Goal: Task Accomplishment & Management: Manage account settings

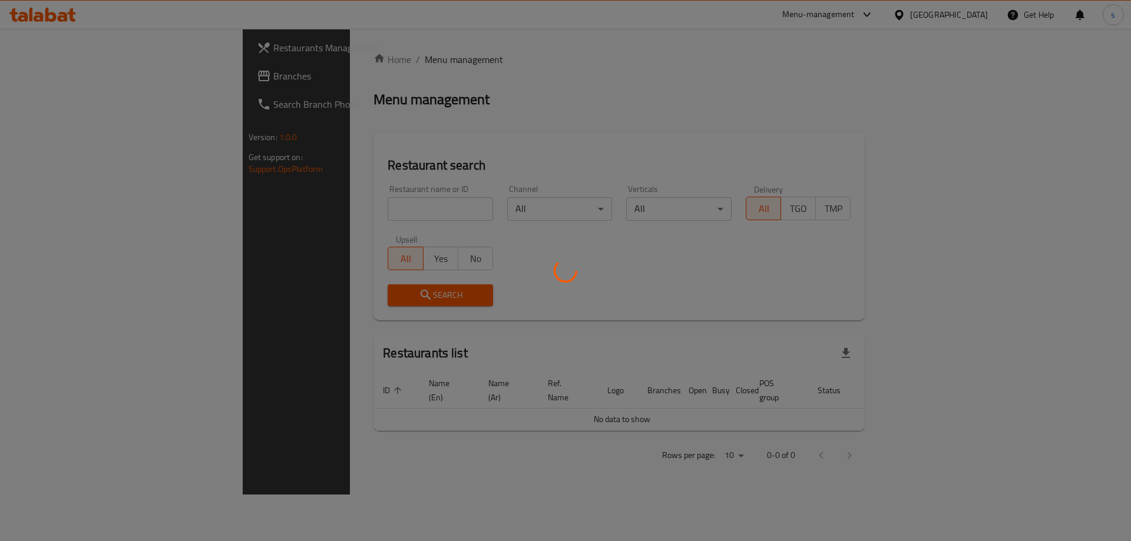
click at [999, 47] on div at bounding box center [565, 270] width 1131 height 541
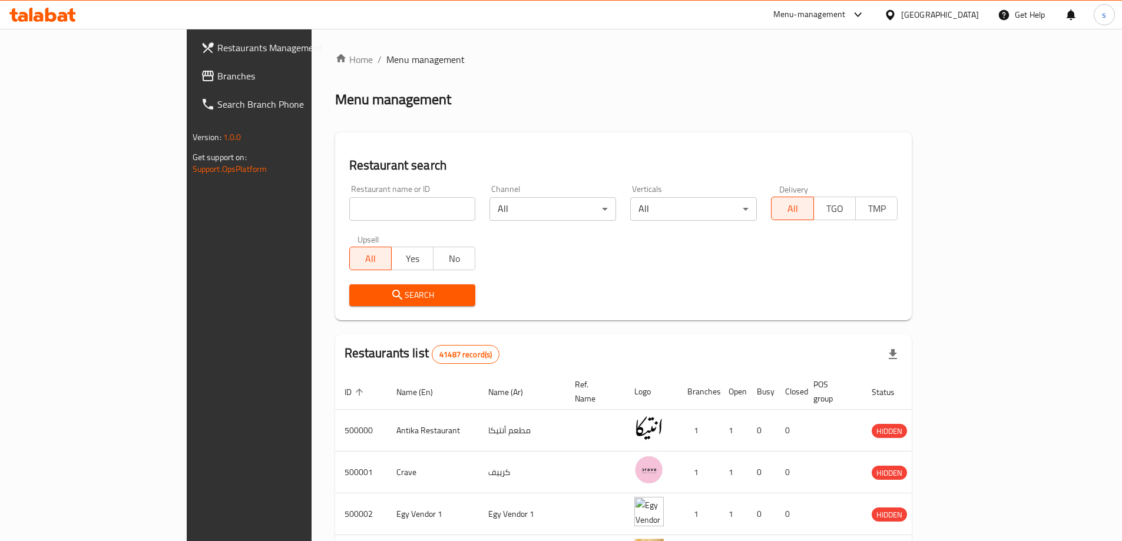
click at [969, 18] on div "Egypt" at bounding box center [940, 14] width 78 height 13
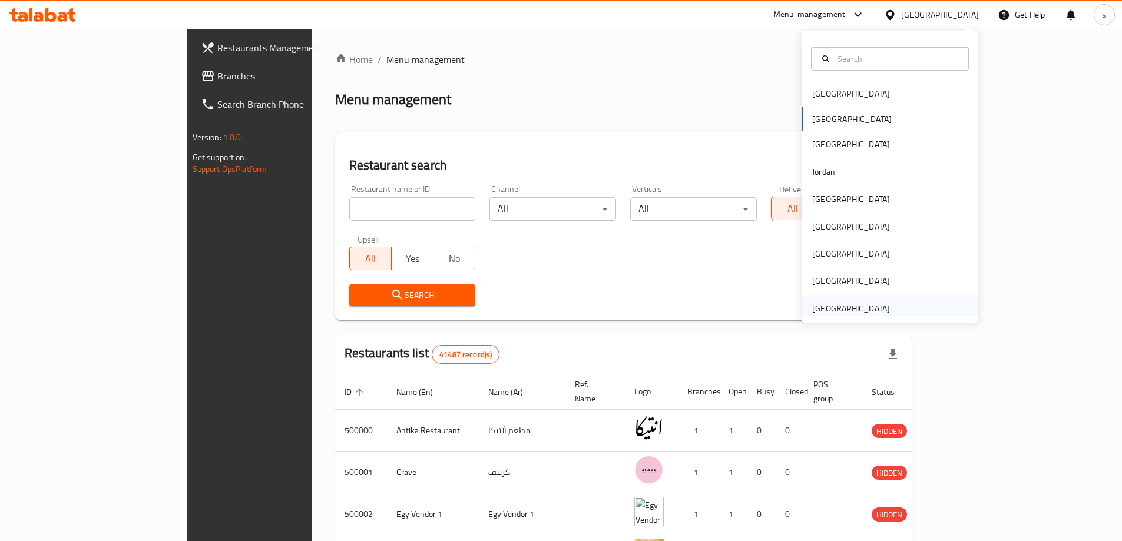
click at [830, 306] on div "[GEOGRAPHIC_DATA]" at bounding box center [851, 308] width 78 height 13
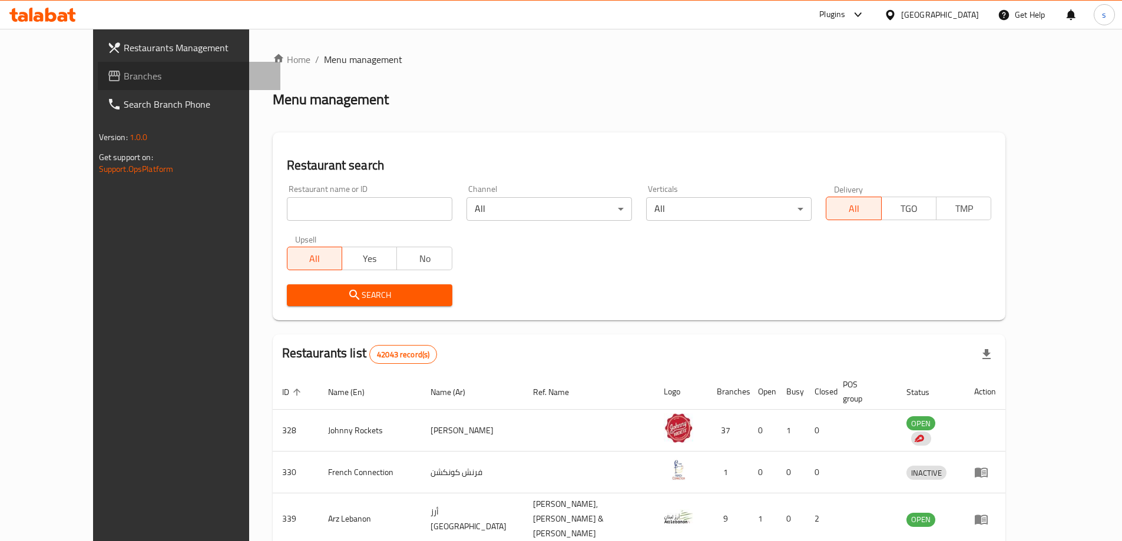
click at [124, 78] on span "Branches" at bounding box center [197, 76] width 147 height 14
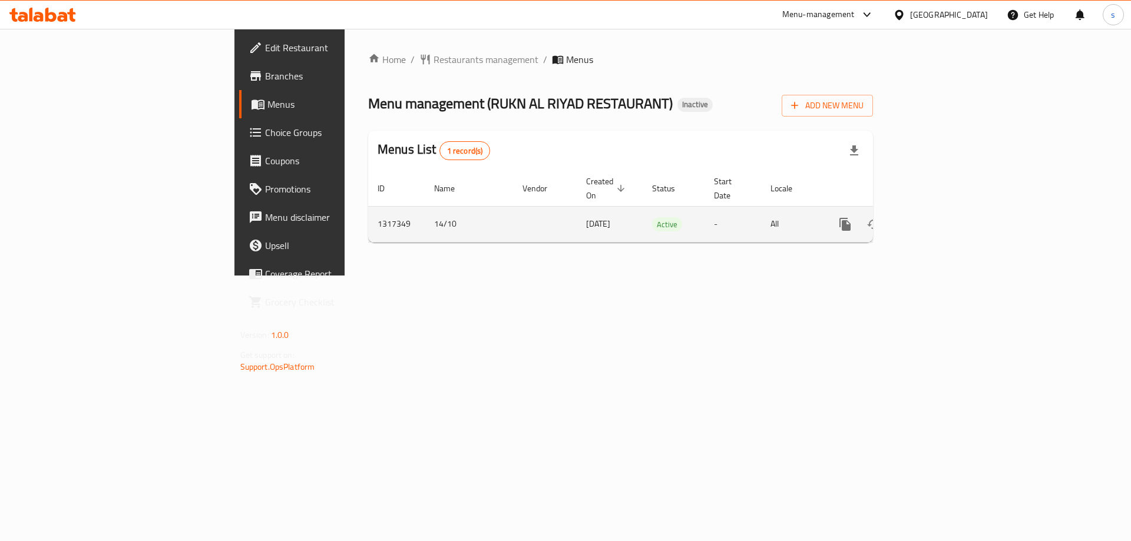
click at [937, 217] on icon "enhanced table" at bounding box center [930, 224] width 14 height 14
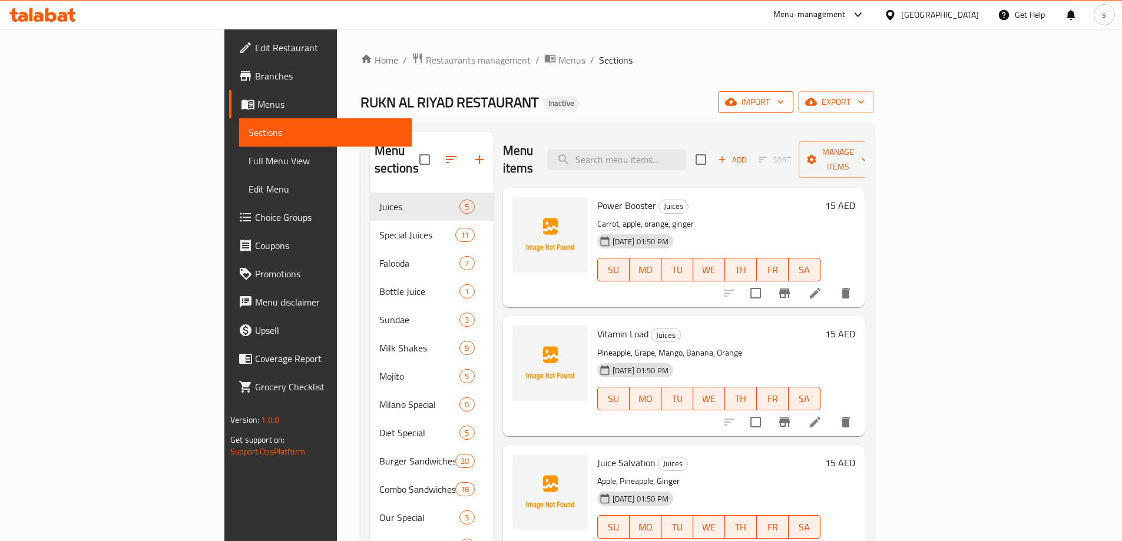
click at [784, 102] on span "import" at bounding box center [755, 102] width 57 height 15
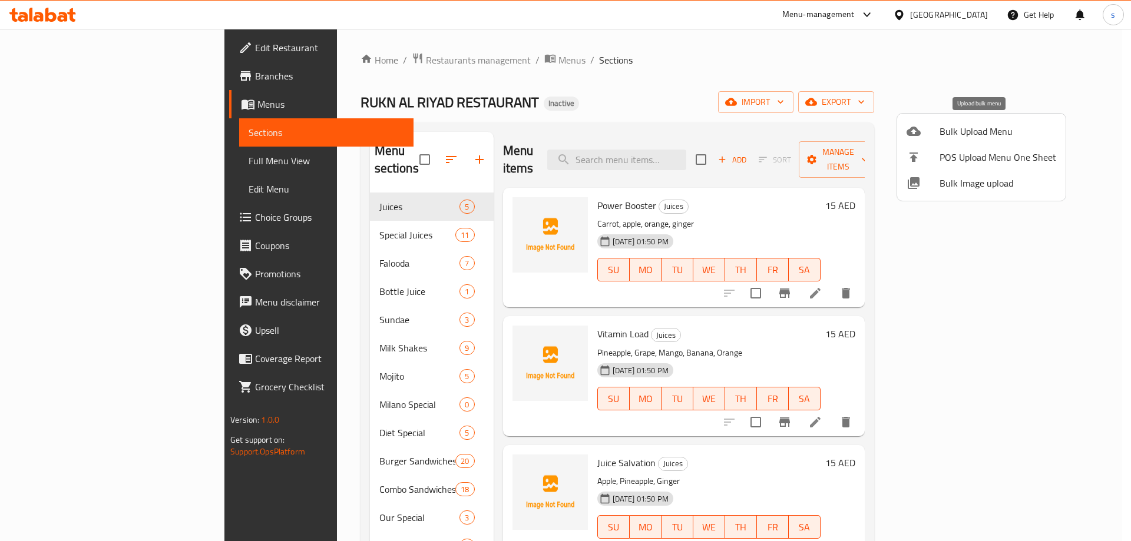
click at [953, 134] on span "Bulk Upload Menu" at bounding box center [997, 131] width 117 height 14
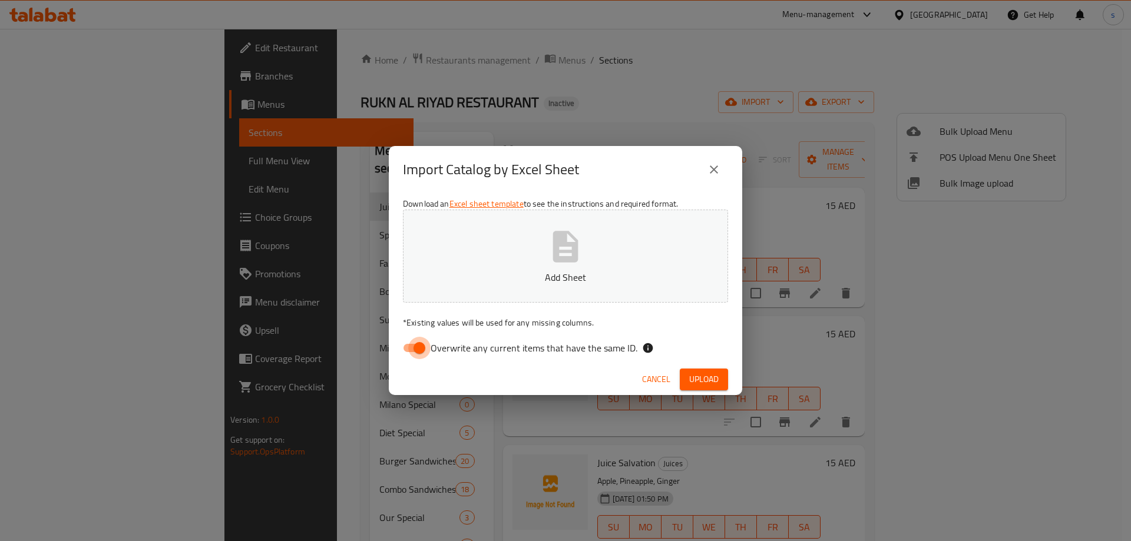
click at [412, 352] on input "Overwrite any current items that have the same ID." at bounding box center [419, 348] width 67 height 22
checkbox input "false"
click at [464, 274] on p "Add Sheet" at bounding box center [565, 277] width 289 height 14
click at [702, 379] on span "Upload" at bounding box center [703, 379] width 29 height 15
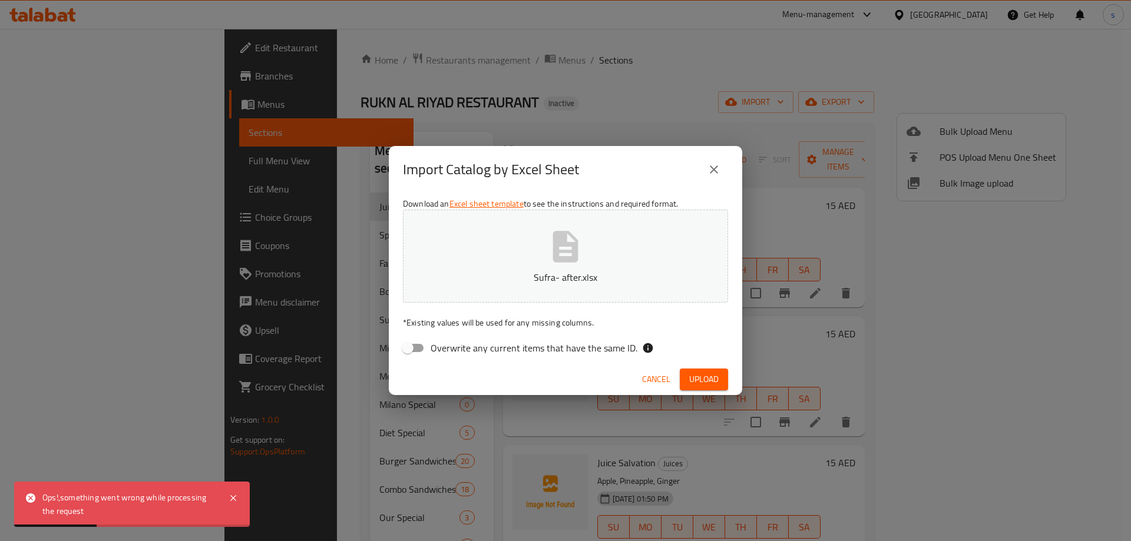
click at [668, 378] on span "Cancel" at bounding box center [656, 379] width 28 height 15
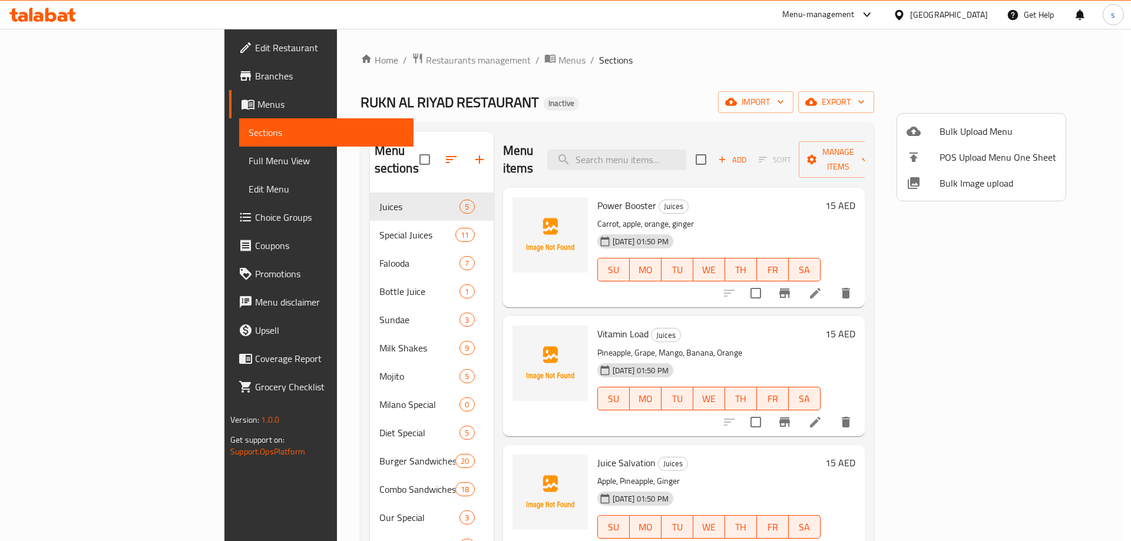
click at [751, 83] on div at bounding box center [565, 270] width 1131 height 541
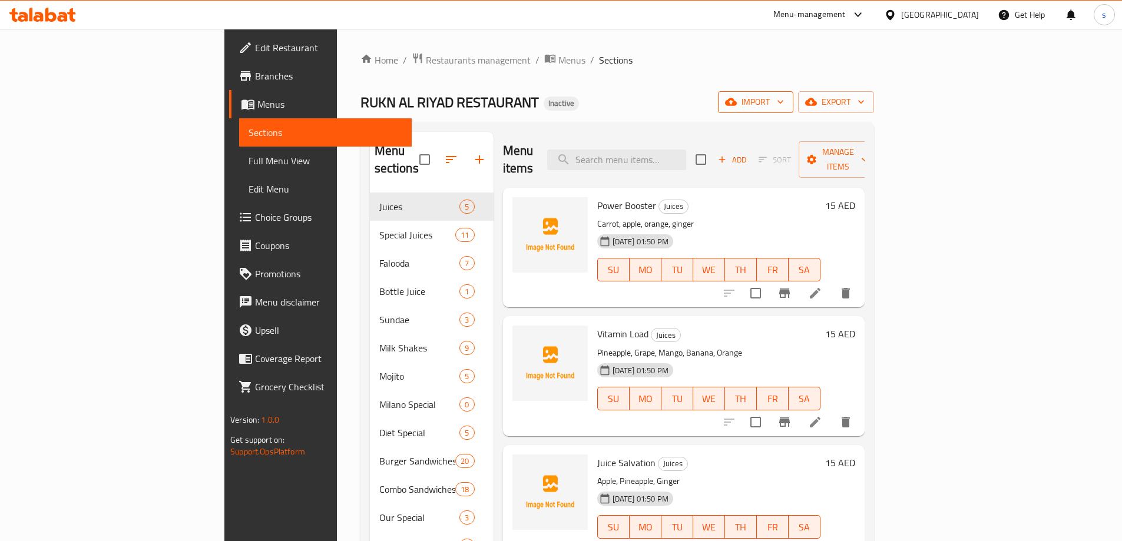
click at [784, 95] on span "import" at bounding box center [755, 102] width 57 height 15
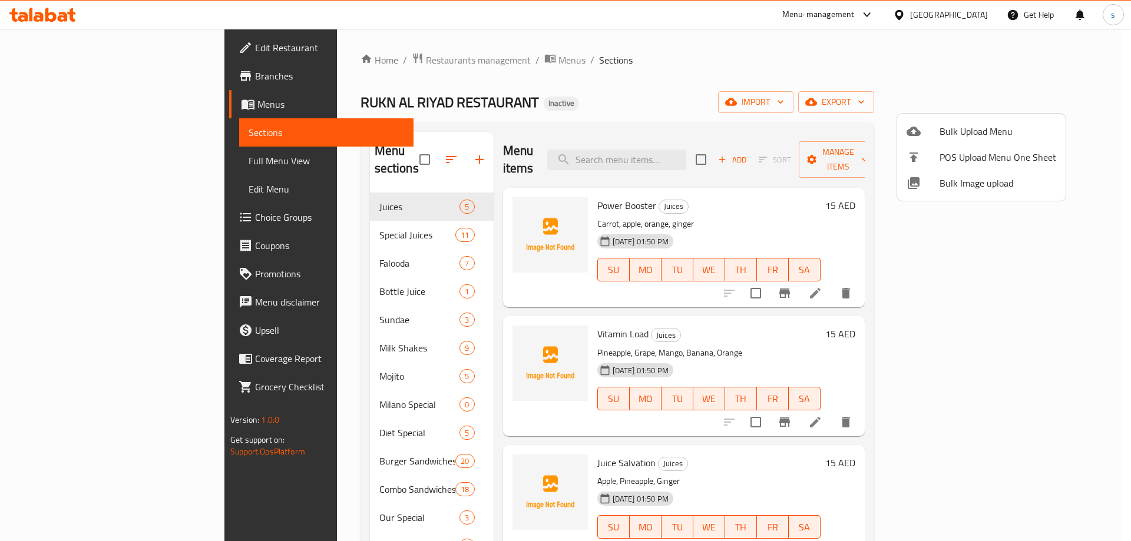
click at [927, 135] on div at bounding box center [922, 131] width 33 height 14
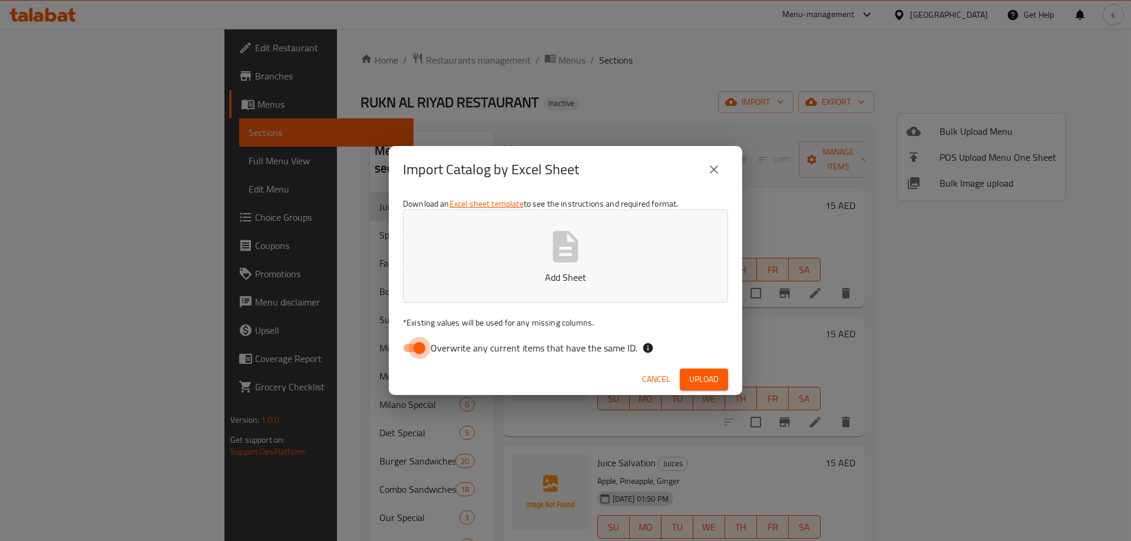
click at [425, 344] on input "Overwrite any current items that have the same ID." at bounding box center [419, 348] width 67 height 22
checkbox input "false"
click at [495, 287] on button "Add Sheet" at bounding box center [565, 256] width 325 height 93
click at [697, 370] on button "Upload" at bounding box center [703, 380] width 48 height 22
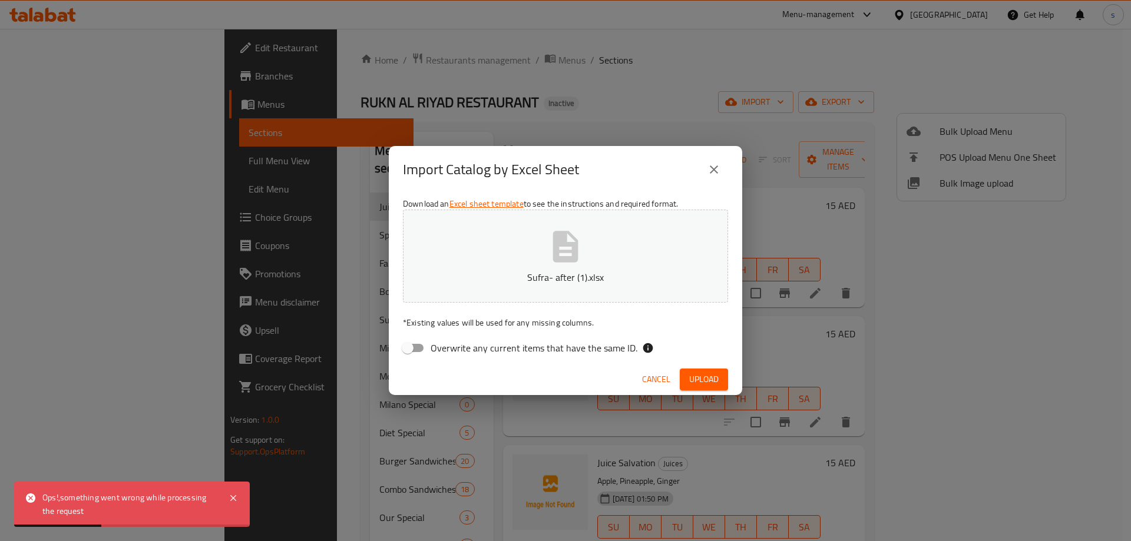
click at [709, 167] on icon "close" at bounding box center [714, 170] width 14 height 14
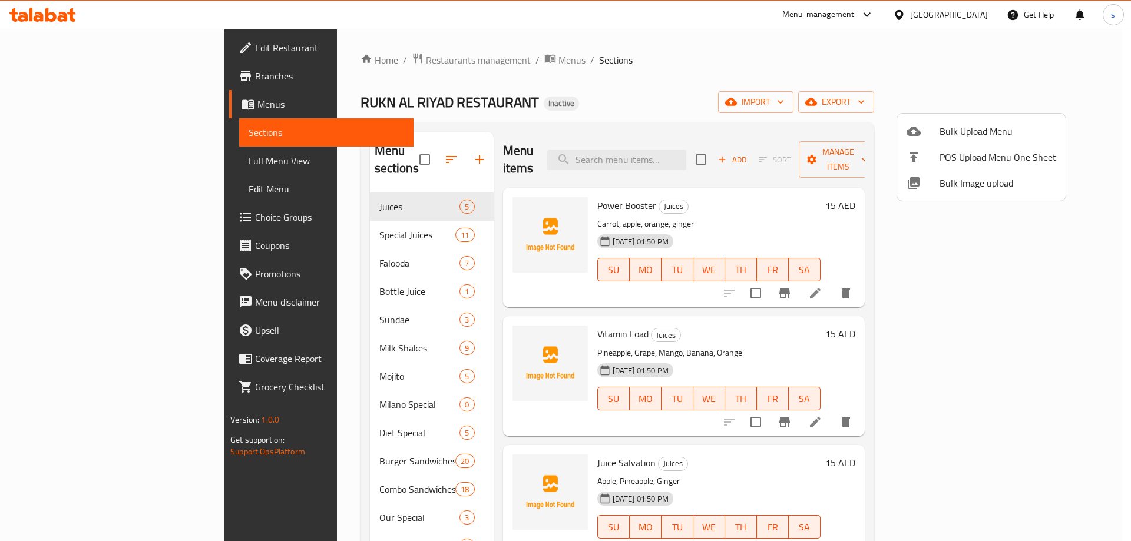
click at [758, 101] on div at bounding box center [565, 270] width 1131 height 541
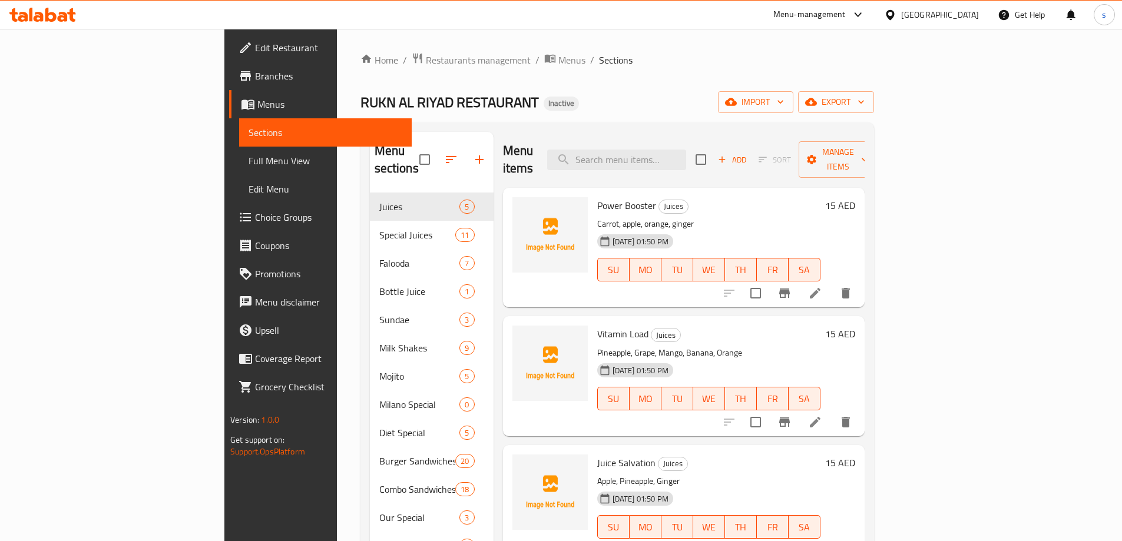
click at [762, 78] on div "Home / Restaurants management / Menus / Sections RUKN AL RIYAD RESTAURANT Inact…" at bounding box center [616, 367] width 513 height 630
click at [864, 104] on span "export" at bounding box center [835, 102] width 57 height 15
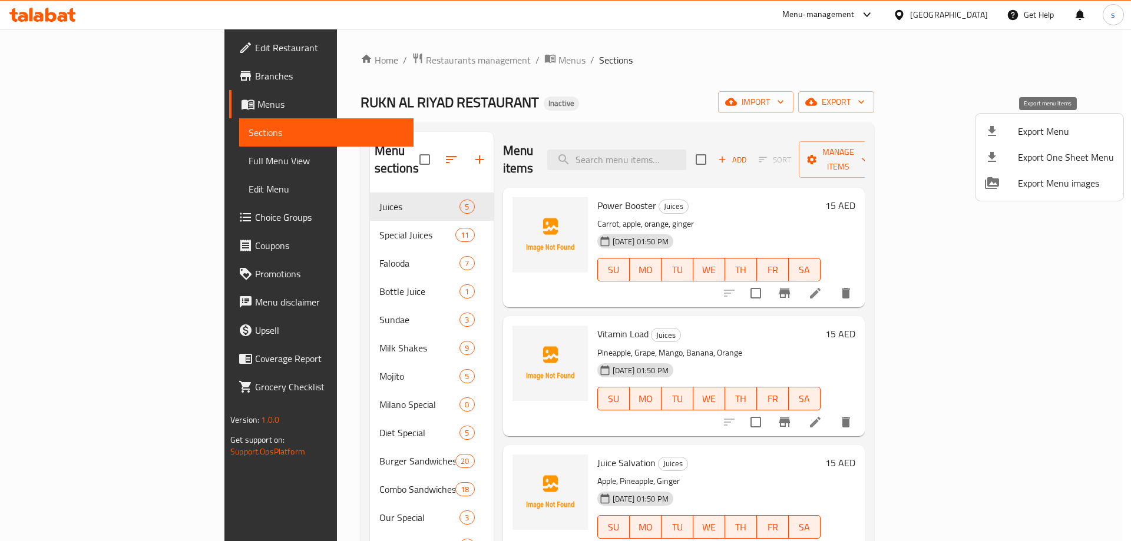
click at [1029, 131] on span "Export Menu" at bounding box center [1065, 131] width 96 height 14
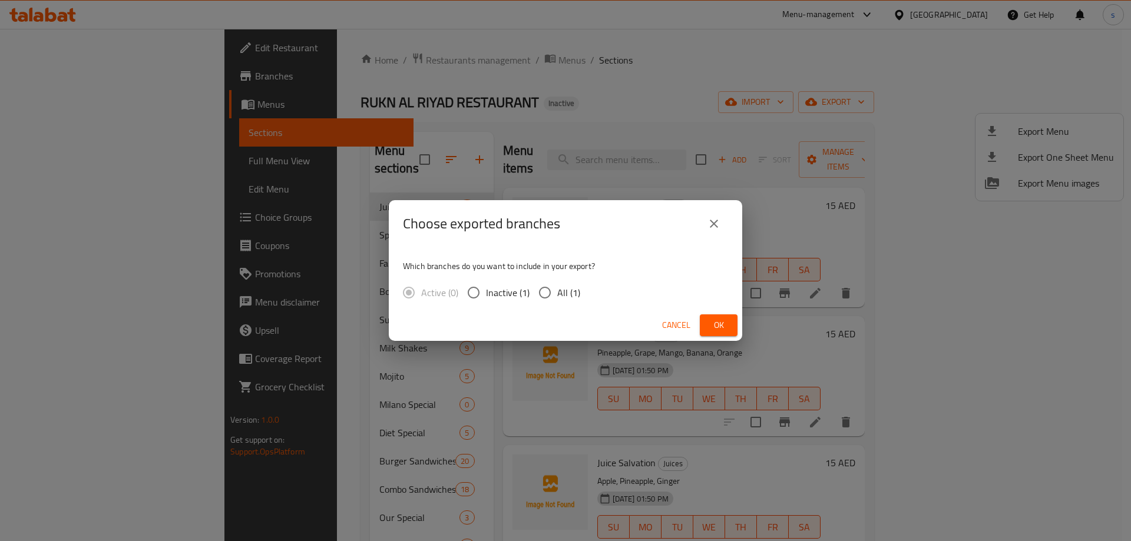
click at [822, 84] on div "Choose exported branches Which branches do you want to include in your export? …" at bounding box center [565, 270] width 1131 height 541
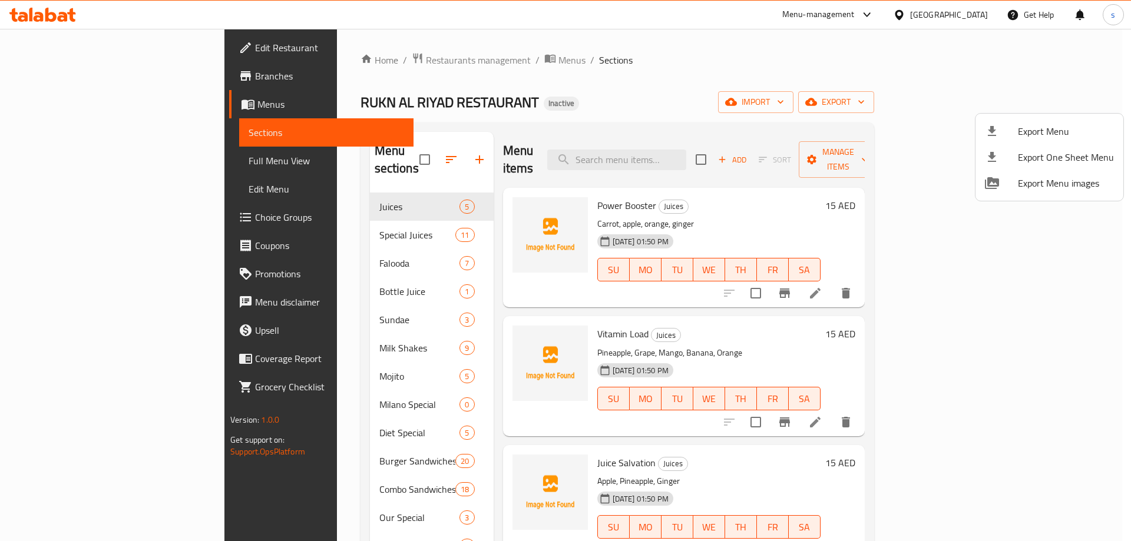
click at [919, 106] on div at bounding box center [565, 270] width 1131 height 541
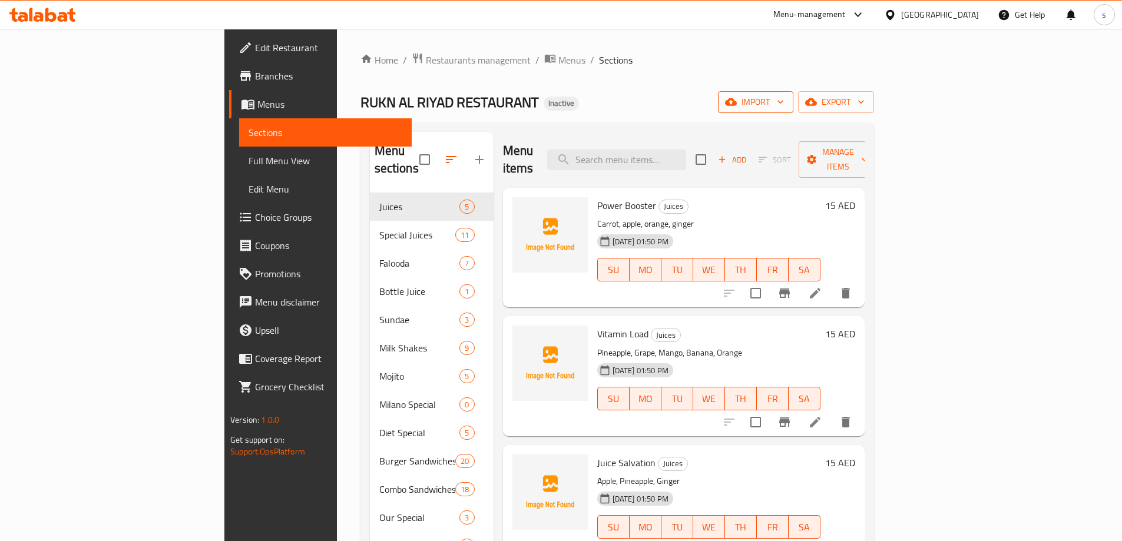
click at [784, 101] on span "import" at bounding box center [755, 102] width 57 height 15
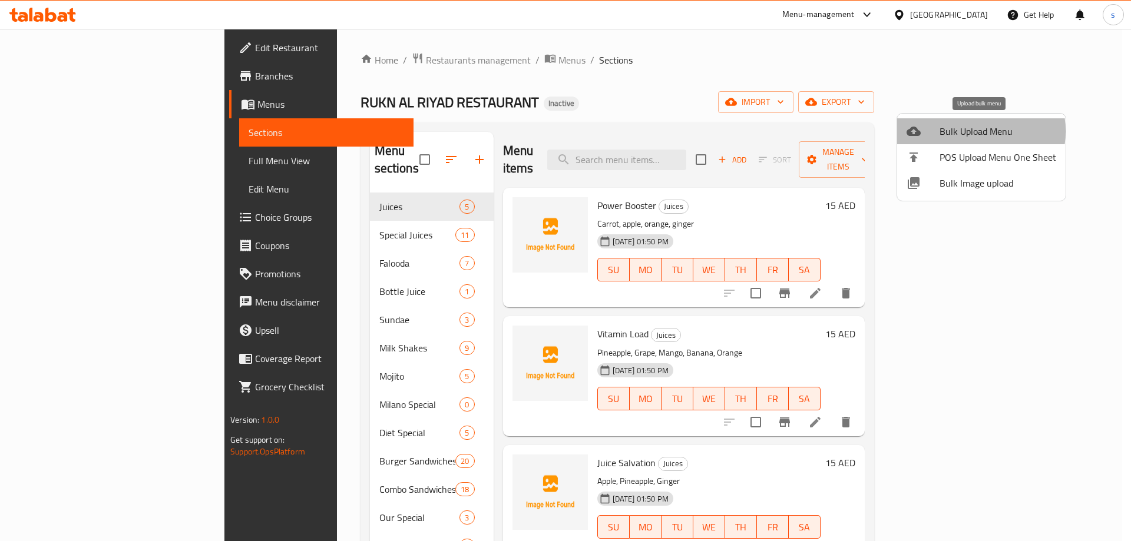
click at [967, 131] on span "Bulk Upload Menu" at bounding box center [997, 131] width 117 height 14
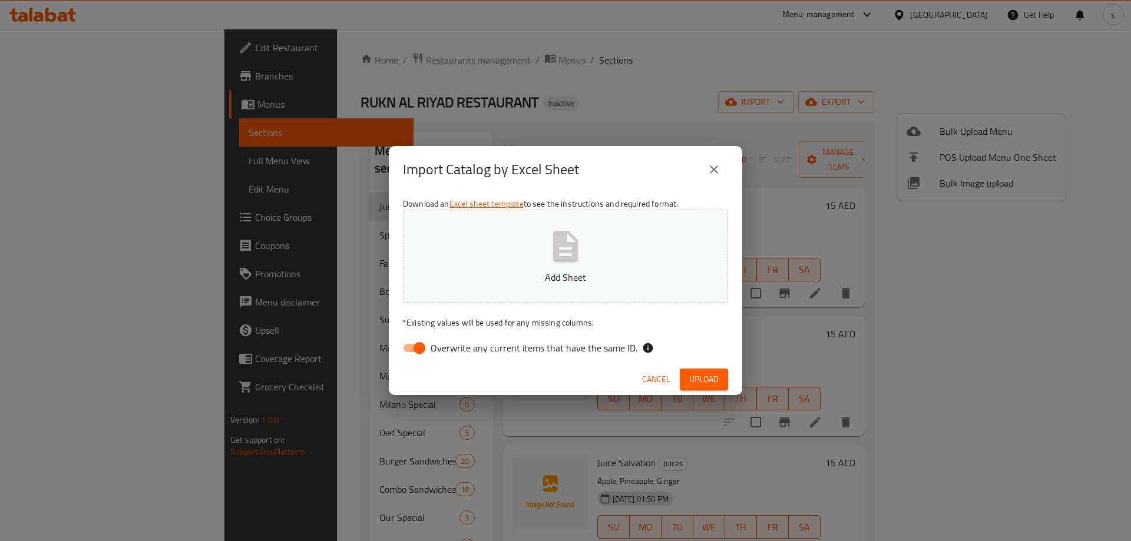
click at [422, 345] on input "Overwrite any current items that have the same ID." at bounding box center [419, 348] width 67 height 22
checkbox input "false"
click at [592, 235] on button "Add Sheet" at bounding box center [565, 256] width 325 height 93
click at [694, 374] on span "Upload" at bounding box center [703, 379] width 29 height 15
click at [713, 164] on icon "close" at bounding box center [714, 170] width 14 height 14
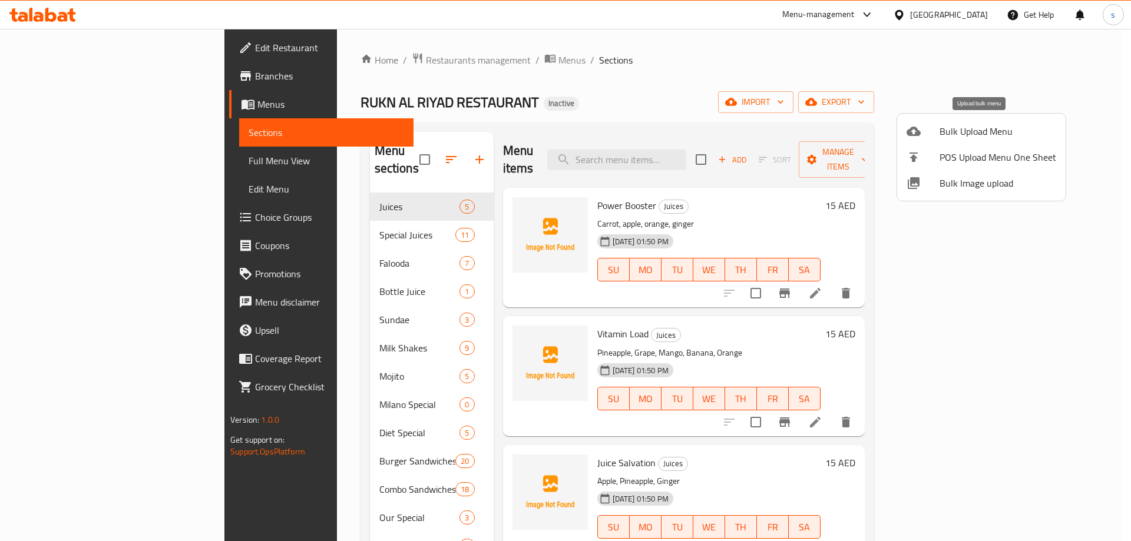
click at [932, 131] on div at bounding box center [922, 131] width 33 height 14
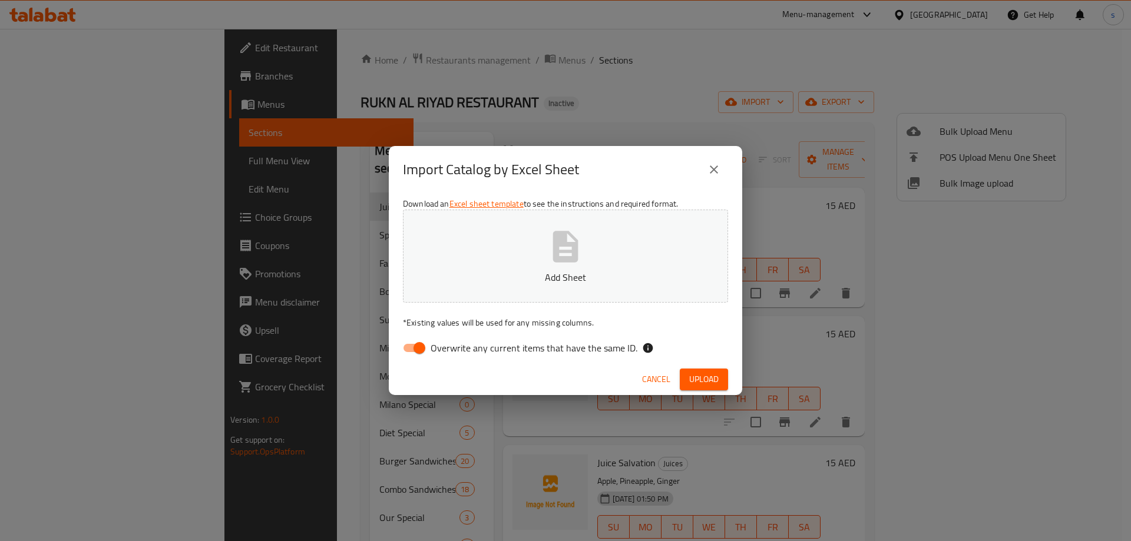
click at [551, 243] on icon "button" at bounding box center [565, 247] width 38 height 38
click at [417, 350] on input "Overwrite any current items that have the same ID." at bounding box center [419, 348] width 67 height 22
checkbox input "false"
click at [707, 378] on span "Upload" at bounding box center [703, 379] width 29 height 15
click at [298, 138] on div "Import Catalog by Excel Sheet Download an Excel sheet template to see the instr…" at bounding box center [565, 270] width 1131 height 541
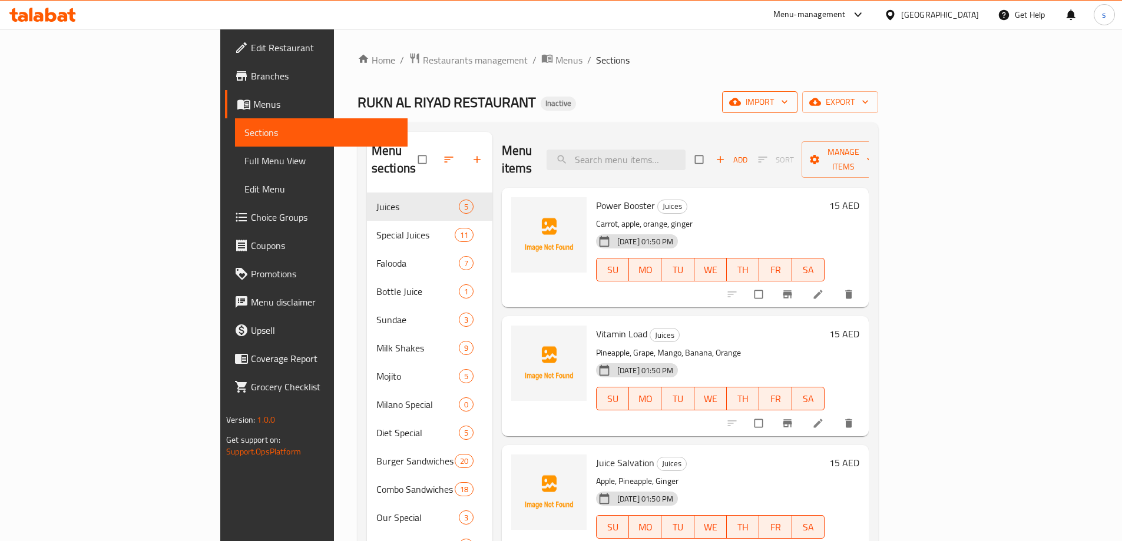
click at [788, 102] on span "import" at bounding box center [759, 102] width 57 height 15
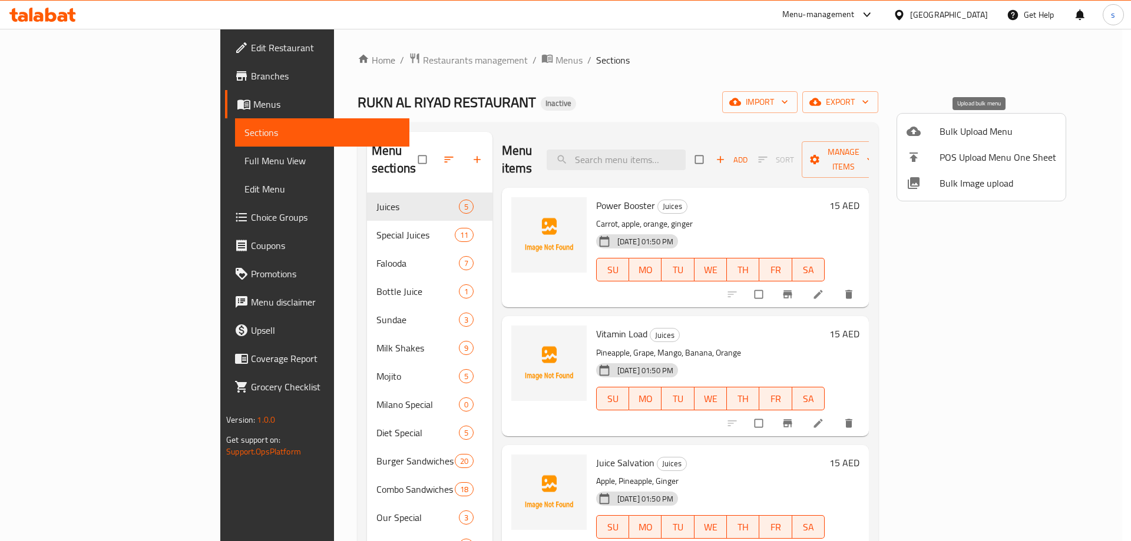
click at [979, 135] on span "Bulk Upload Menu" at bounding box center [997, 131] width 117 height 14
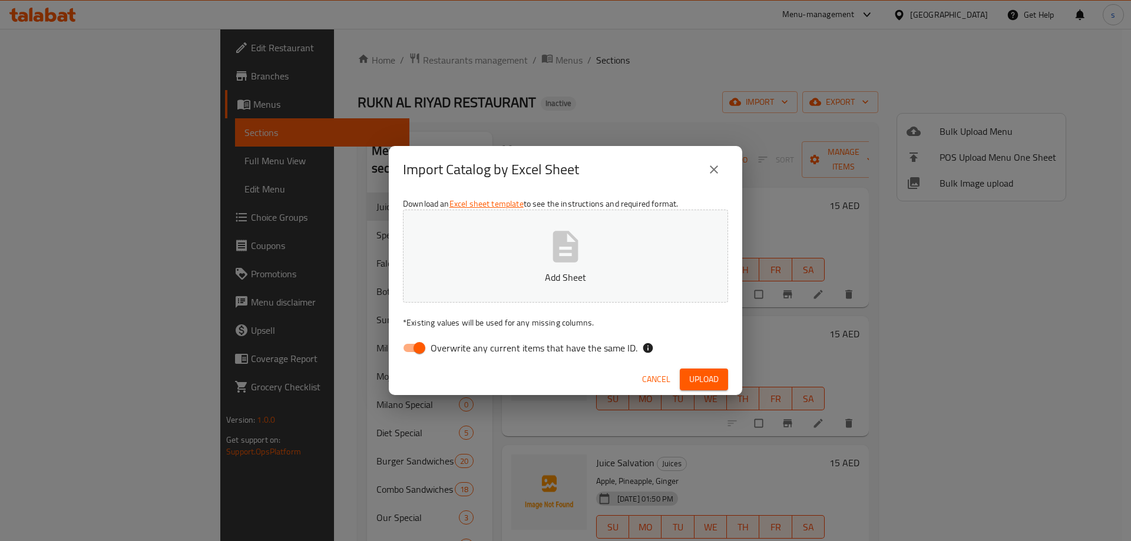
click at [532, 250] on button "Add Sheet" at bounding box center [565, 256] width 325 height 93
click at [419, 346] on input "Overwrite any current items that have the same ID." at bounding box center [419, 348] width 67 height 22
checkbox input "false"
click at [712, 380] on span "Upload" at bounding box center [703, 379] width 29 height 15
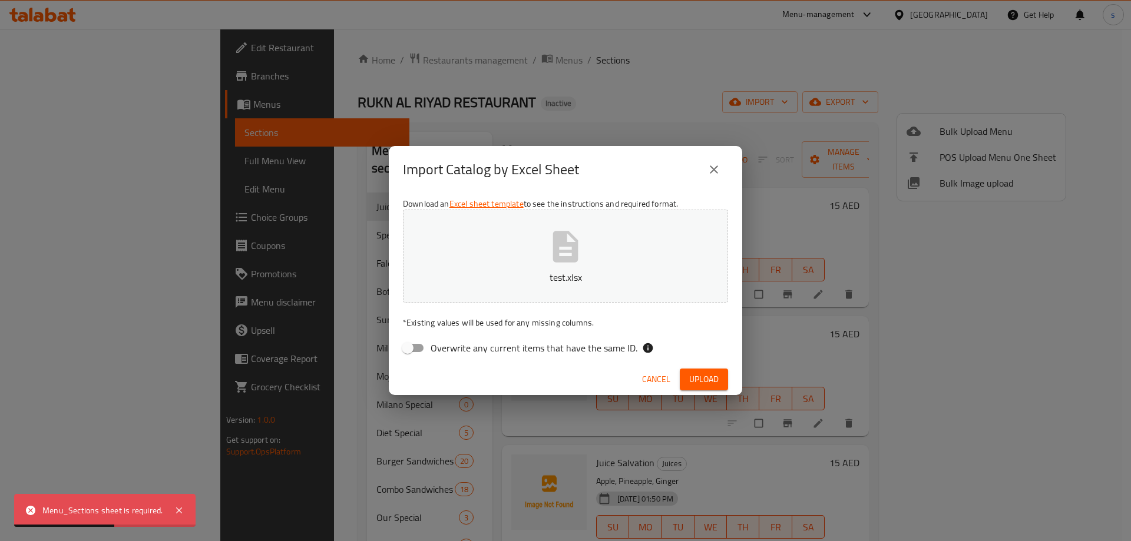
click at [647, 379] on span "Cancel" at bounding box center [656, 379] width 28 height 15
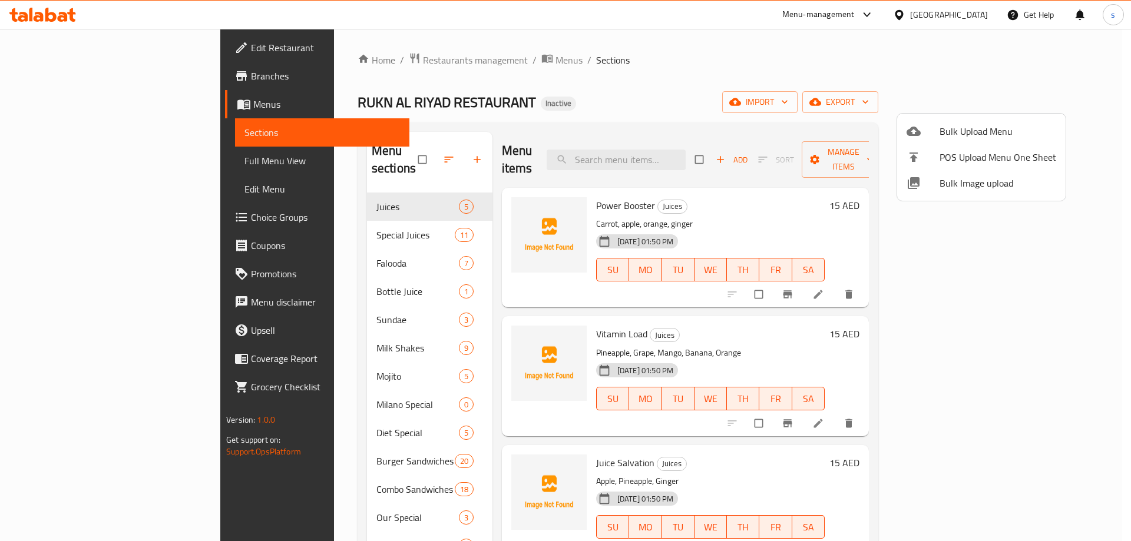
click at [628, 72] on div at bounding box center [565, 270] width 1131 height 541
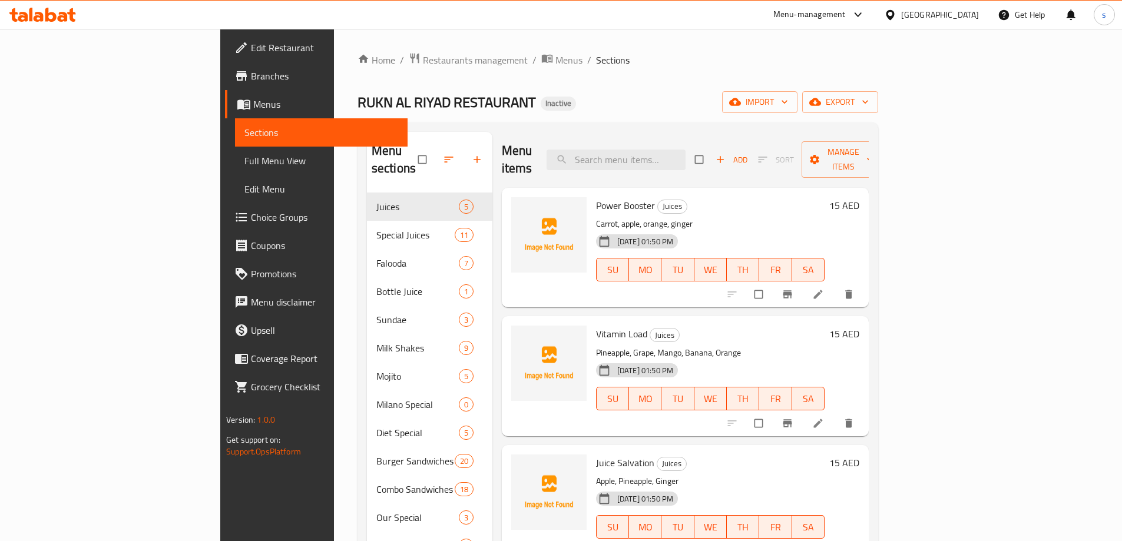
click at [761, 91] on div "Home / Restaurants management / Menus / Sections RUKN AL RIYAD RESTAURANT Inact…" at bounding box center [617, 367] width 521 height 630
click at [788, 105] on span "import" at bounding box center [759, 102] width 57 height 15
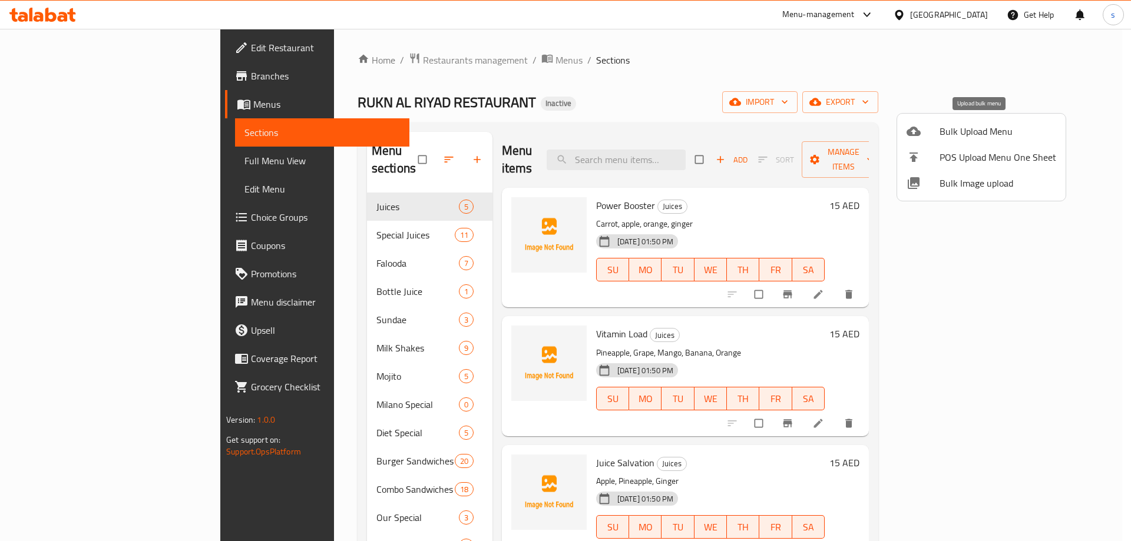
click at [956, 135] on span "Bulk Upload Menu" at bounding box center [997, 131] width 117 height 14
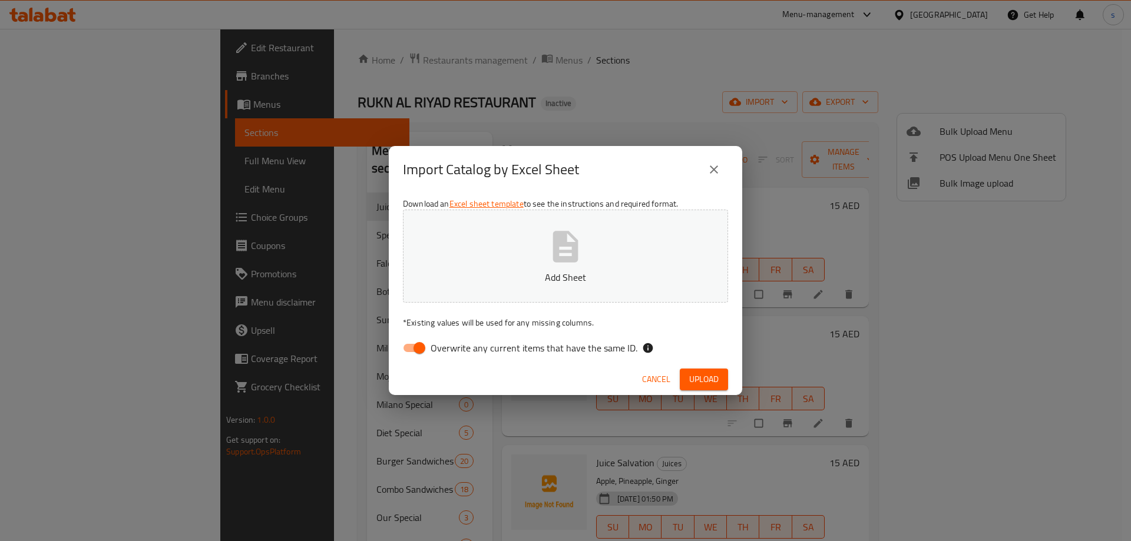
click at [615, 231] on button "Add Sheet" at bounding box center [565, 256] width 325 height 93
click at [431, 345] on span "Overwrite any current items that have the same ID." at bounding box center [533, 348] width 207 height 14
click at [431, 345] on input "Overwrite any current items that have the same ID." at bounding box center [419, 348] width 67 height 22
checkbox input "false"
click at [731, 376] on div "Cancel Upload" at bounding box center [565, 379] width 353 height 31
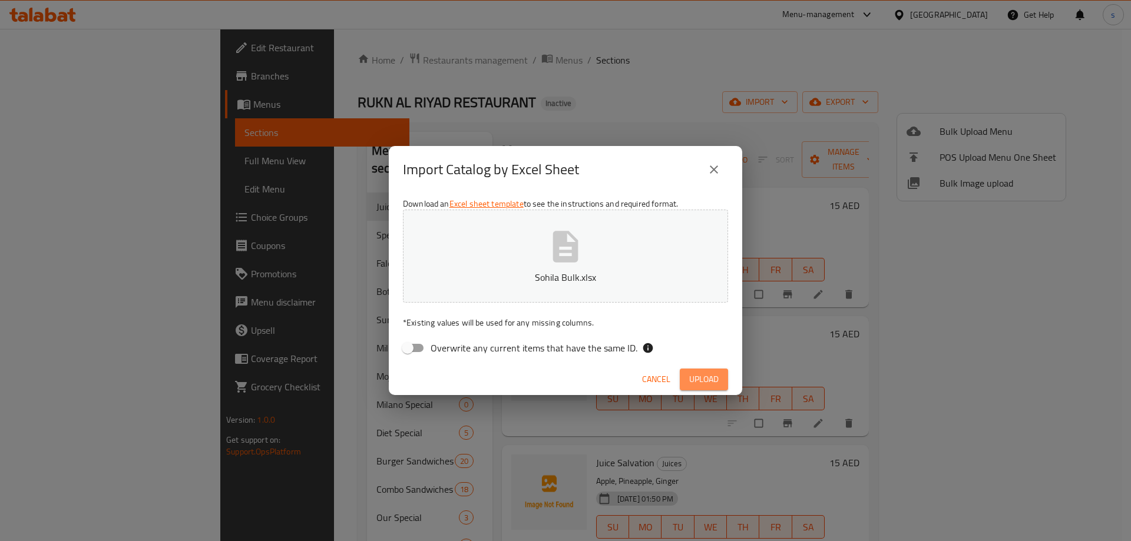
click at [719, 378] on button "Upload" at bounding box center [703, 380] width 48 height 22
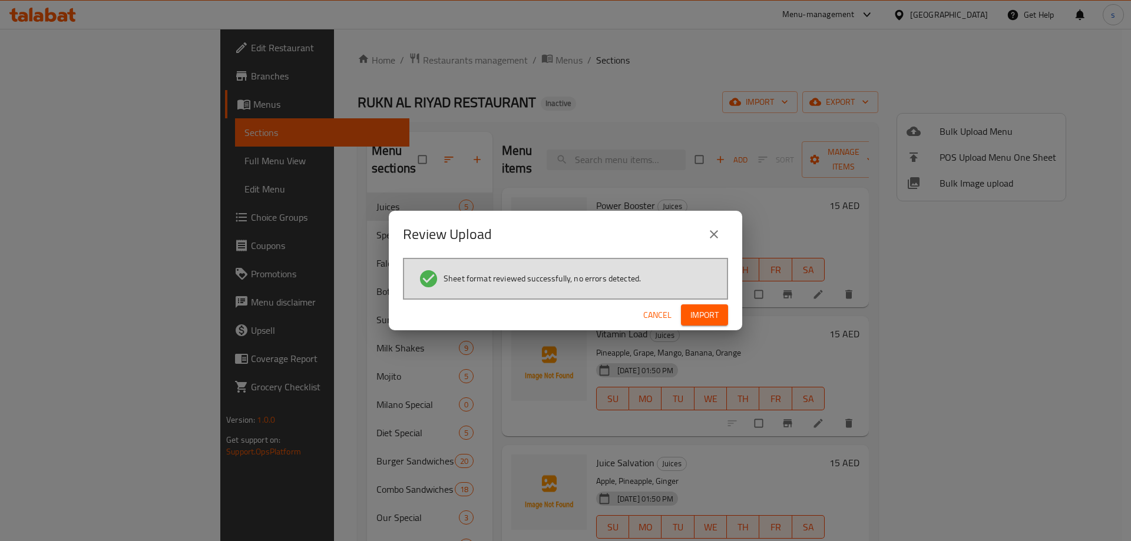
click at [701, 319] on span "Import" at bounding box center [704, 315] width 28 height 15
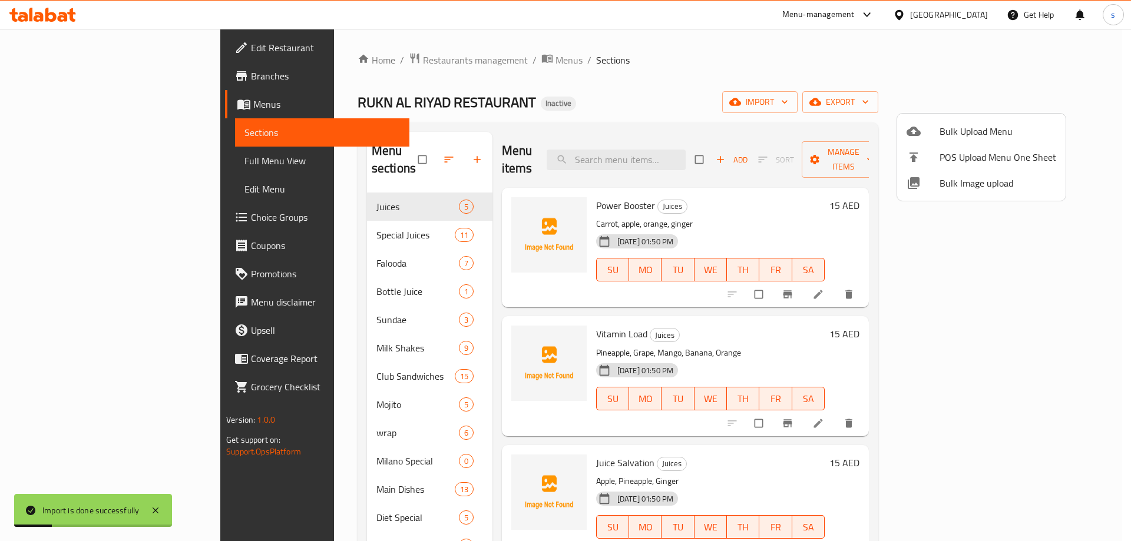
click at [77, 165] on div at bounding box center [565, 270] width 1131 height 541
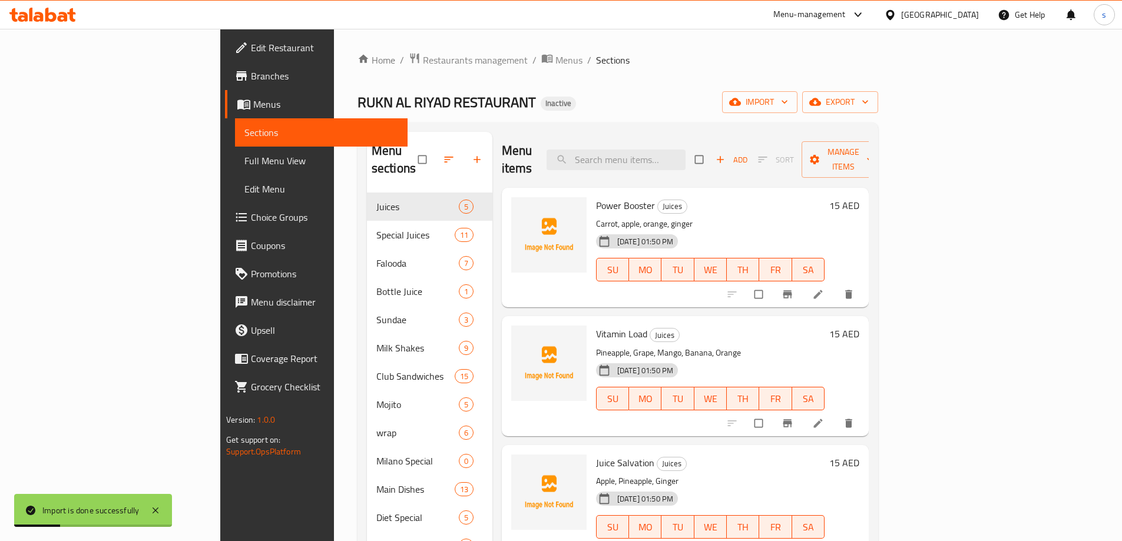
click at [244, 161] on span "Full Menu View" at bounding box center [321, 161] width 154 height 14
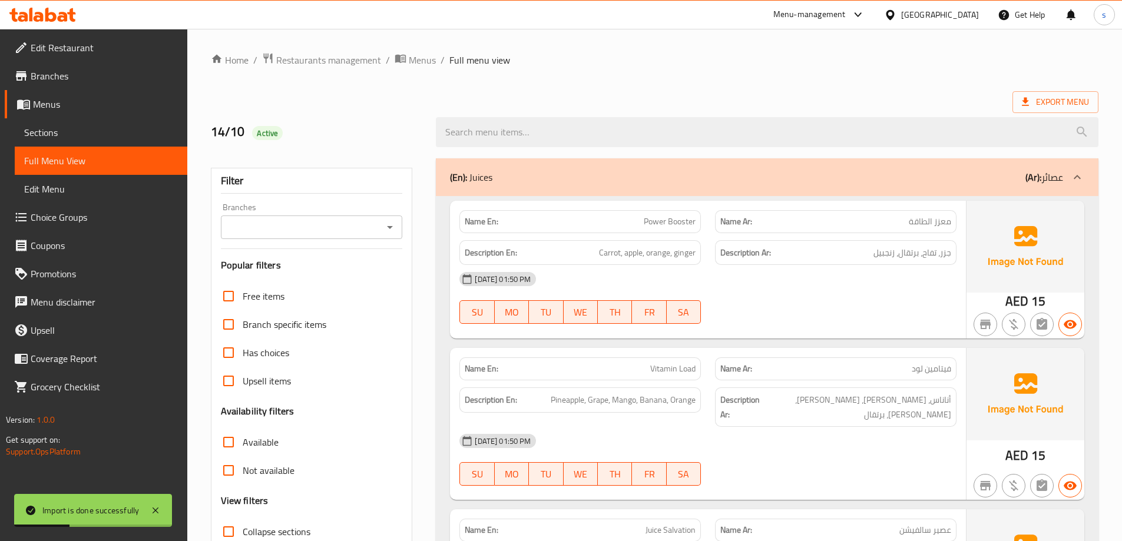
click at [281, 518] on label "Collapse sections" at bounding box center [262, 532] width 96 height 28
click at [243, 518] on input "Collapse sections" at bounding box center [228, 532] width 28 height 28
click at [285, 525] on span "Collapse sections" at bounding box center [277, 532] width 68 height 14
click at [243, 518] on input "Collapse sections" at bounding box center [228, 532] width 28 height 28
checkbox input "false"
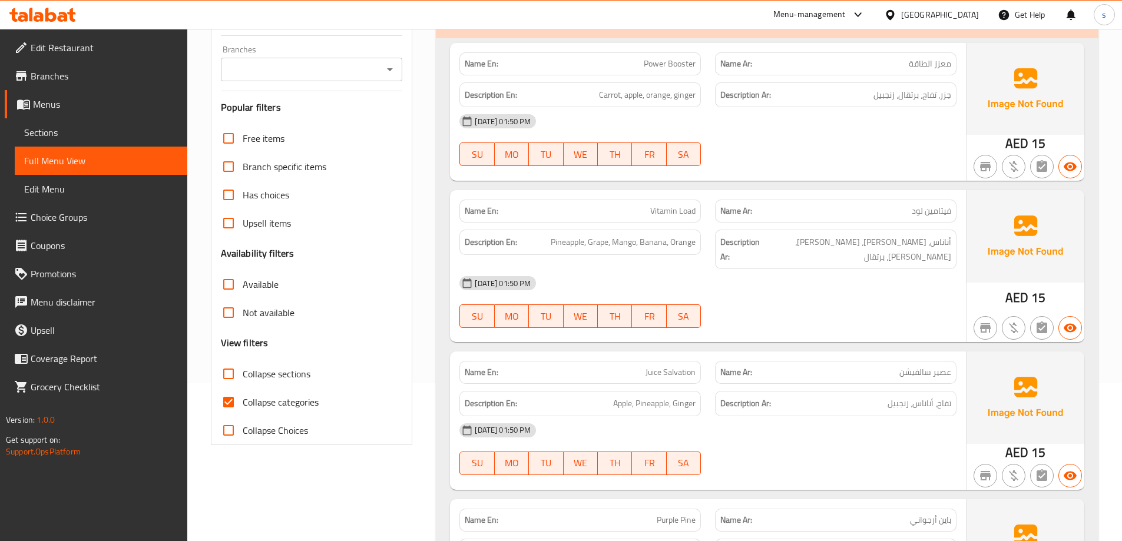
scroll to position [236, 0]
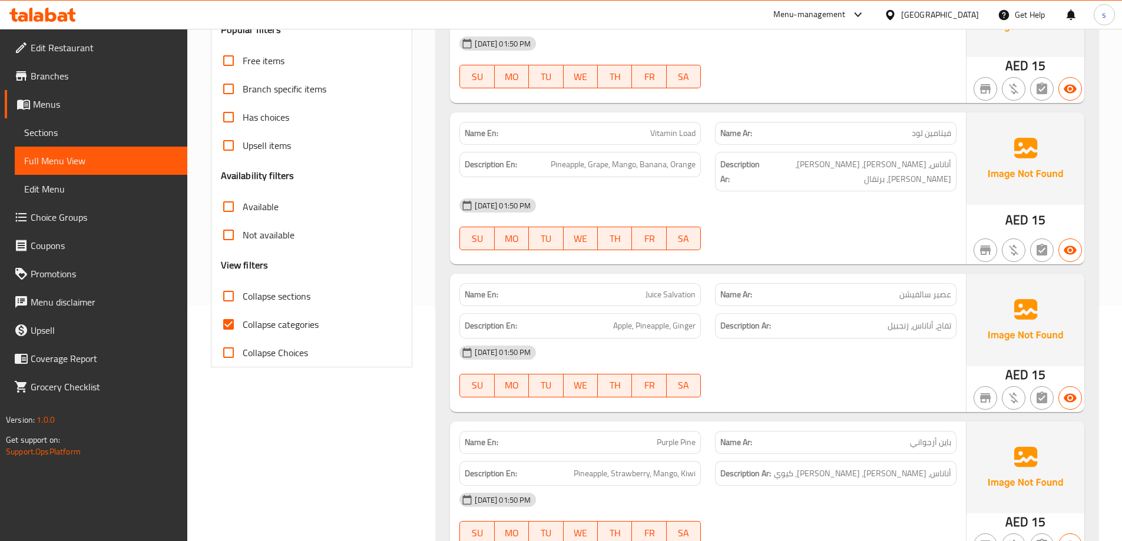
click at [283, 329] on span "Collapse categories" at bounding box center [281, 324] width 76 height 14
click at [243, 329] on input "Collapse categories" at bounding box center [228, 324] width 28 height 28
checkbox input "false"
click at [291, 301] on span "Collapse sections" at bounding box center [277, 296] width 68 height 14
click at [243, 301] on input "Collapse sections" at bounding box center [228, 296] width 28 height 28
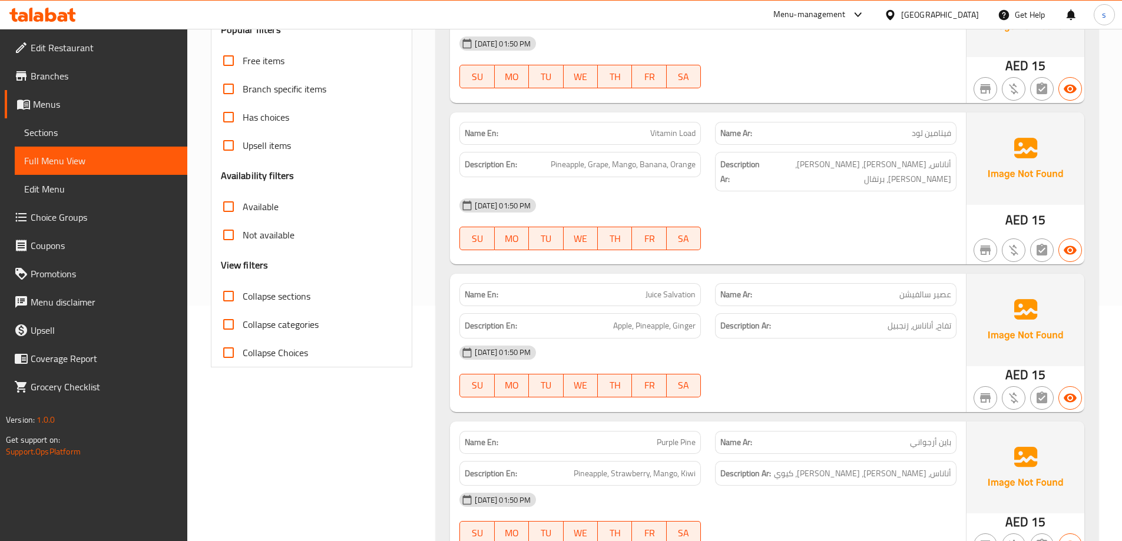
checkbox input "true"
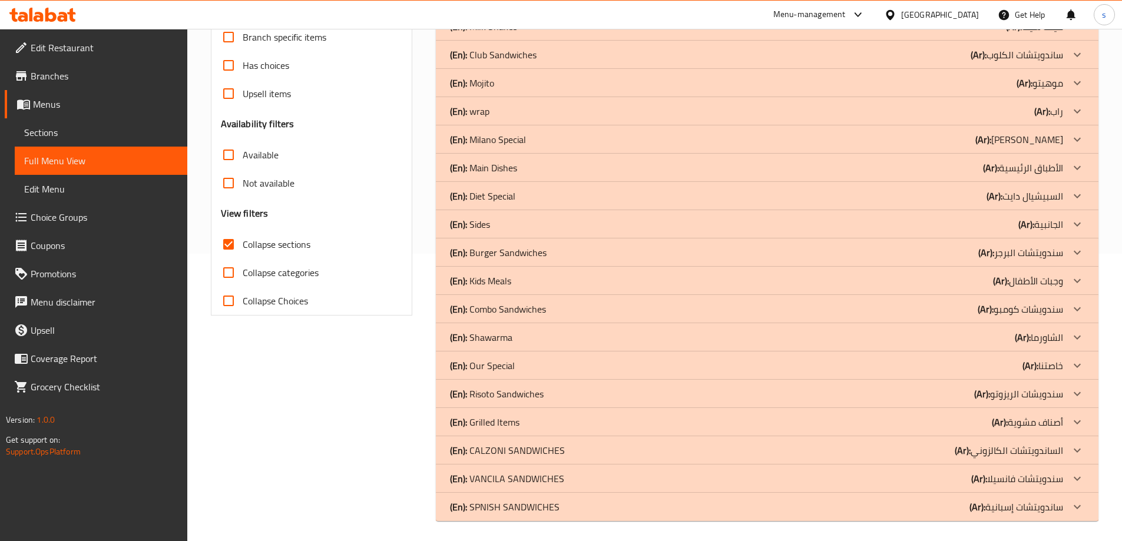
scroll to position [291, 0]
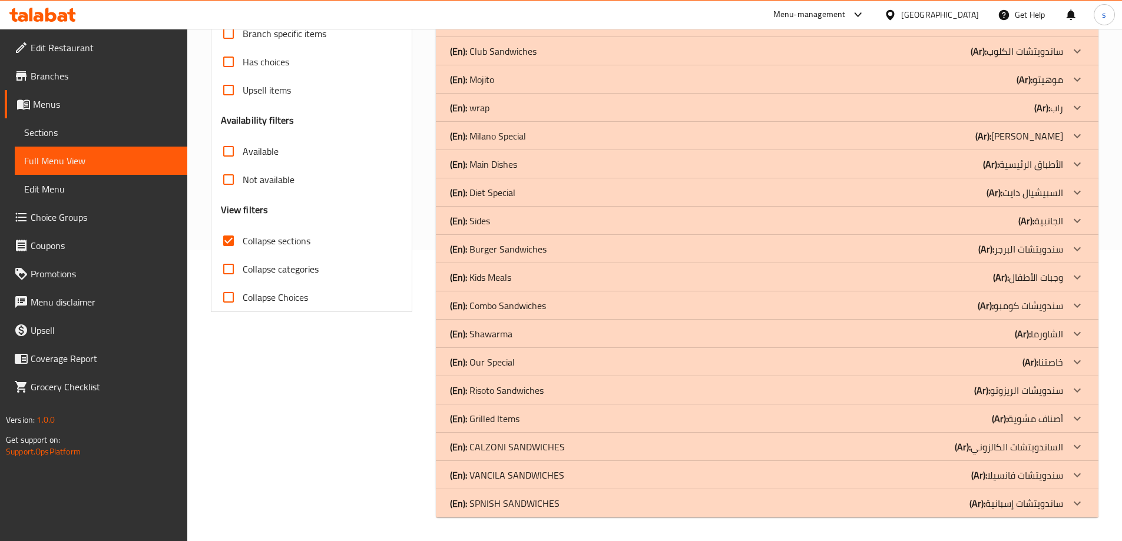
drag, startPoint x: 510, startPoint y: 393, endPoint x: 506, endPoint y: 335, distance: 58.4
click at [510, 393] on p "(En): Risoto Sandwiches" at bounding box center [497, 390] width 94 height 14
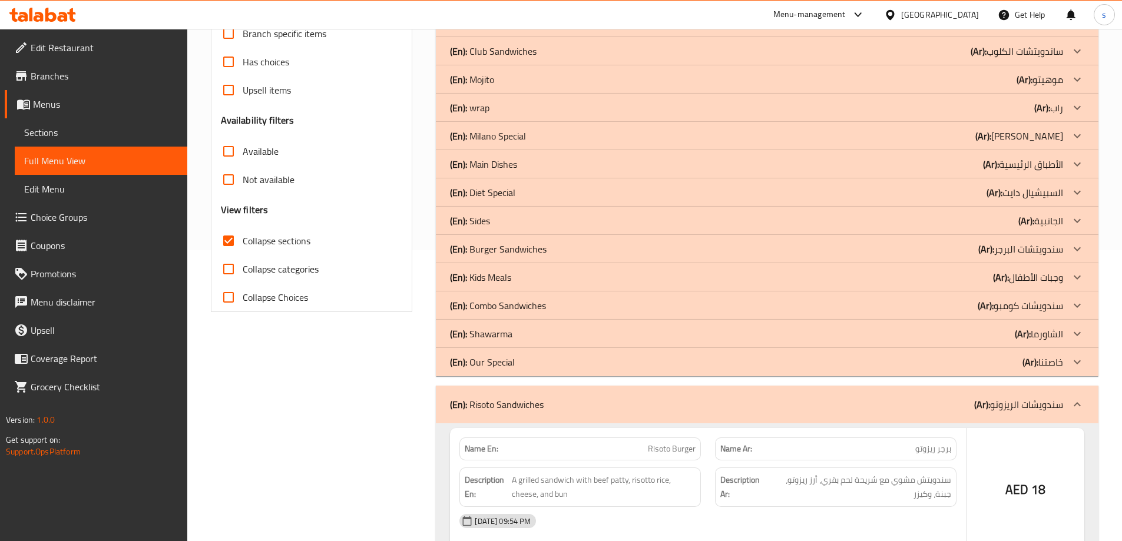
click at [506, 335] on p "(En): Shawarma" at bounding box center [481, 334] width 62 height 14
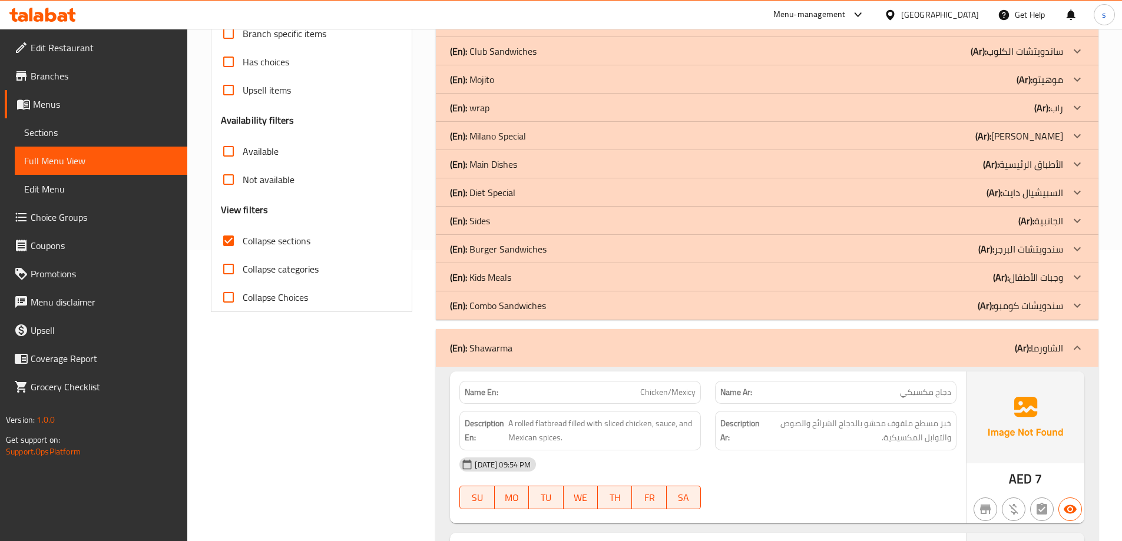
click at [505, 283] on p "(En): Kids Meals" at bounding box center [480, 277] width 61 height 14
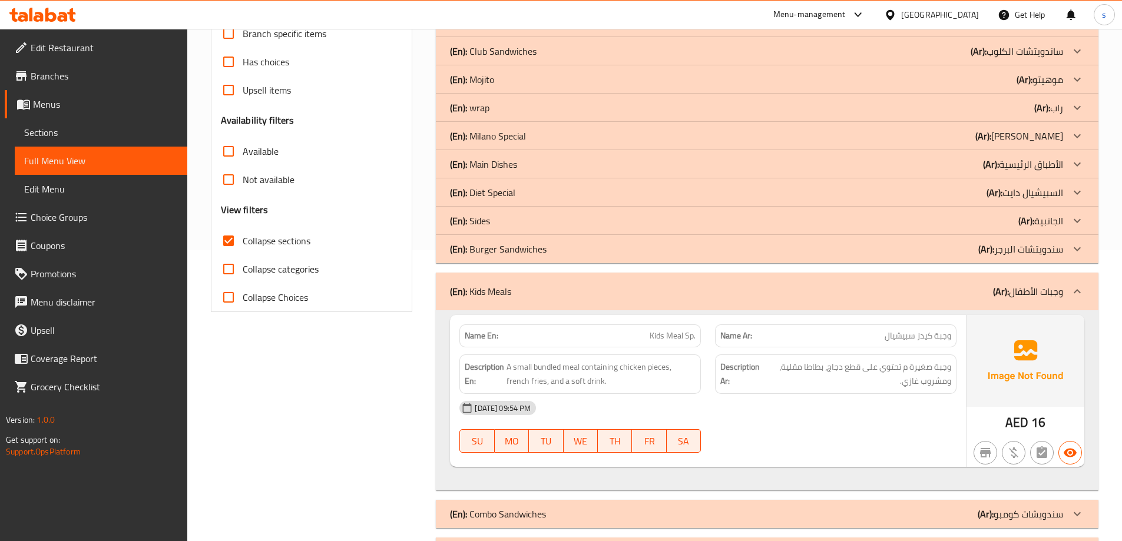
click at [489, 221] on p "(En): Sides" at bounding box center [470, 221] width 40 height 14
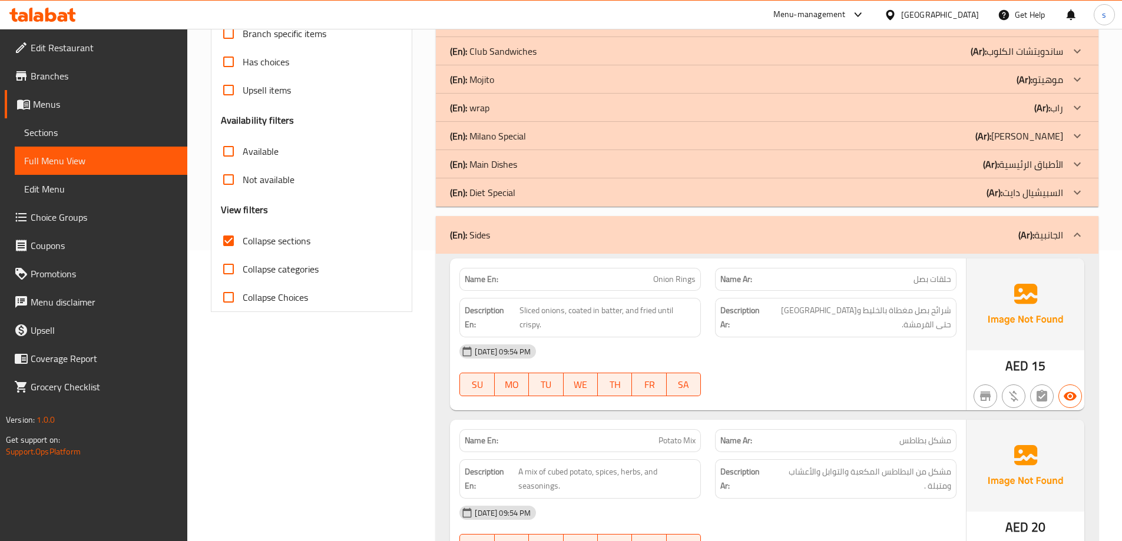
click at [500, 165] on p "(En): Main Dishes" at bounding box center [483, 164] width 67 height 14
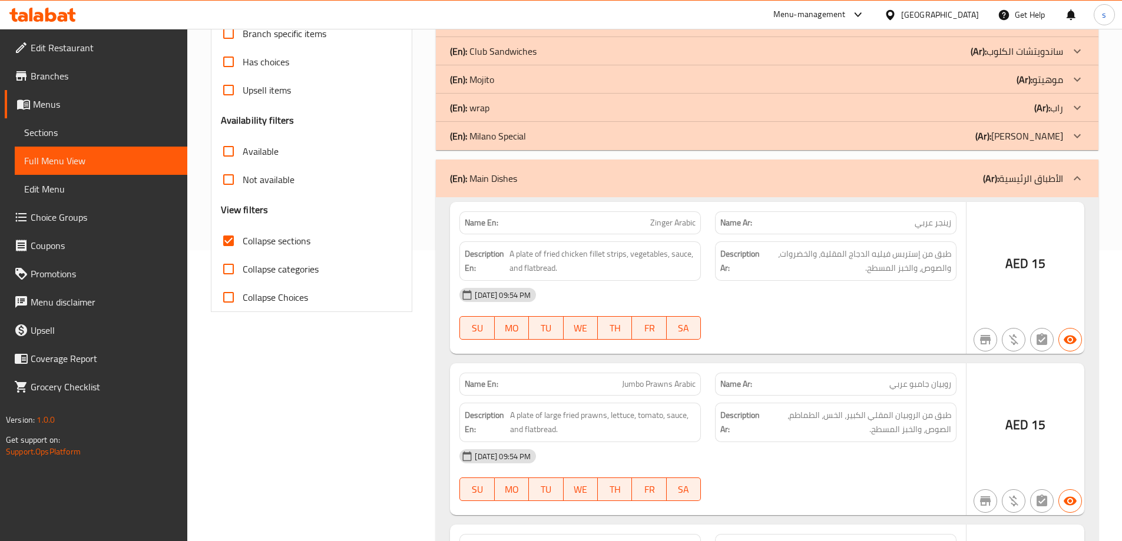
click at [501, 110] on div "(En): wrap (Ar): راب" at bounding box center [756, 108] width 613 height 14
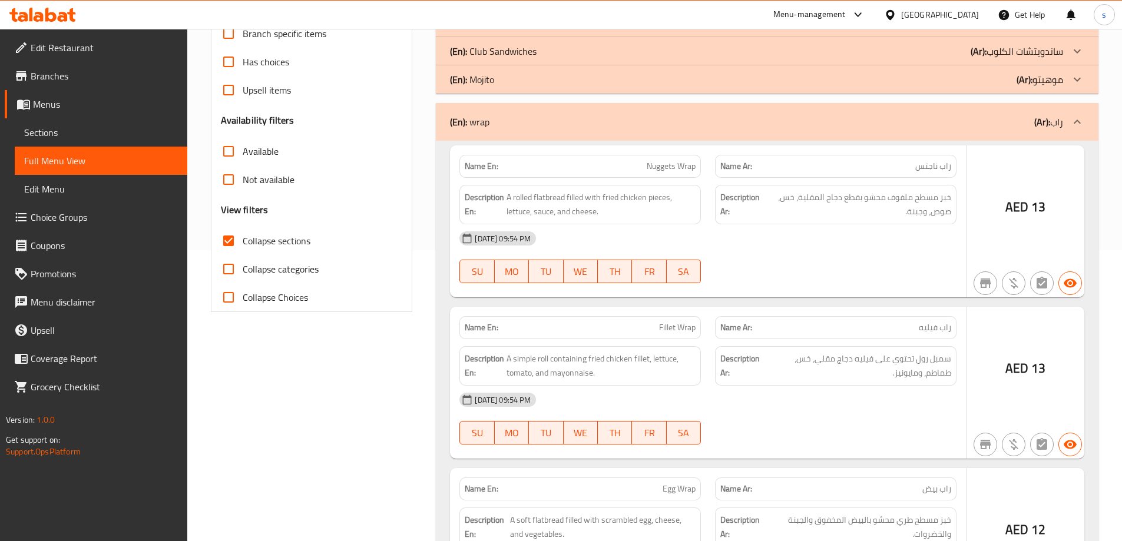
click at [500, 54] on p "(En): Club Sandwiches" at bounding box center [493, 51] width 87 height 14
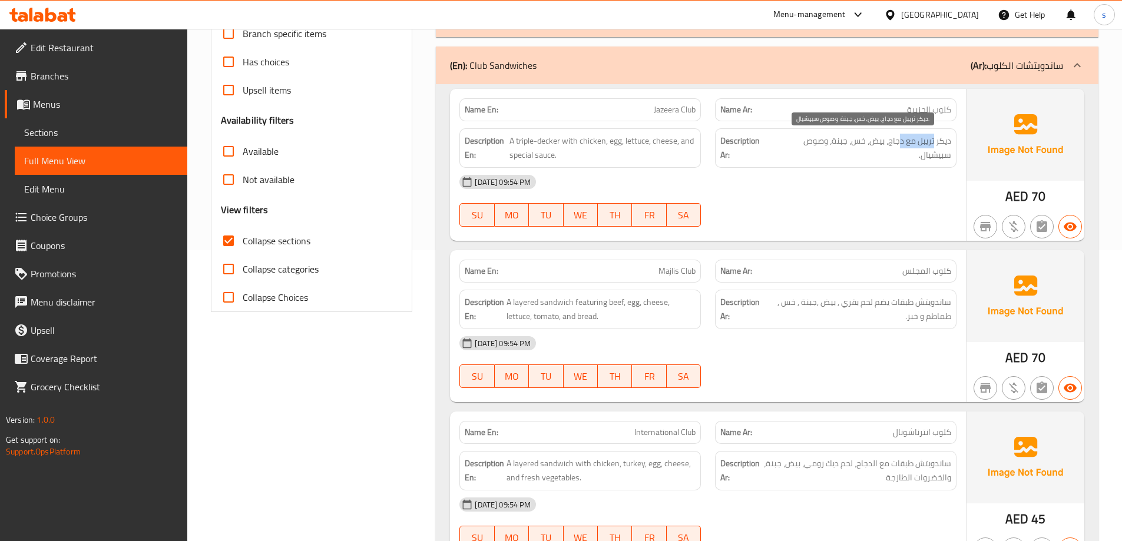
drag, startPoint x: 934, startPoint y: 145, endPoint x: 897, endPoint y: 144, distance: 37.1
click at [897, 144] on span "ديكر تريبل مع دجاج، بيض، خس، جبنة، وصوص سبيشيال." at bounding box center [862, 148] width 178 height 29
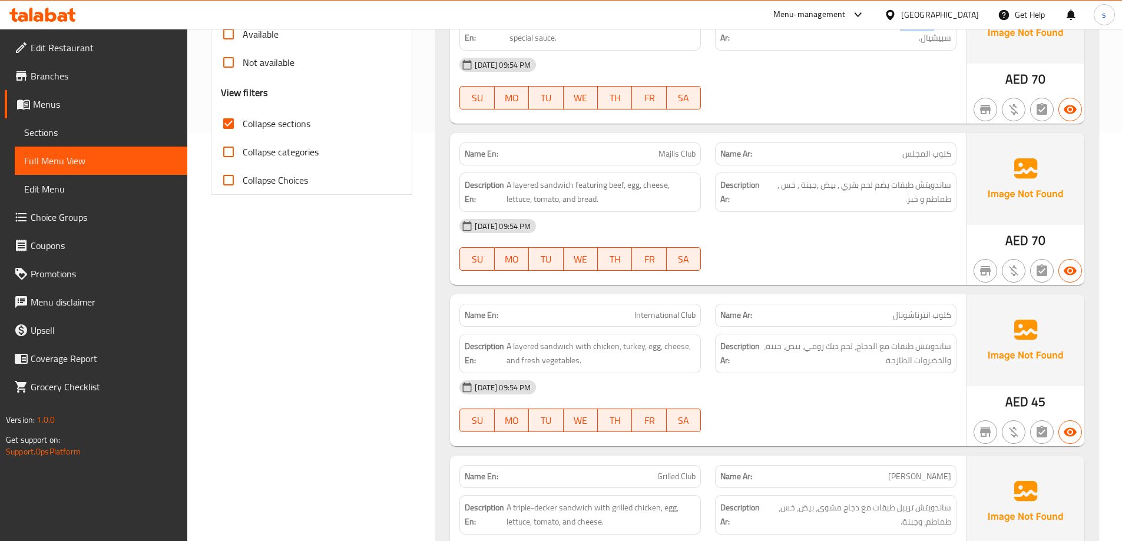
scroll to position [409, 0]
drag, startPoint x: 906, startPoint y: 187, endPoint x: 852, endPoint y: 187, distance: 53.6
click at [852, 187] on span "ساندويتش طبقات يضم لحم بقري , بيض ,جبنة , خس , طماطم و خبز." at bounding box center [858, 191] width 186 height 29
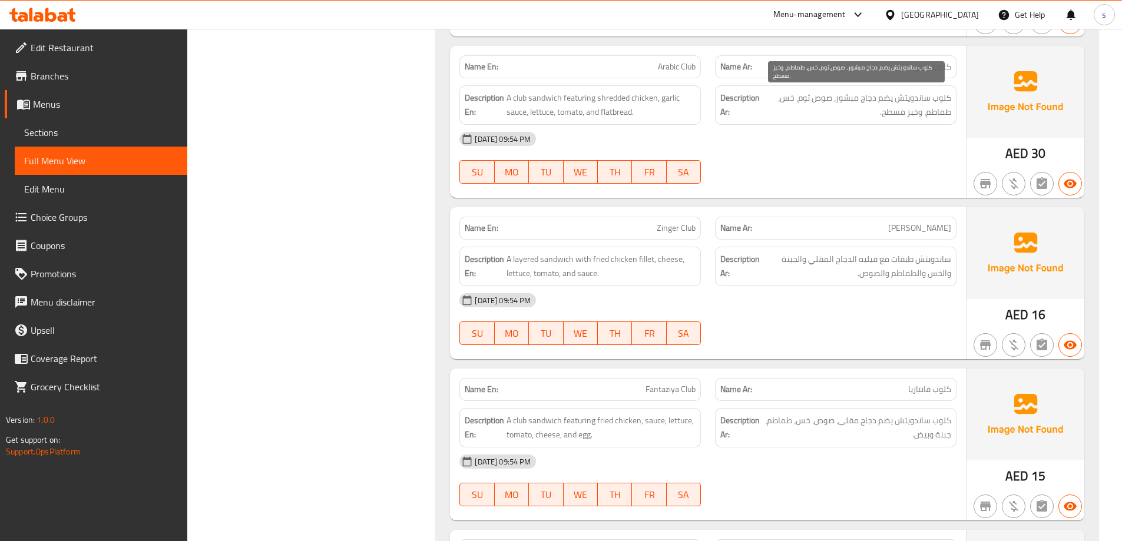
scroll to position [997, 0]
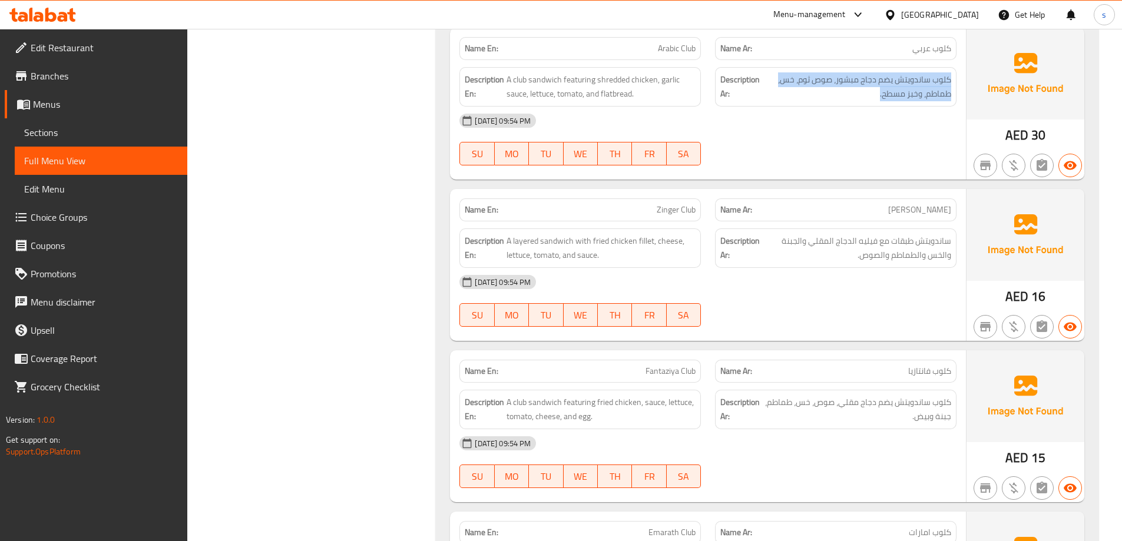
drag, startPoint x: 878, startPoint y: 95, endPoint x: 952, endPoint y: 84, distance: 75.1
click at [952, 84] on div "Description Ar: كلوب ساندويتش يضم دجاج مبشور، صوص ثوم، خس، طماطم، وخبز مسطح." at bounding box center [835, 86] width 241 height 39
click at [890, 124] on div "[DATE] 09:54 PM" at bounding box center [707, 121] width 511 height 28
drag, startPoint x: 869, startPoint y: 96, endPoint x: 953, endPoint y: 79, distance: 85.2
click at [953, 79] on div "Description Ar: كلوب ساندويتش يضم دجاج مبشور، صوص ثوم، خس، طماطم، وخبز مسطح." at bounding box center [835, 86] width 241 height 39
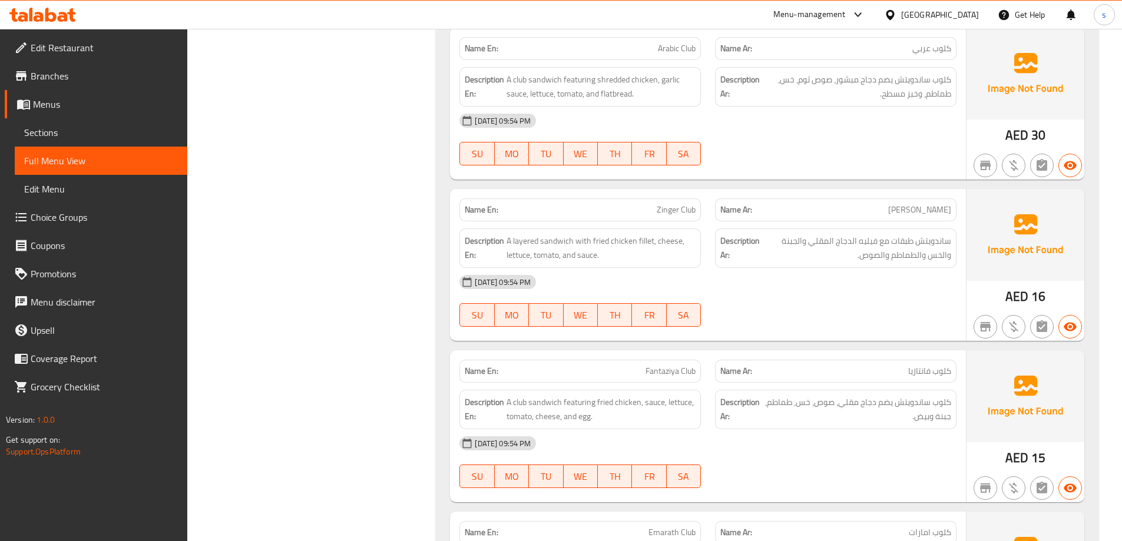
click at [925, 114] on div "[DATE] 09:54 PM" at bounding box center [707, 121] width 511 height 28
drag, startPoint x: 875, startPoint y: 93, endPoint x: 954, endPoint y: 75, distance: 81.0
click at [954, 75] on div "Description Ar: كلوب ساندويتش يضم دجاج مبشور، صوص ثوم، خس، طماطم، وخبز مسطح." at bounding box center [835, 86] width 241 height 39
click at [909, 118] on div "[DATE] 09:54 PM" at bounding box center [707, 121] width 511 height 28
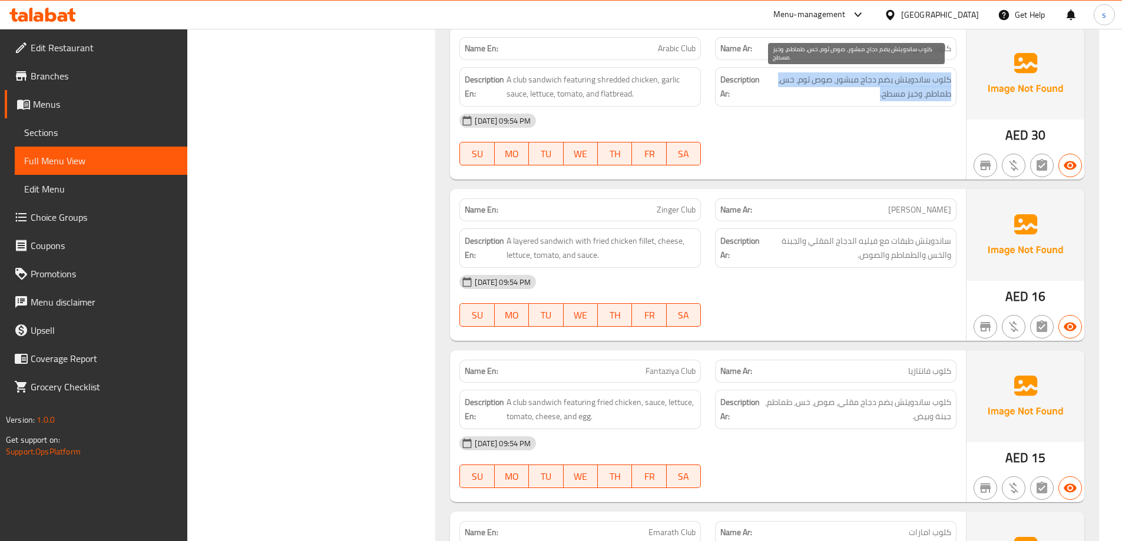
drag, startPoint x: 873, startPoint y: 94, endPoint x: 950, endPoint y: 75, distance: 78.7
click at [950, 75] on span "كلوب ساندويتش يضم دجاج مبشور، صوص ثوم، خس، طماطم، وخبز مسطح." at bounding box center [856, 86] width 189 height 29
click at [930, 79] on span "كلوب ساندويتش يضم دجاج مبشور، صوص ثوم، خس، طماطم، وخبز مسطح." at bounding box center [856, 86] width 189 height 29
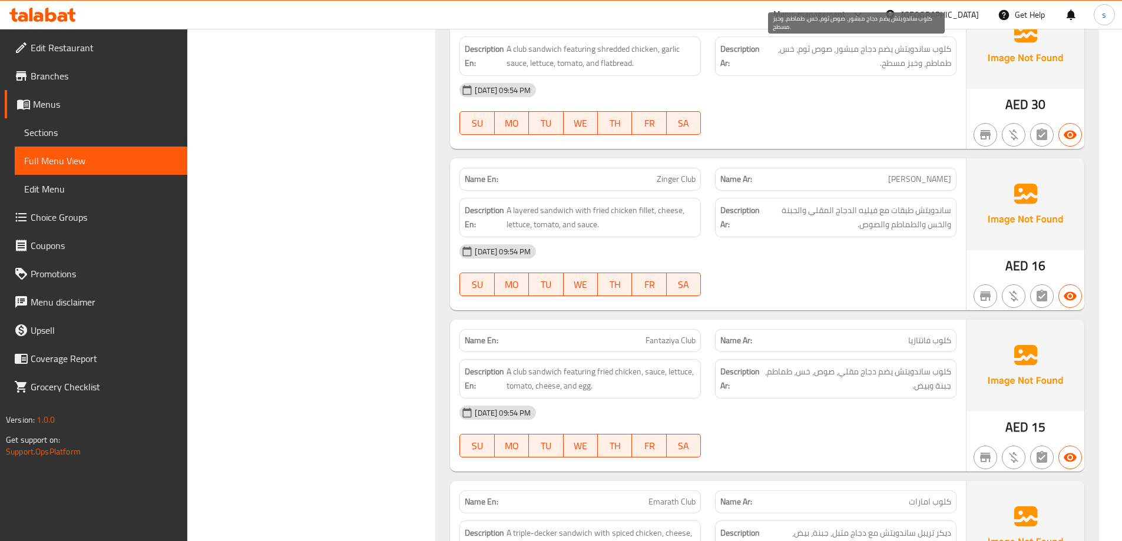
scroll to position [1056, 0]
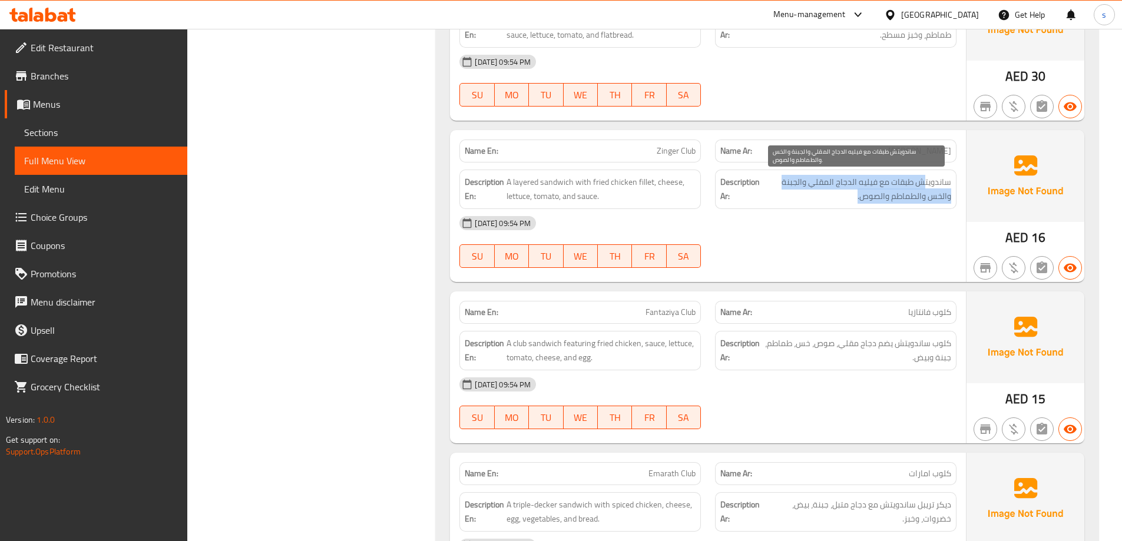
drag, startPoint x: 924, startPoint y: 181, endPoint x: 856, endPoint y: 200, distance: 70.9
click at [856, 200] on span "ساندويتش طبقات مع فيليه الدجاج المقلي والجبنة والخس والطماطم والصوص." at bounding box center [856, 189] width 189 height 29
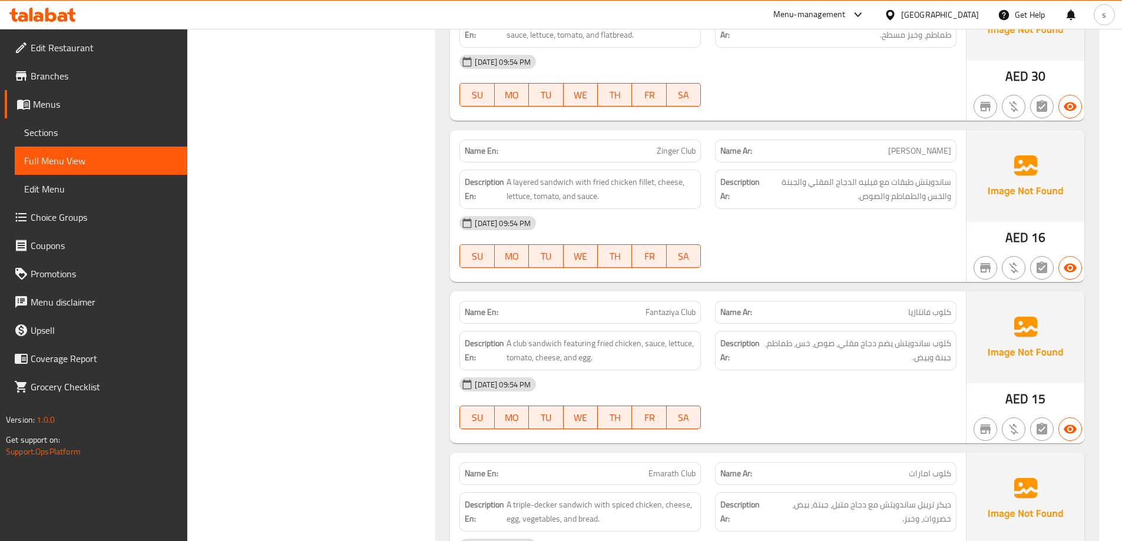
click at [818, 210] on div "[DATE] 09:54 PM" at bounding box center [707, 223] width 511 height 28
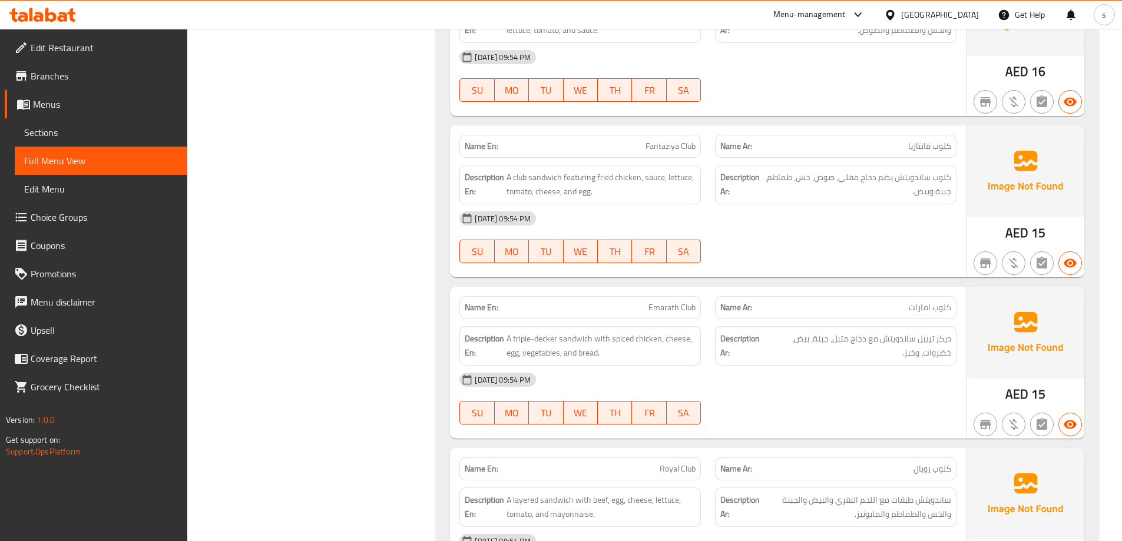
scroll to position [1233, 0]
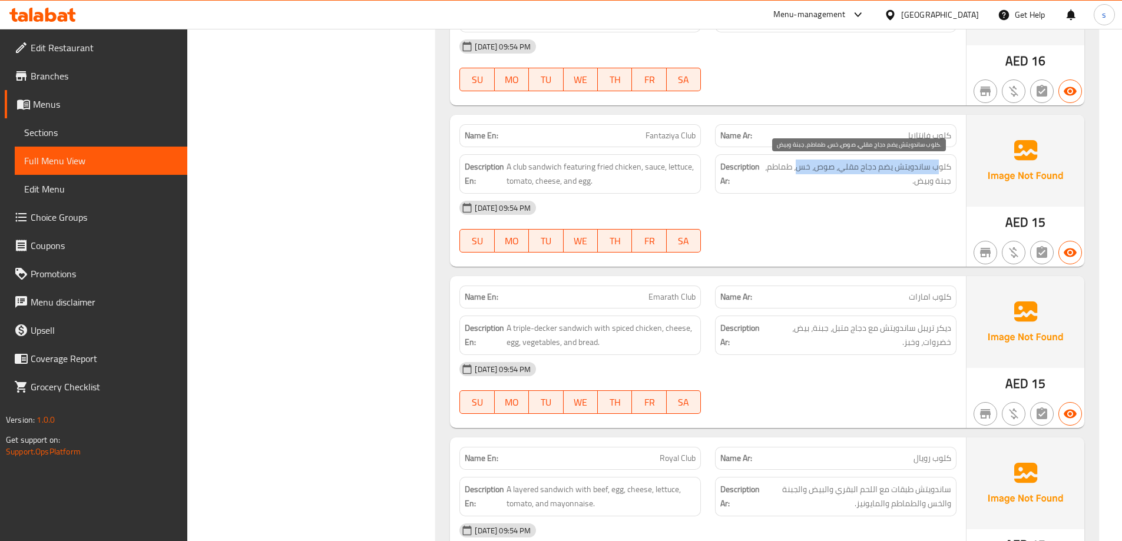
drag, startPoint x: 940, startPoint y: 167, endPoint x: 801, endPoint y: 167, distance: 139.0
click at [801, 167] on span "كلوب ساندويتش يضم دجاج مقلي، صوص، خس، طماطم، جبنة وبيض." at bounding box center [857, 174] width 187 height 29
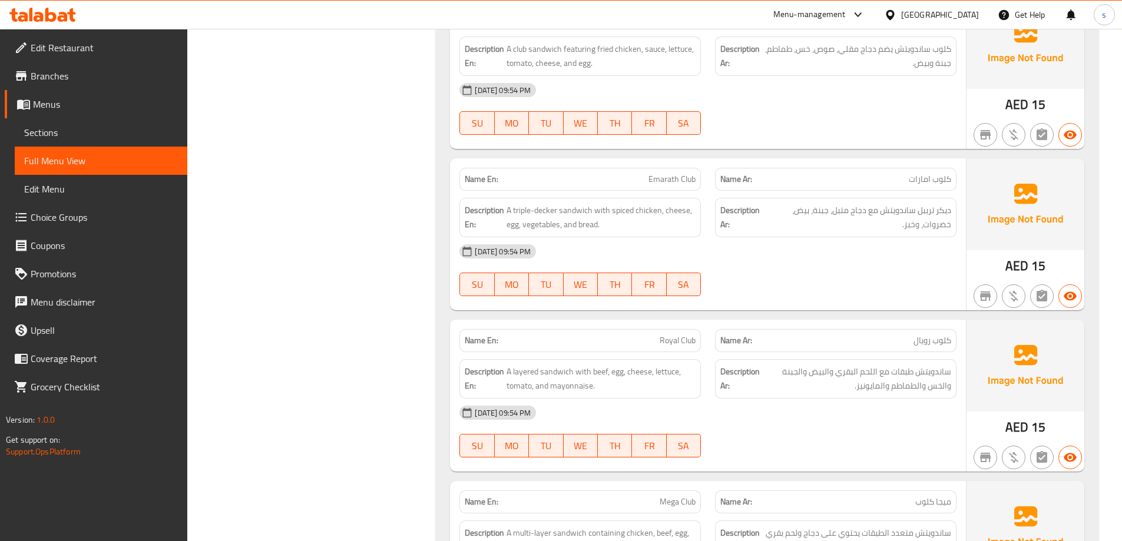
scroll to position [1410, 0]
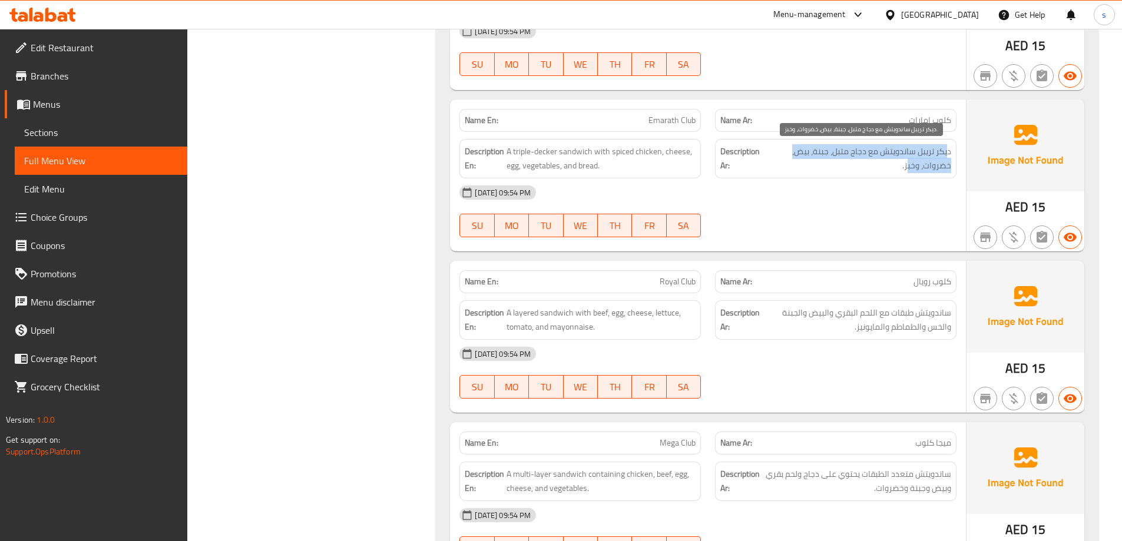
drag, startPoint x: 948, startPoint y: 156, endPoint x: 907, endPoint y: 164, distance: 41.5
click at [907, 164] on span "ديكر تريبل ساندويتش مع دجاج متبل، جبنة، بيض، خضروات، وخبز." at bounding box center [859, 158] width 184 height 29
click at [903, 166] on span "ديكر تريبل ساندويتش مع دجاج متبل، جبنة، بيض، خضروات، وخبز." at bounding box center [859, 158] width 184 height 29
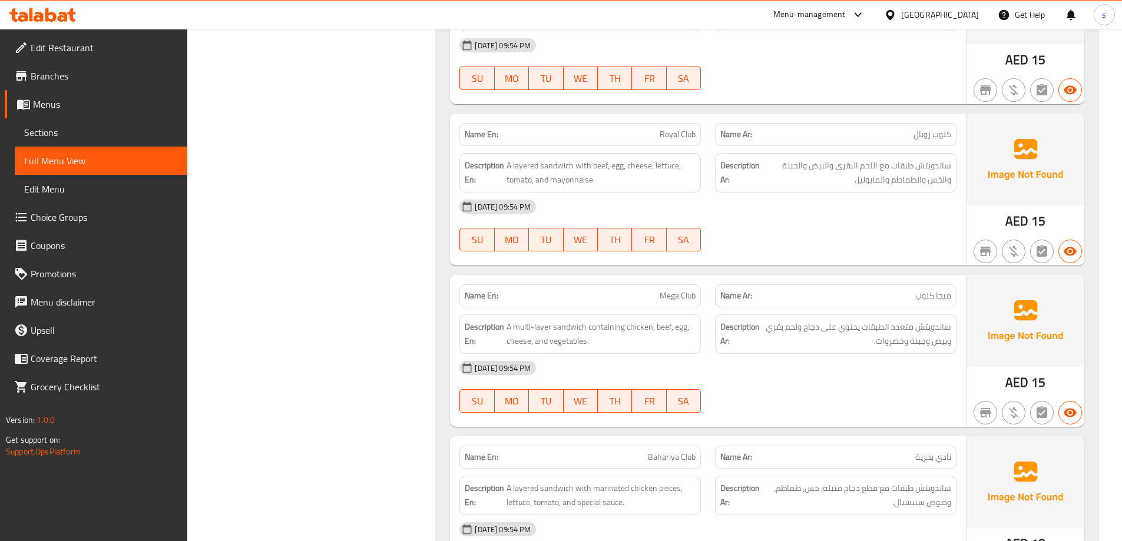
scroll to position [1586, 0]
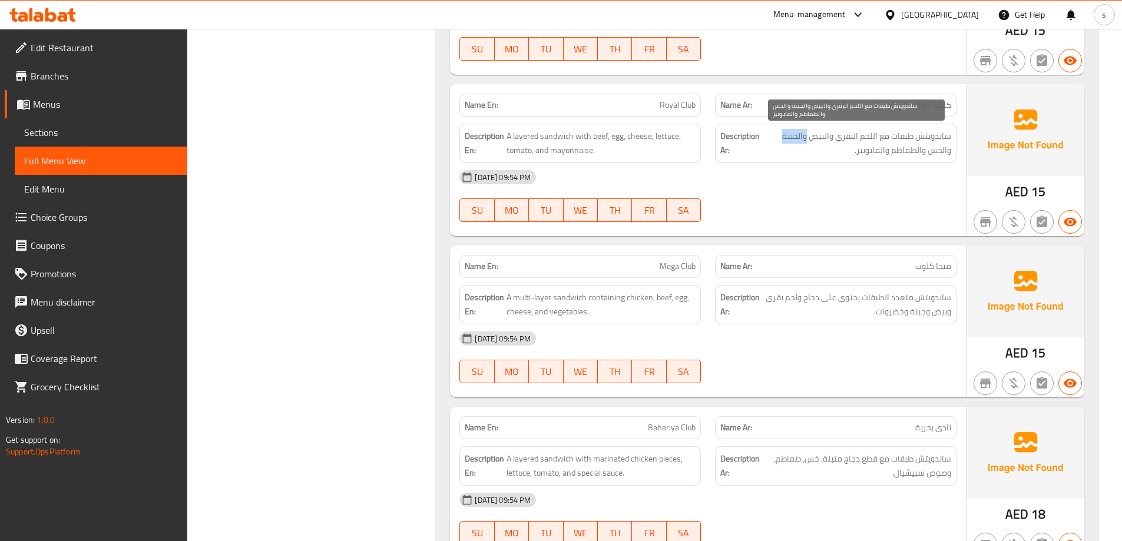
drag, startPoint x: 807, startPoint y: 134, endPoint x: 783, endPoint y: 132, distance: 24.2
click at [783, 132] on span "ساندويتش طبقات مع اللحم البقري والبيض والجبنة والخس والطماطم والمايونيز." at bounding box center [856, 143] width 189 height 29
click at [803, 138] on span "ساندويتش طبقات مع اللحم البقري والبيض والجبنة والخس والطماطم والمايونيز." at bounding box center [856, 143] width 189 height 29
click at [834, 150] on span "ساندويتش طبقات مع اللحم البقري والبيض والجبنة والخس والطماطم والمايونيز." at bounding box center [856, 143] width 189 height 29
drag, startPoint x: 841, startPoint y: 151, endPoint x: 948, endPoint y: 152, distance: 107.2
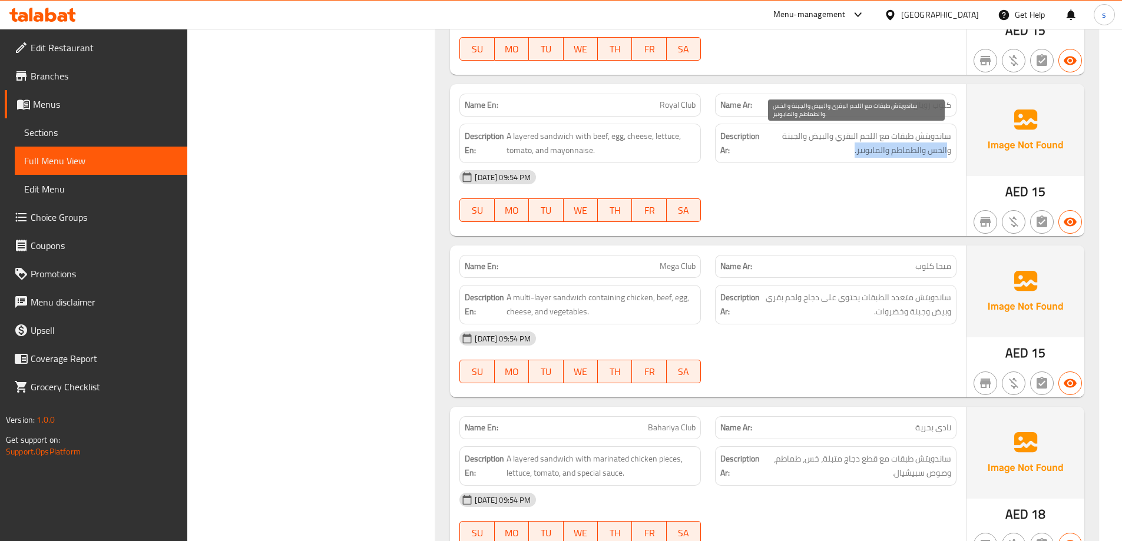
click at [948, 152] on span "ساندويتش طبقات مع اللحم البقري والبيض والجبنة والخس والطماطم والمايونيز." at bounding box center [856, 143] width 189 height 29
click at [822, 148] on span "ساندويتش طبقات مع اللحم البقري والبيض والجبنة والخس والطماطم والمايونيز." at bounding box center [856, 143] width 189 height 29
drag, startPoint x: 833, startPoint y: 139, endPoint x: 862, endPoint y: 151, distance: 31.9
click at [862, 151] on span "ساندويتش طبقات مع اللحم البقري والبيض والجبنة والخس والطماطم والمايونيز." at bounding box center [856, 143] width 189 height 29
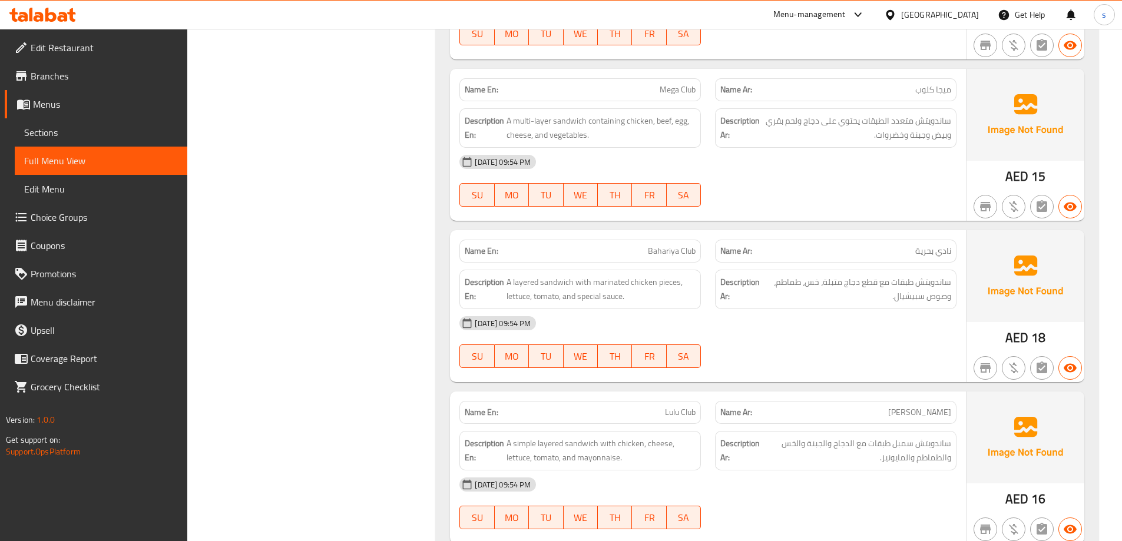
scroll to position [1822, 0]
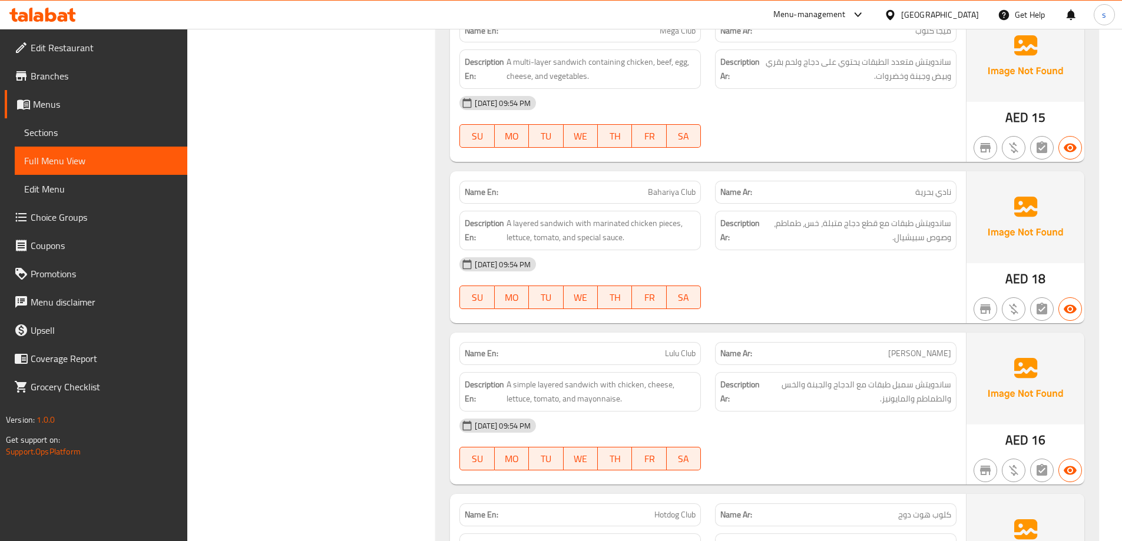
click at [939, 195] on span "نادي بحرية" at bounding box center [933, 192] width 36 height 12
click at [934, 193] on span "نادي بحرية" at bounding box center [933, 192] width 36 height 12
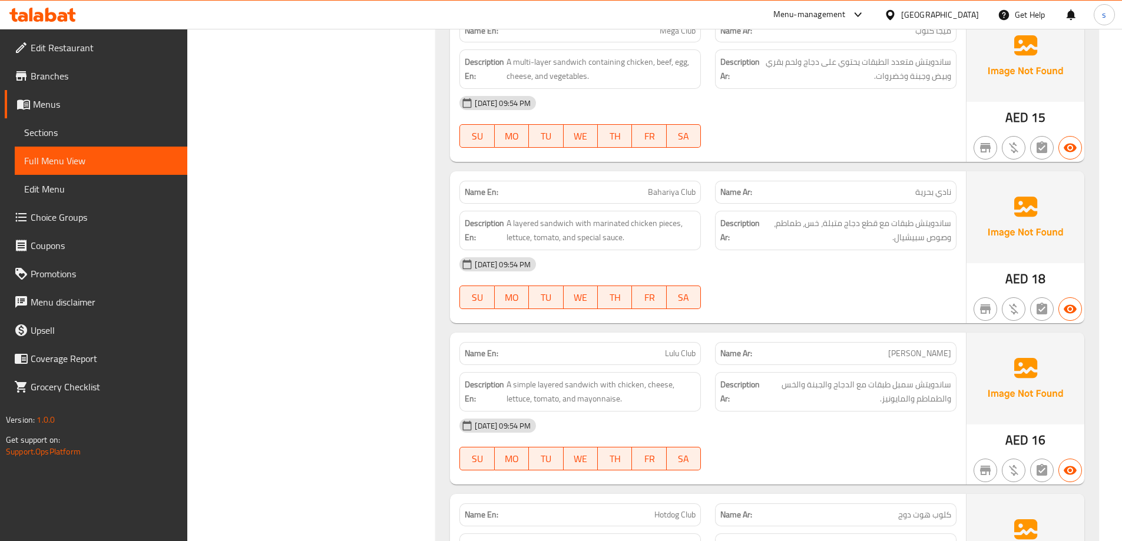
click at [685, 194] on span "Bahariya Club" at bounding box center [672, 192] width 48 height 12
copy span "Bahariya Club"
click at [795, 261] on div "[DATE] 09:54 PM" at bounding box center [707, 264] width 511 height 28
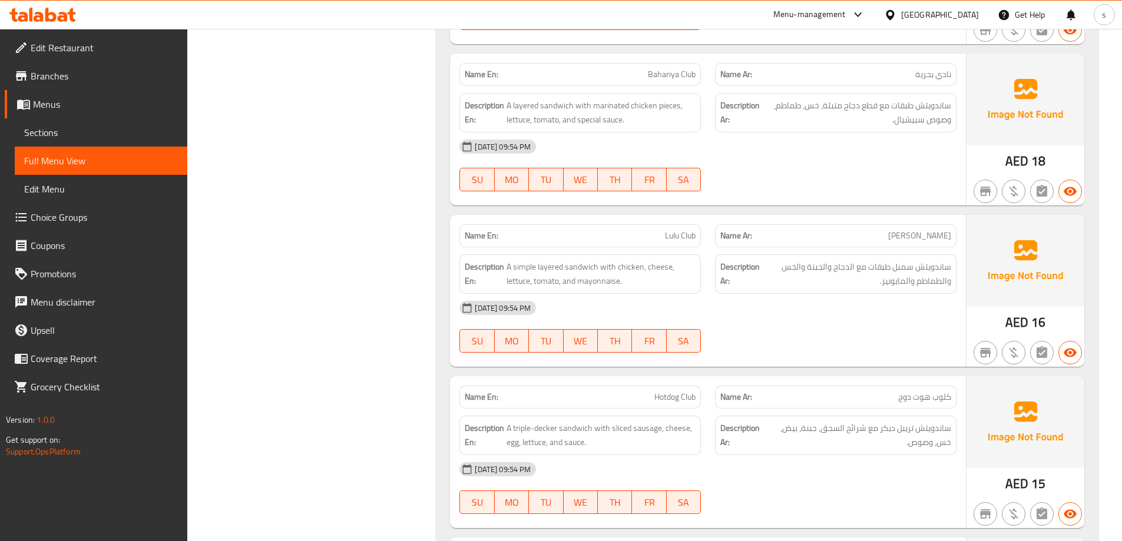
scroll to position [1881, 0]
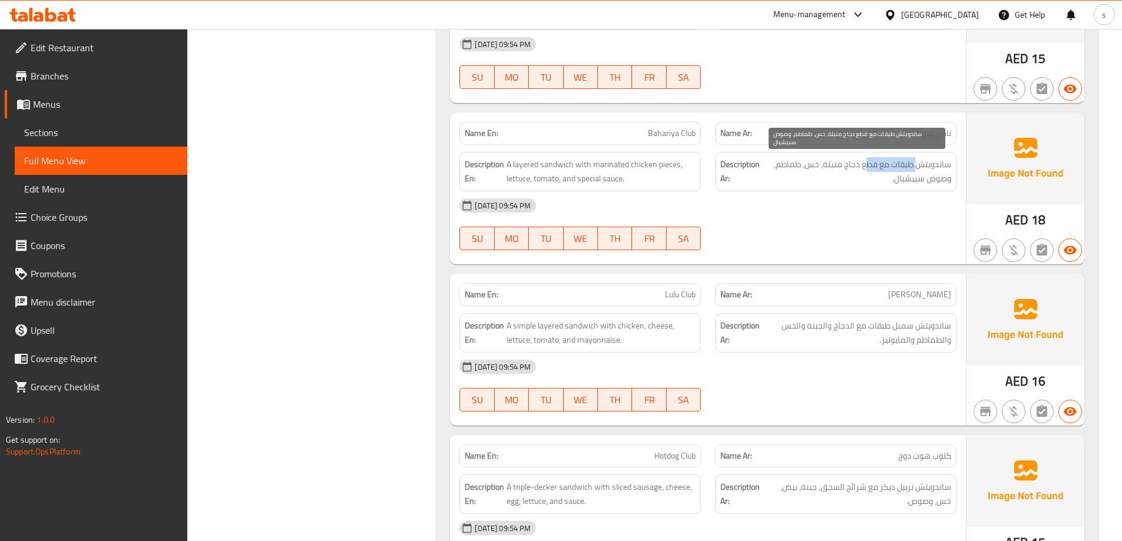
drag, startPoint x: 915, startPoint y: 164, endPoint x: 866, endPoint y: 164, distance: 48.9
click at [866, 164] on span "ساندويتش طبقات مع قطع دجاج متبلة، خس، طماطم، وصوص سبيشيال." at bounding box center [857, 171] width 188 height 29
drag, startPoint x: 823, startPoint y: 165, endPoint x: 913, endPoint y: 166, distance: 89.5
click at [913, 166] on span "ساندويتش طبقات مع قطع دجاج متبلة، خس، طماطم، وصوص سبيشيال." at bounding box center [857, 171] width 188 height 29
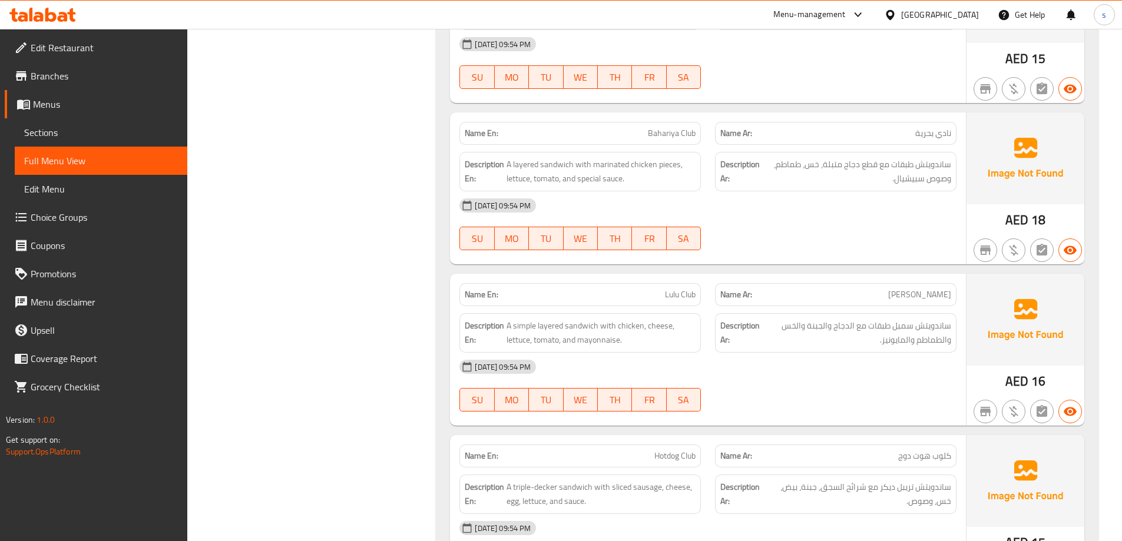
click at [877, 208] on div "[DATE] 09:54 PM" at bounding box center [707, 205] width 511 height 28
drag, startPoint x: 949, startPoint y: 164, endPoint x: 898, endPoint y: 165, distance: 50.7
click at [898, 165] on span "ساندويتش طبقات مع قطع دجاج متبلة، خس، طماطم، وصوص سبيشيال." at bounding box center [857, 171] width 188 height 29
click at [888, 169] on span "ساندويتش طبقات مع قطع دجاج متبلة، خس، طماطم، وصوص سبيشيال." at bounding box center [857, 171] width 188 height 29
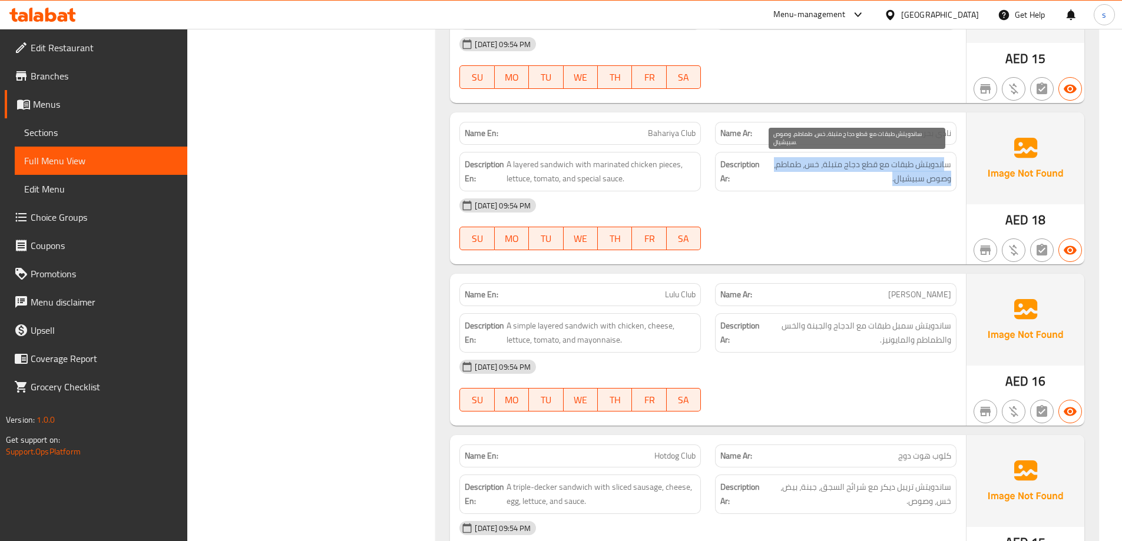
drag, startPoint x: 945, startPoint y: 166, endPoint x: 891, endPoint y: 180, distance: 56.0
click at [891, 180] on span "ساندويتش طبقات مع قطع دجاج متبلة، خس، طماطم، وصوص سبيشيال." at bounding box center [857, 171] width 188 height 29
click at [876, 180] on span "ساندويتش طبقات مع قطع دجاج متبلة، خس، طماطم، وصوص سبيشيال." at bounding box center [857, 171] width 188 height 29
click at [884, 180] on span "ساندويتش طبقات مع قطع دجاج متبلة، خس، طماطم، وصوص سبيشيال." at bounding box center [857, 171] width 188 height 29
drag, startPoint x: 884, startPoint y: 180, endPoint x: 936, endPoint y: 178, distance: 52.5
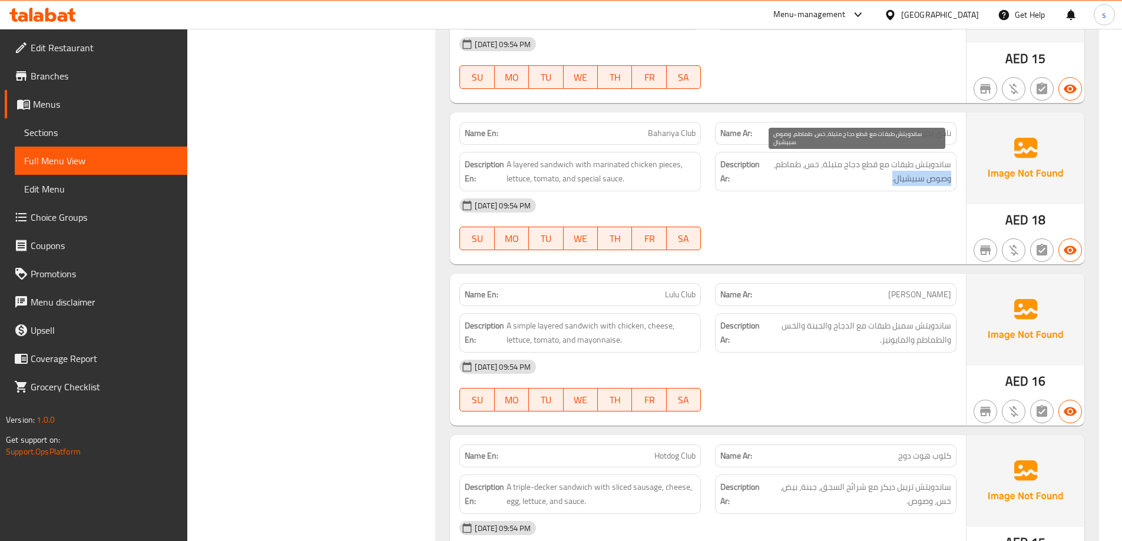
click at [936, 178] on span "ساندويتش طبقات مع قطع دجاج متبلة، خس، طماطم، وصوص سبيشيال." at bounding box center [857, 171] width 188 height 29
click at [877, 188] on div "Description Ar: ساندويتش طبقات مع قطع دجاج متبلة، خس، طماطم، وصوص سبيشيال." at bounding box center [835, 171] width 241 height 39
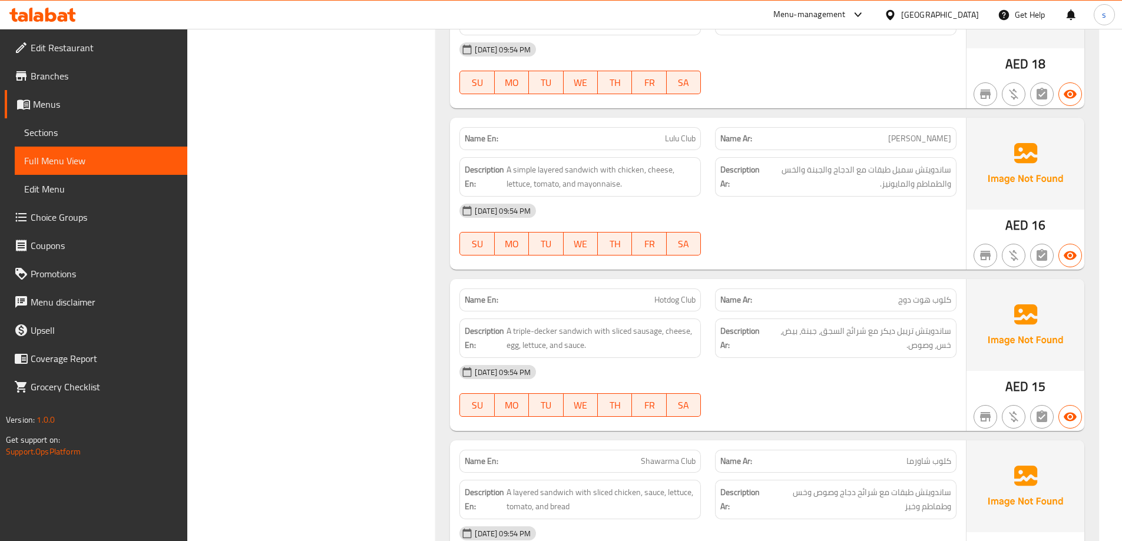
scroll to position [2057, 0]
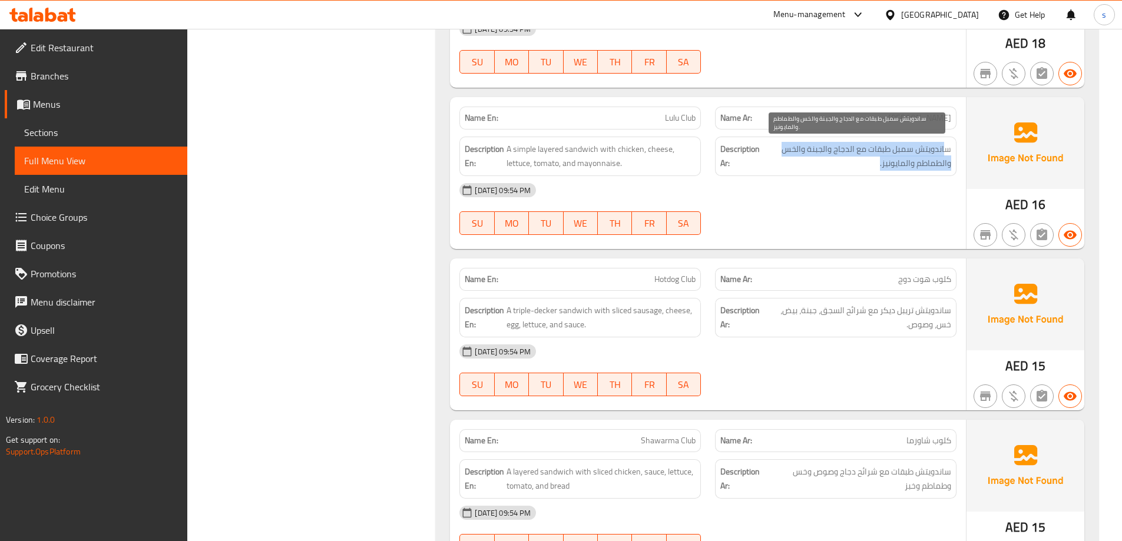
drag, startPoint x: 946, startPoint y: 146, endPoint x: 875, endPoint y: 161, distance: 72.9
click at [875, 161] on span "ساندويتش سمبل طبقات مع الدجاج والجبنة والخس والطماطم والمايونيز." at bounding box center [856, 156] width 189 height 29
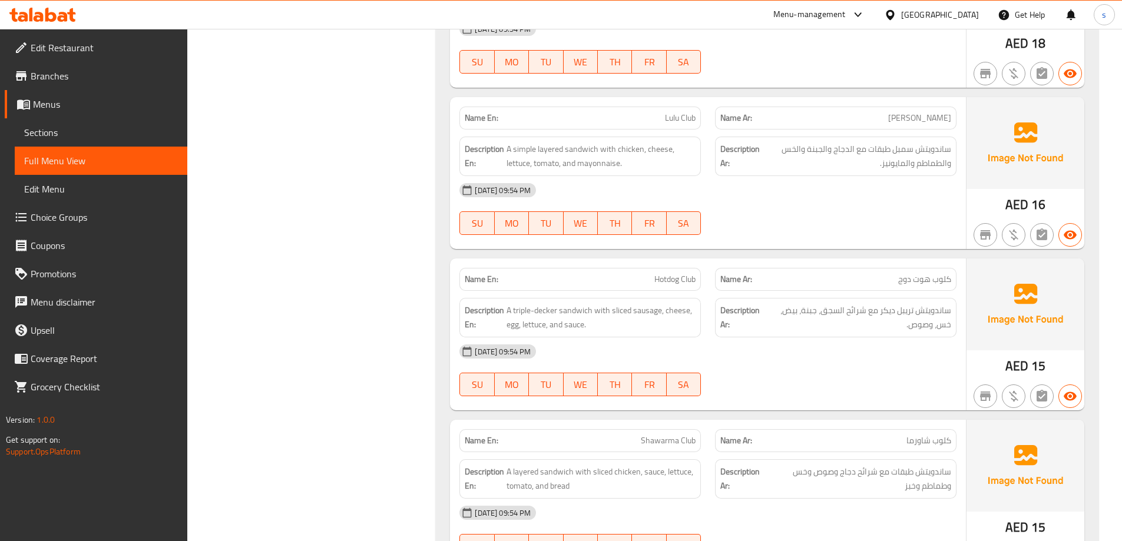
click at [844, 176] on div "[DATE] 09:54 PM" at bounding box center [707, 190] width 511 height 28
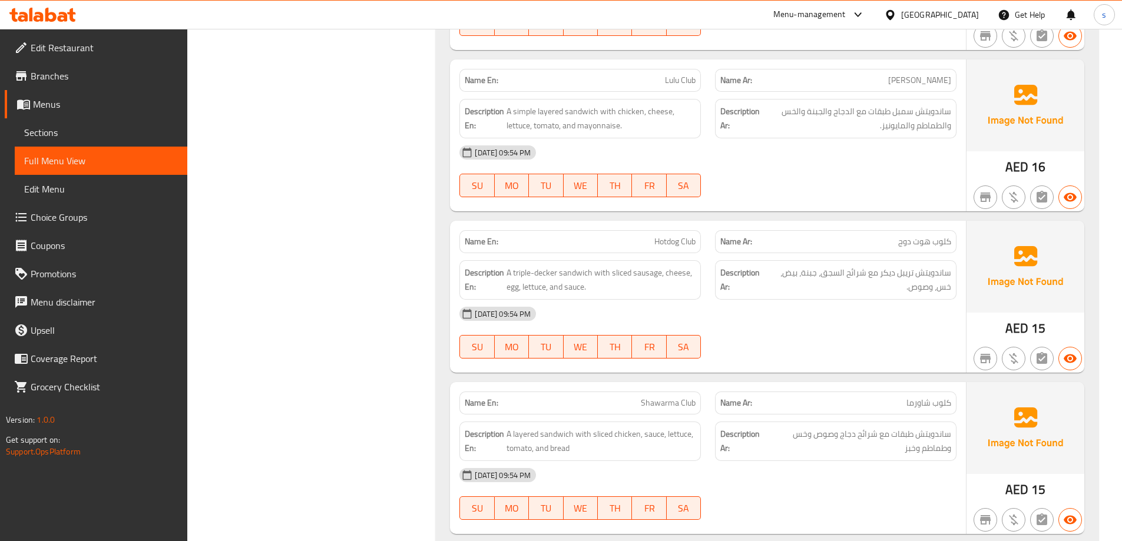
scroll to position [2116, 0]
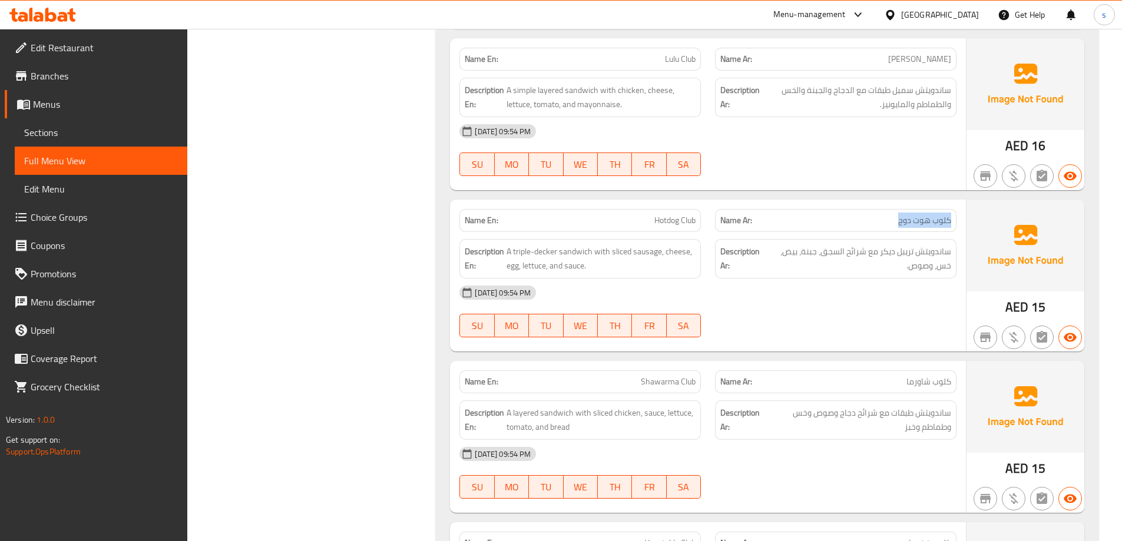
drag, startPoint x: 890, startPoint y: 220, endPoint x: 953, endPoint y: 224, distance: 63.8
click at [953, 224] on div "Name Ar: كلوب هوت دوج" at bounding box center [835, 220] width 241 height 23
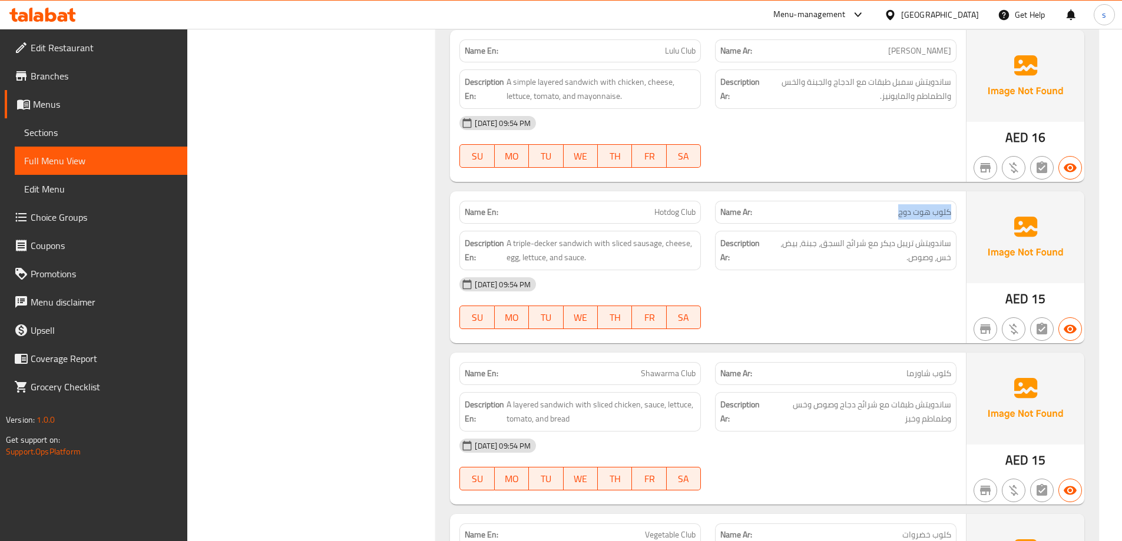
scroll to position [2175, 0]
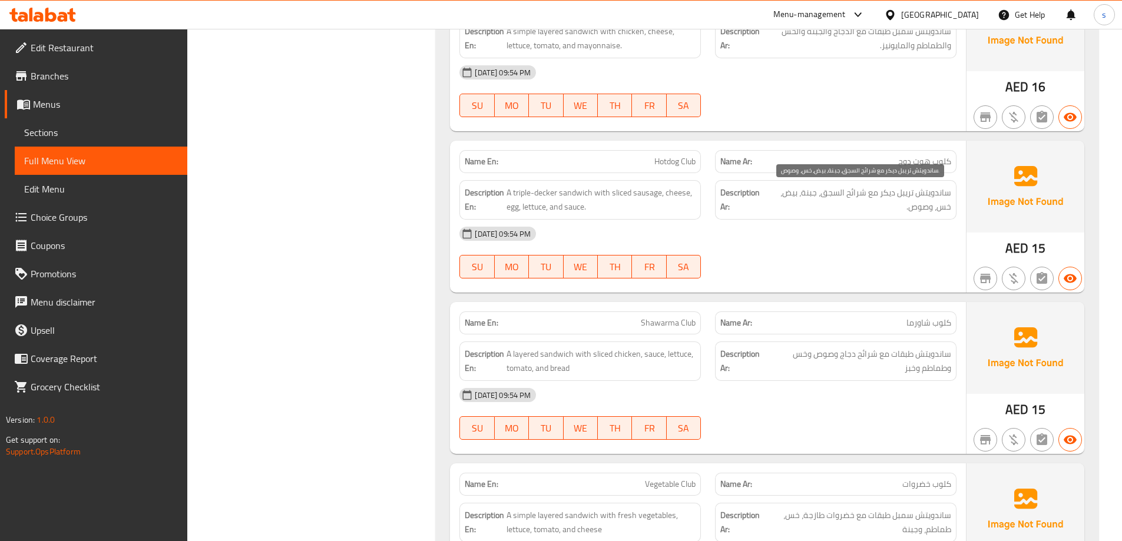
click at [897, 225] on div "[DATE] 09:54 PM" at bounding box center [707, 234] width 511 height 28
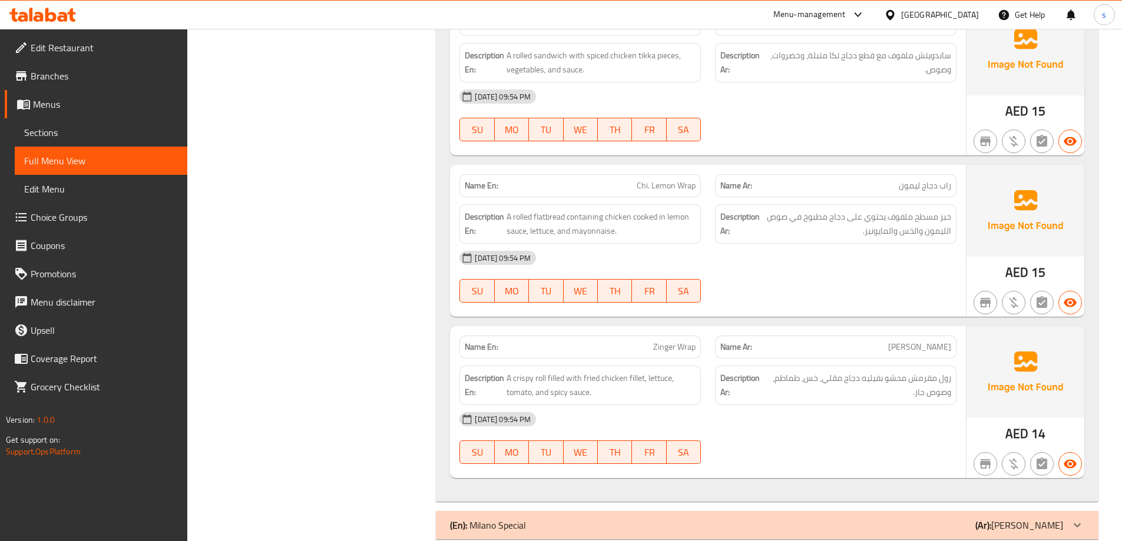
scroll to position [3412, 0]
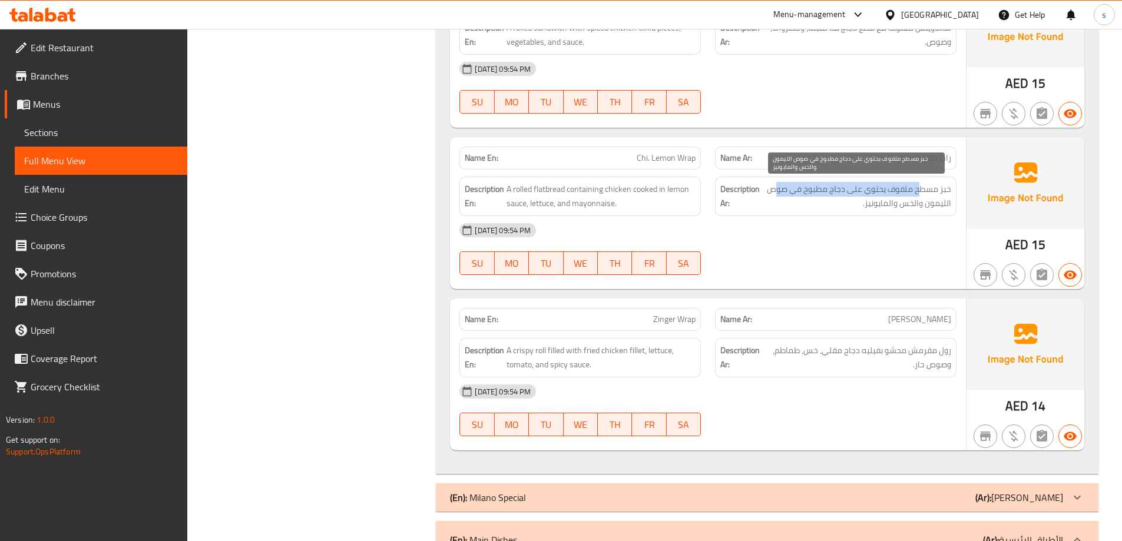
drag, startPoint x: 923, startPoint y: 193, endPoint x: 774, endPoint y: 190, distance: 149.0
click at [774, 190] on span "خبز مسطح ملفوف يحتوي على دجاج مطبوخ في صوص الليمون والخس والمايونيز." at bounding box center [856, 196] width 189 height 29
click at [785, 207] on span "خبز مسطح ملفوف يحتوي على دجاج مطبوخ في صوص الليمون والخس والمايونيز." at bounding box center [856, 196] width 189 height 29
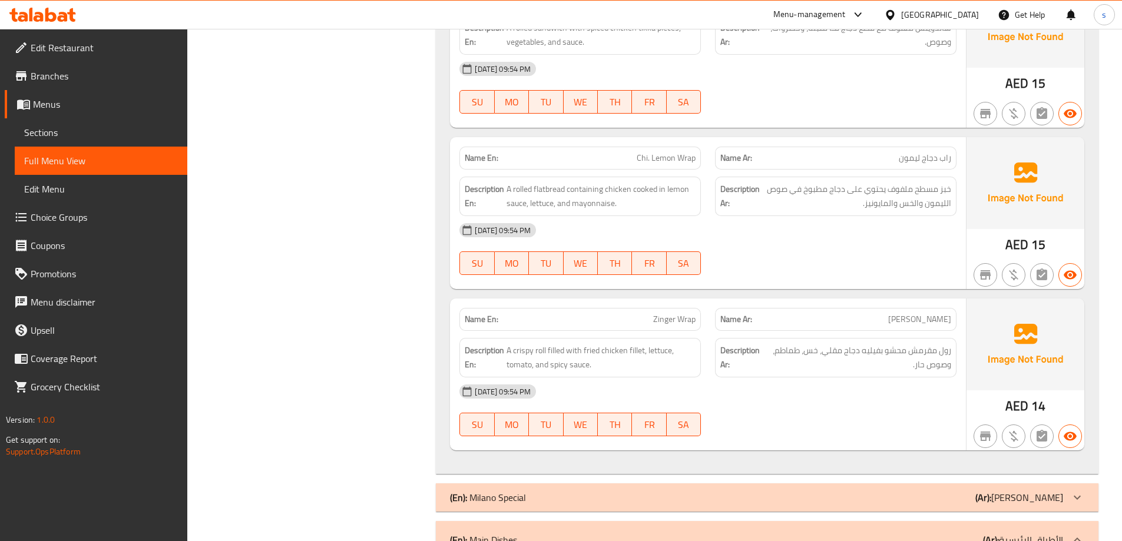
click at [669, 155] on span "Chi. Lemon Wrap" at bounding box center [665, 158] width 59 height 12
drag, startPoint x: 669, startPoint y: 155, endPoint x: 669, endPoint y: 164, distance: 8.2
click at [669, 163] on span "Chi. Lemon Wrap" at bounding box center [665, 158] width 59 height 12
click at [831, 235] on div "[DATE] 09:54 PM" at bounding box center [707, 230] width 511 height 28
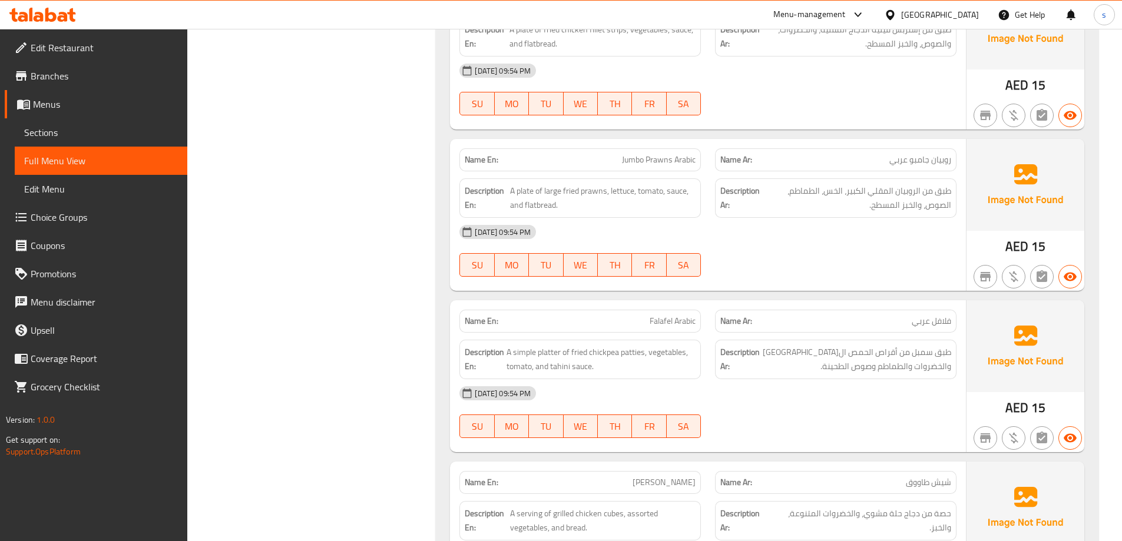
scroll to position [4000, 0]
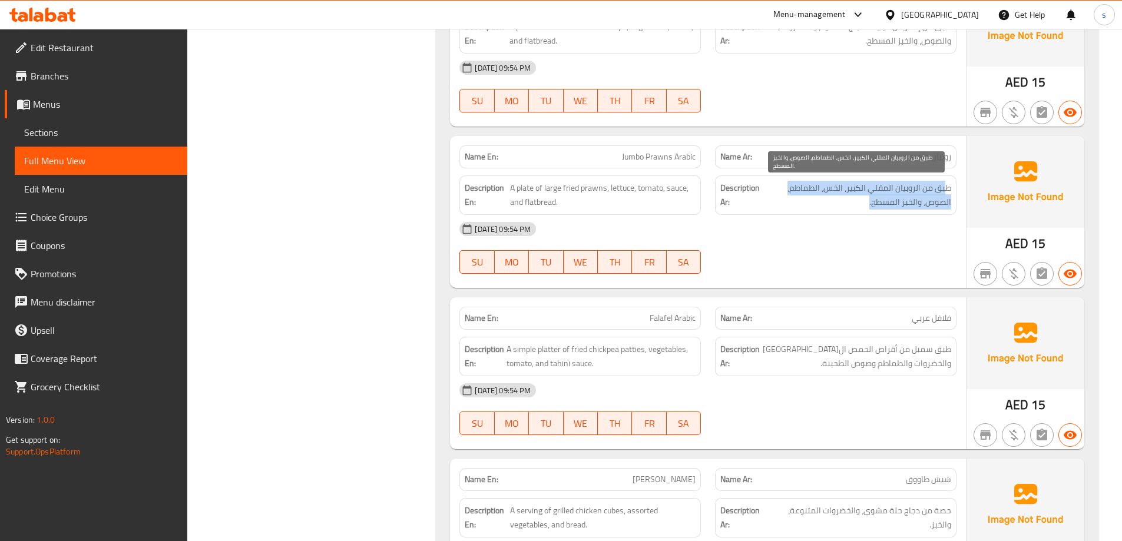
drag, startPoint x: 943, startPoint y: 186, endPoint x: 856, endPoint y: 203, distance: 89.3
click at [856, 203] on span "طبق من الروبيان المقلي الكبير، الخس، الطماطم، الصوص، والخبز المسطح." at bounding box center [856, 195] width 189 height 29
click at [854, 204] on span "طبق من الروبيان المقلي الكبير، الخس، الطماطم، الصوص، والخبز المسطح." at bounding box center [856, 195] width 189 height 29
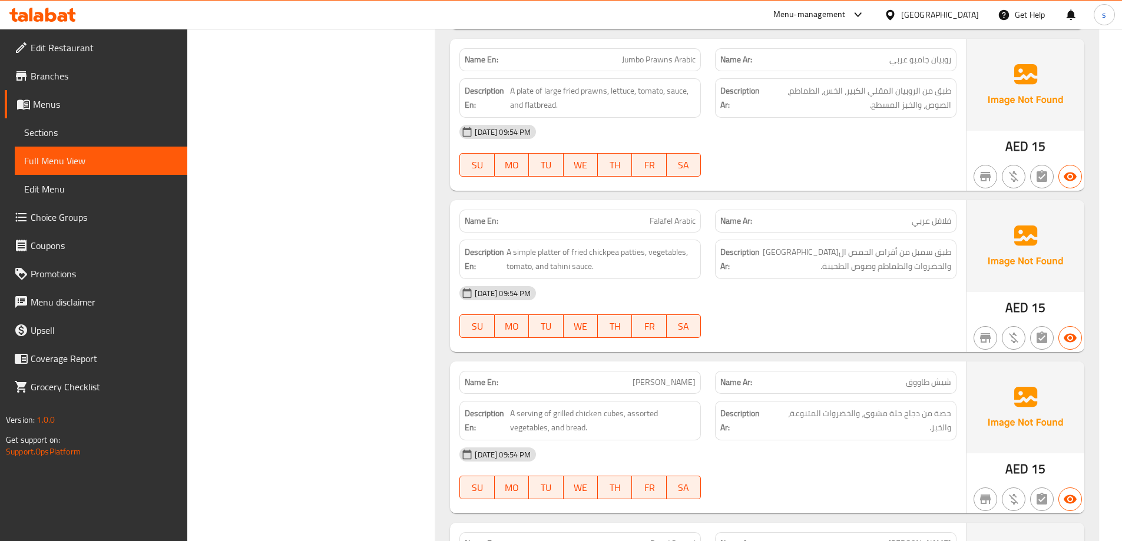
scroll to position [4118, 0]
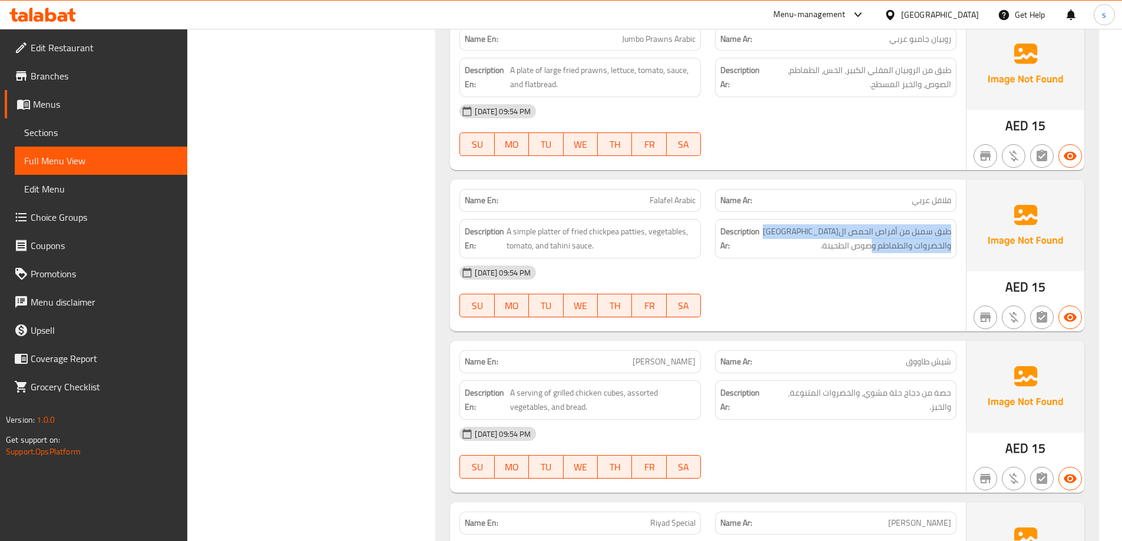
drag, startPoint x: 857, startPoint y: 240, endPoint x: 953, endPoint y: 230, distance: 97.1
click at [953, 230] on div "Description Ar: طبق سمبل من أقراص الحمص المقلية والخضروات والطماطم وصوص الطحينة." at bounding box center [835, 238] width 241 height 39
click at [930, 272] on div "[DATE] 09:54 PM" at bounding box center [707, 272] width 511 height 28
drag, startPoint x: 921, startPoint y: 234, endPoint x: 856, endPoint y: 254, distance: 68.9
click at [856, 254] on div "Description Ar: طبق سمبل من أقراص الحمص المقلية والخضروات والطماطم وصوص الطحينة." at bounding box center [835, 238] width 241 height 39
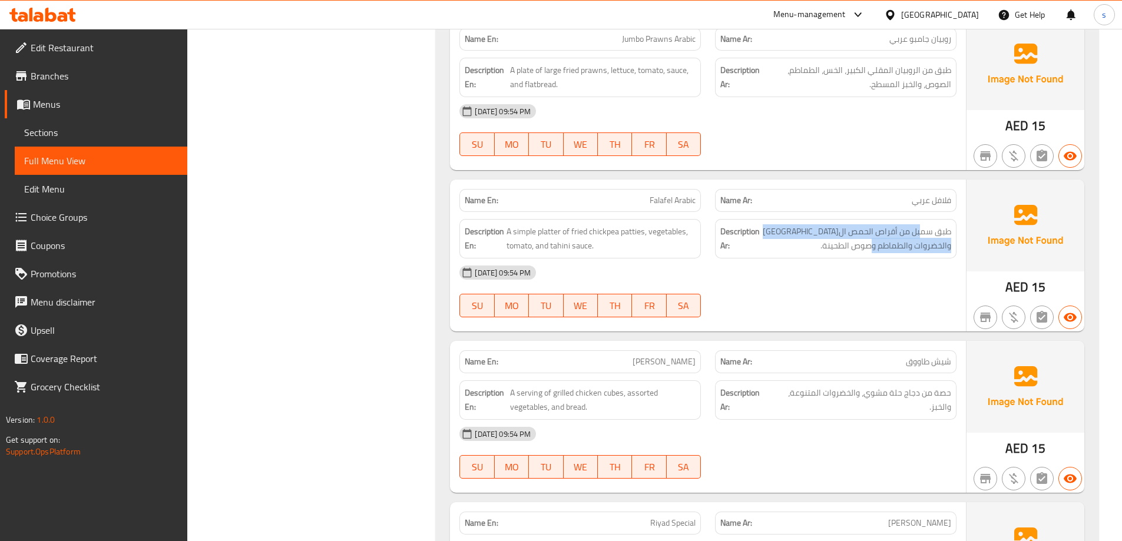
drag, startPoint x: 835, startPoint y: 254, endPoint x: 821, endPoint y: 256, distance: 13.7
click at [834, 254] on div "Description Ar: طبق سمبل من أقراص الحمص المقلية والخضروات والطماطم وصوص الطحينة." at bounding box center [835, 238] width 241 height 39
click at [600, 240] on span "A simple platter of fried chickpea patties, vegetables, tomato, and tahini sauc…" at bounding box center [600, 238] width 189 height 29
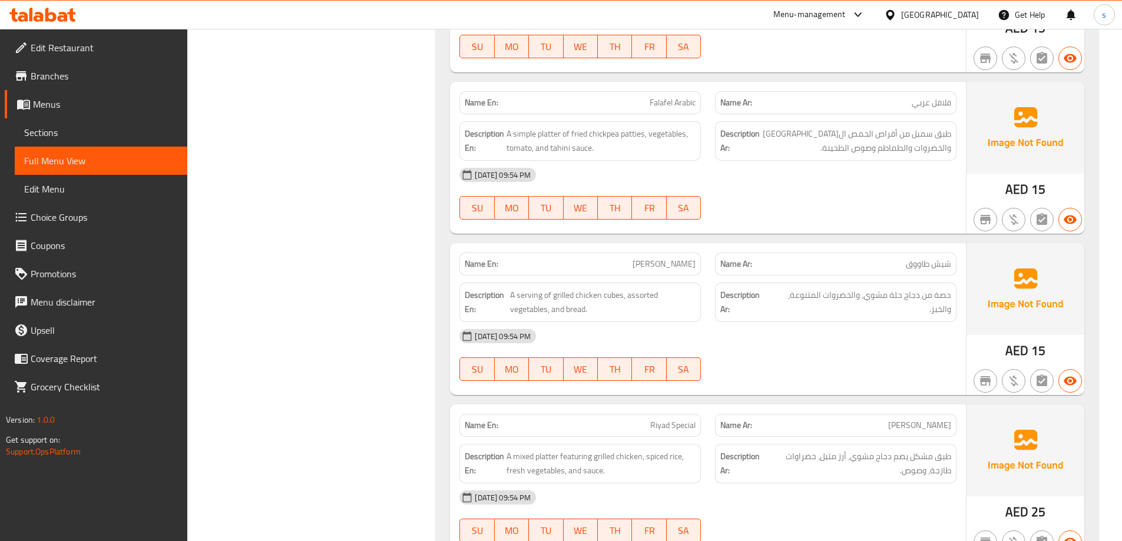
scroll to position [4236, 0]
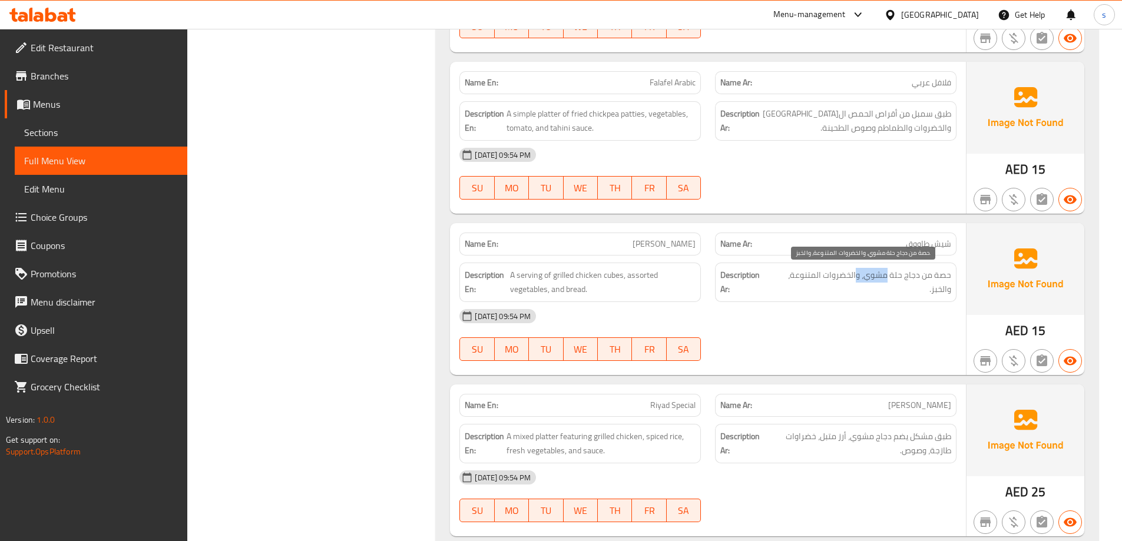
drag, startPoint x: 888, startPoint y: 279, endPoint x: 858, endPoint y: 279, distance: 29.4
click at [858, 279] on span "حصة من دجاج حلة مشوي، والخضروات المتنوعة، والخبز." at bounding box center [861, 282] width 180 height 29
click at [872, 286] on span "حصة من دجاج حلة مشوي، والخضروات المتنوعة، والخبز." at bounding box center [861, 282] width 180 height 29
click at [893, 273] on span "حصة من دجاج حلة مشوي، والخضروات المتنوعة، والخبز." at bounding box center [861, 282] width 180 height 29
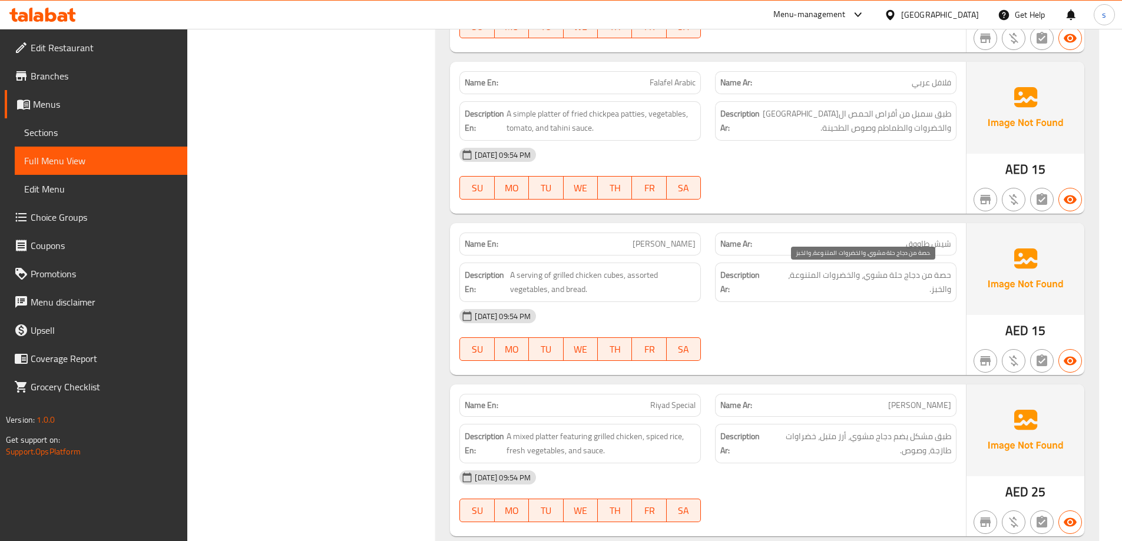
click at [881, 289] on span "حصة من دجاج حلة مشوي، والخضروات المتنوعة، والخبز." at bounding box center [861, 282] width 180 height 29
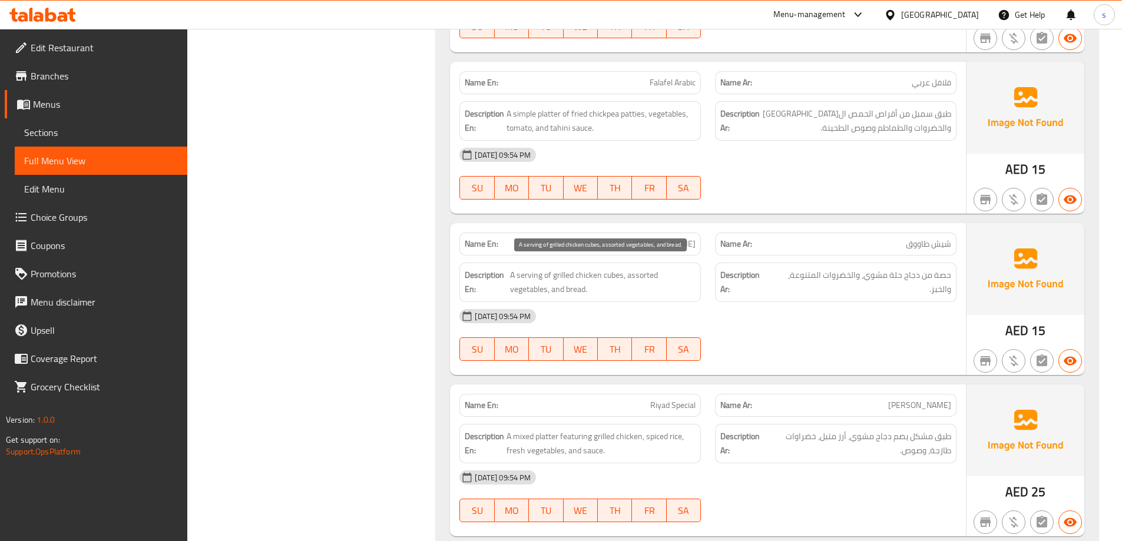
click at [614, 277] on span "A serving of grilled chicken cubes, assorted vegetables, and bread." at bounding box center [602, 282] width 185 height 29
copy span "cubes"
click at [876, 279] on span "حصة من دجاج حلة مشوي، والخضروات المتنوعة، والخبز." at bounding box center [861, 282] width 180 height 29
click at [617, 277] on span "A serving of grilled chicken cubes, assorted vegetables, and bread." at bounding box center [602, 282] width 185 height 29
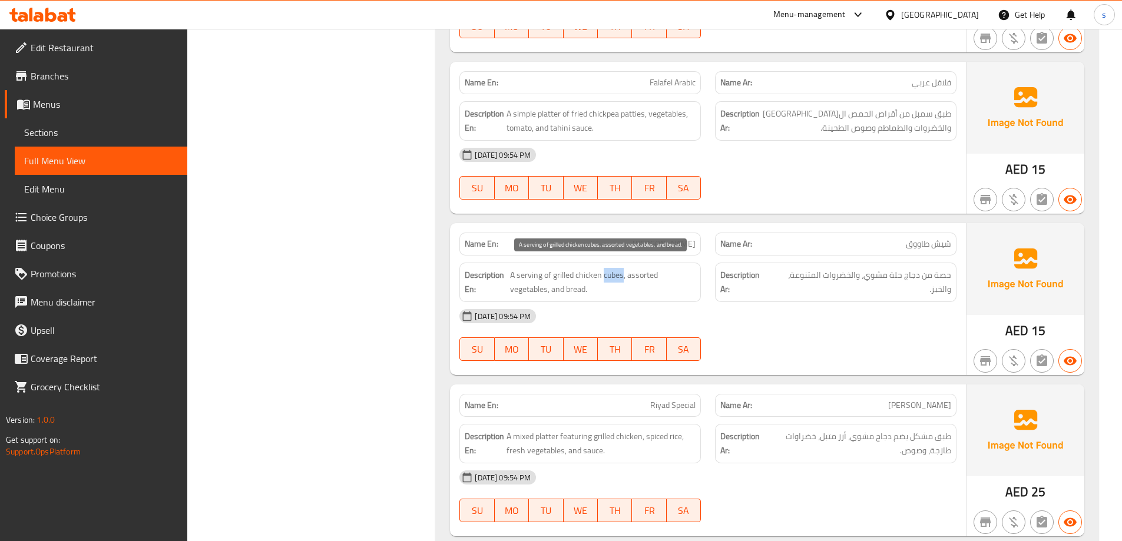
click at [617, 277] on span "A serving of grilled chicken cubes, assorted vegetables, and bread." at bounding box center [602, 282] width 185 height 29
copy span "A serving of grilled chicken cubes, assorted vegetables, and bread."
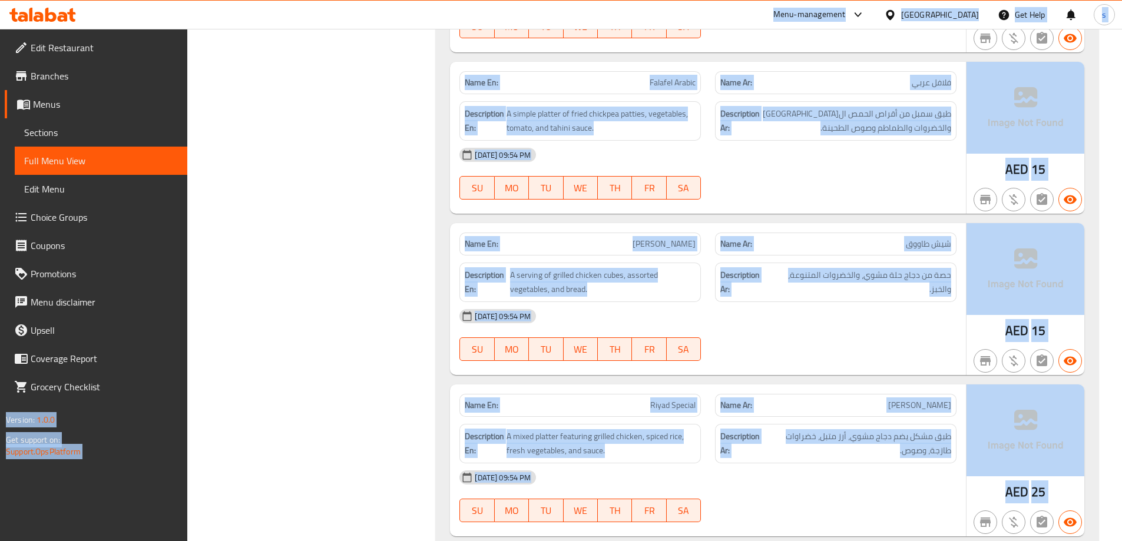
click at [303, 290] on div "Filter Branches Branches Popular filters Free items Branch specific items Has c…" at bounding box center [317, 316] width 226 height 8803
click at [752, 307] on div "[DATE] 09:54 PM" at bounding box center [707, 316] width 511 height 28
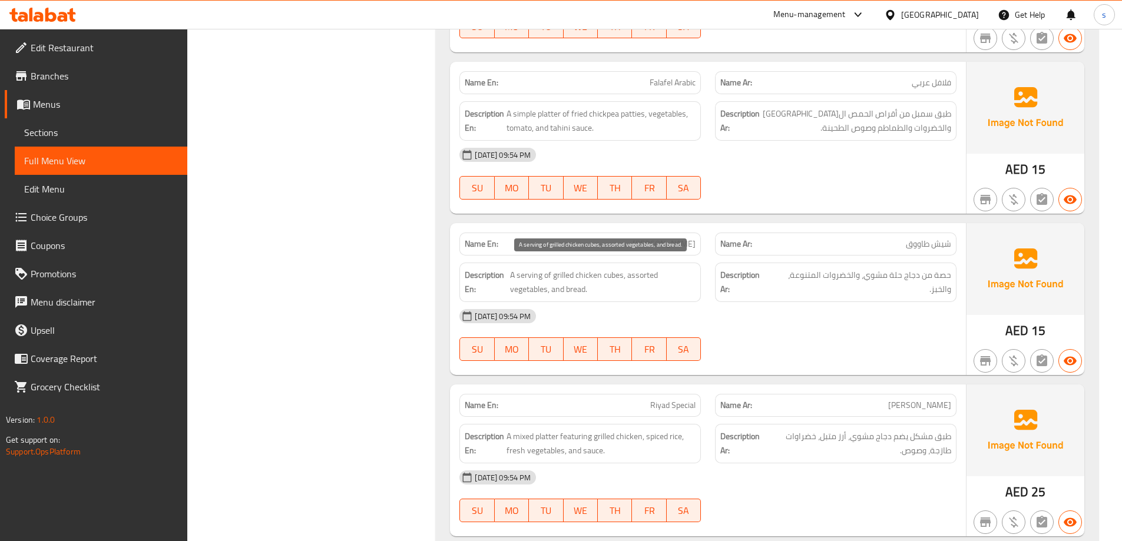
click at [602, 280] on span "A serving of grilled chicken cubes, assorted vegetables, and bread." at bounding box center [602, 282] width 185 height 29
click at [628, 319] on div "[DATE] 09:54 PM" at bounding box center [707, 316] width 511 height 28
click at [673, 243] on span "[PERSON_NAME]" at bounding box center [663, 244] width 63 height 12
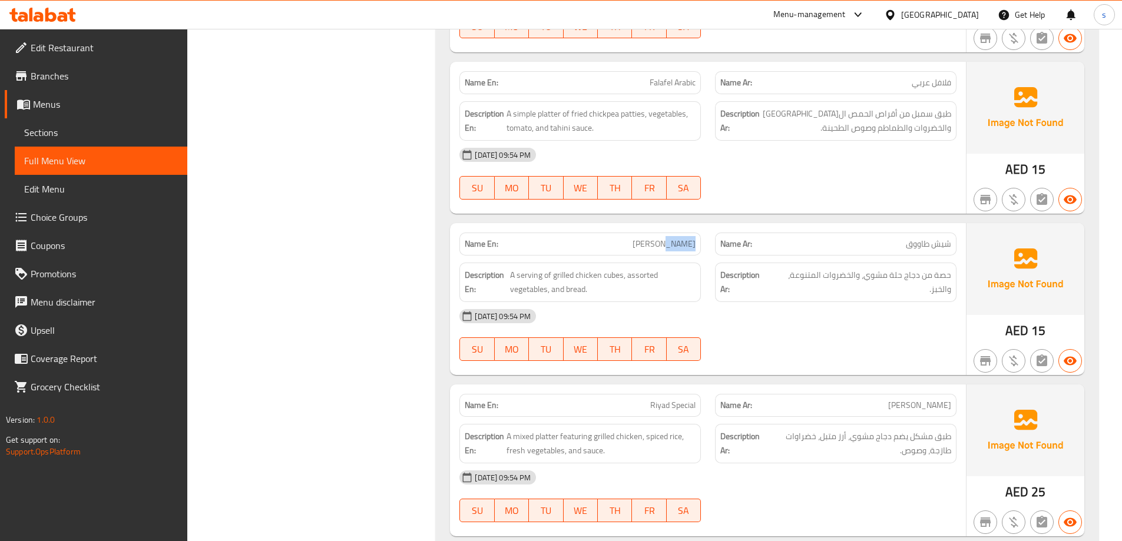
click at [673, 243] on span "[PERSON_NAME]" at bounding box center [663, 244] width 63 height 12
copy span "[PERSON_NAME]"
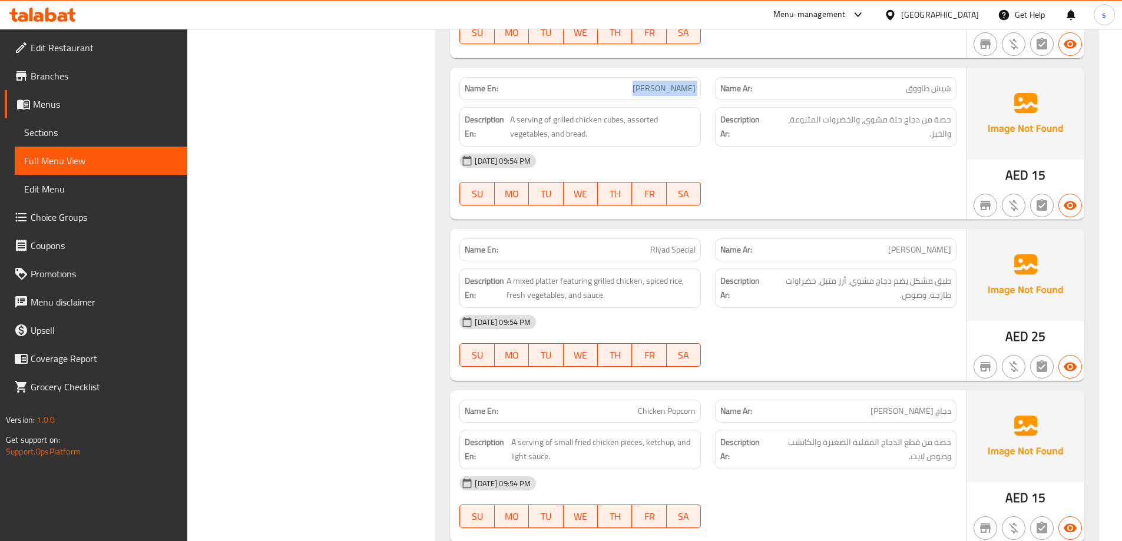
scroll to position [4413, 0]
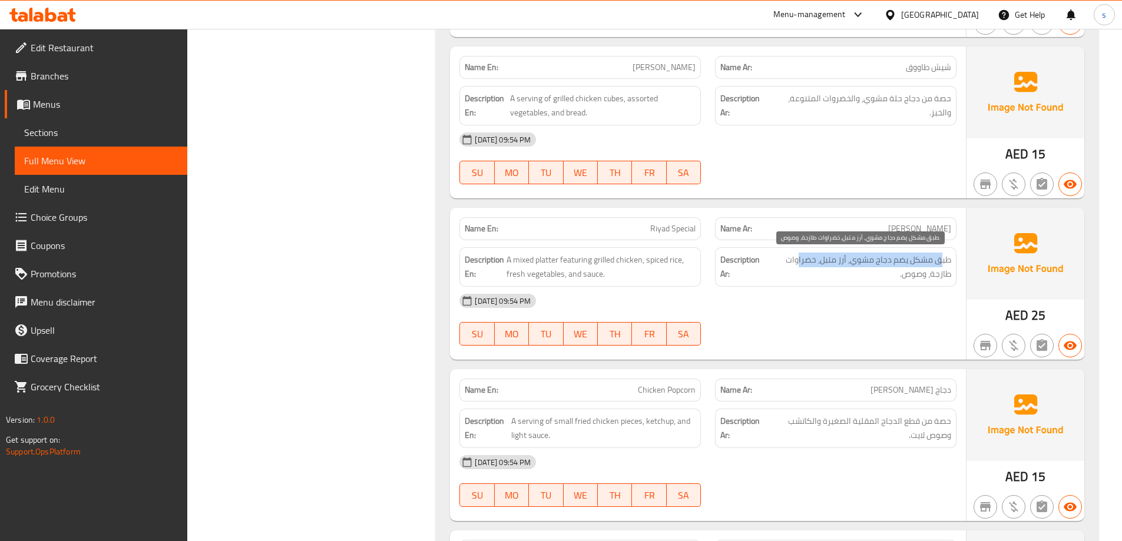
drag, startPoint x: 936, startPoint y: 260, endPoint x: 797, endPoint y: 263, distance: 139.0
click at [797, 263] on span "طبق مشكل يضم دجاج مشوي، أرز متبل، خضراوات طازجة، وصوص." at bounding box center [857, 267] width 185 height 29
click at [923, 274] on span "طبق مشكل يضم دجاج مشوي، أرز متبل، خضراوات طازجة، وصوص." at bounding box center [857, 267] width 185 height 29
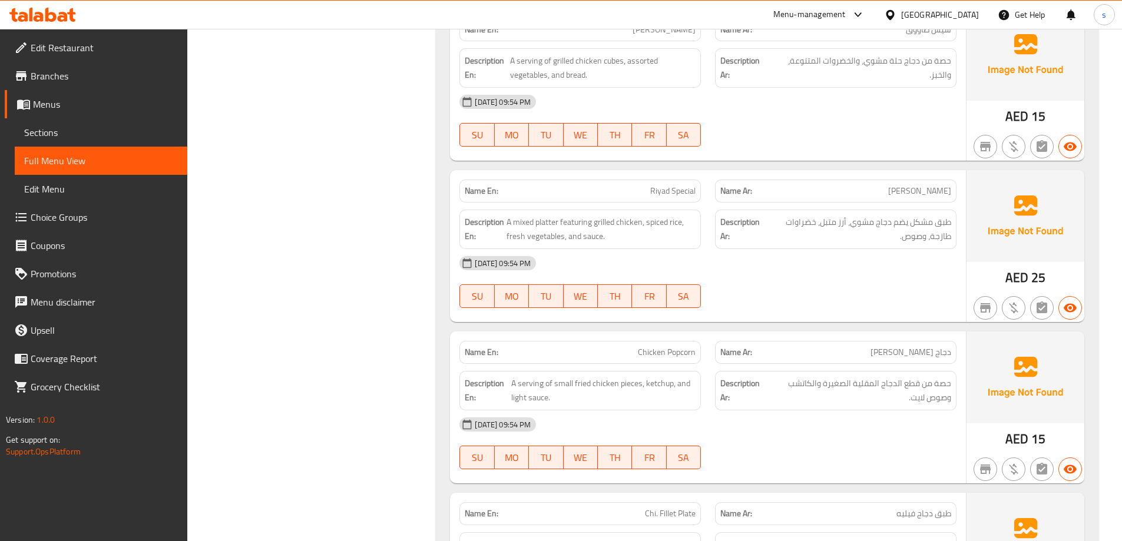
scroll to position [4471, 0]
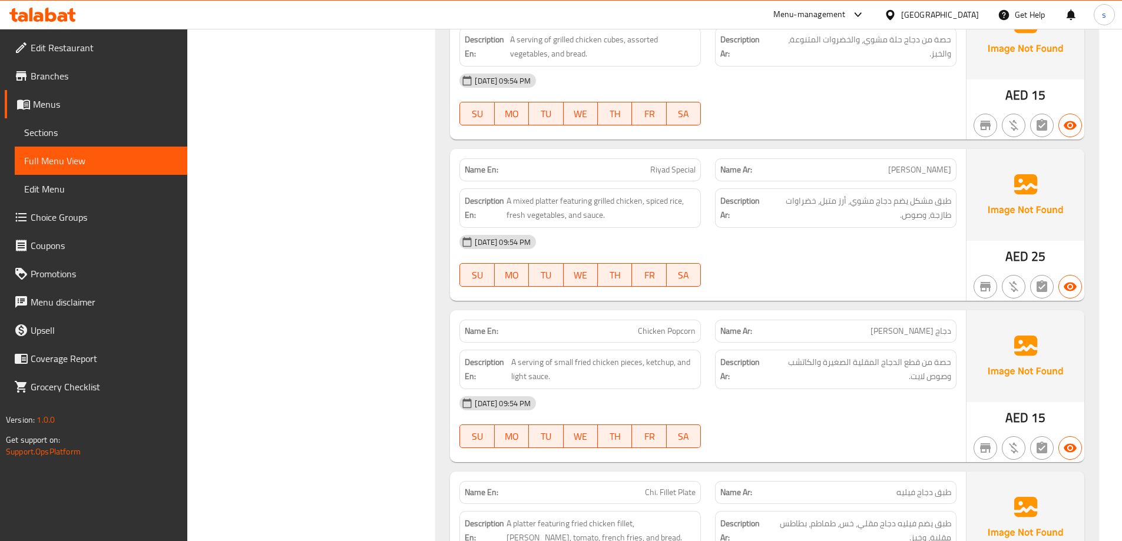
click at [667, 328] on span "Chicken Popcorn" at bounding box center [667, 331] width 58 height 12
copy span "Chicken Popcorn"
click at [763, 370] on strong "Description Ar:" at bounding box center [742, 369] width 45 height 29
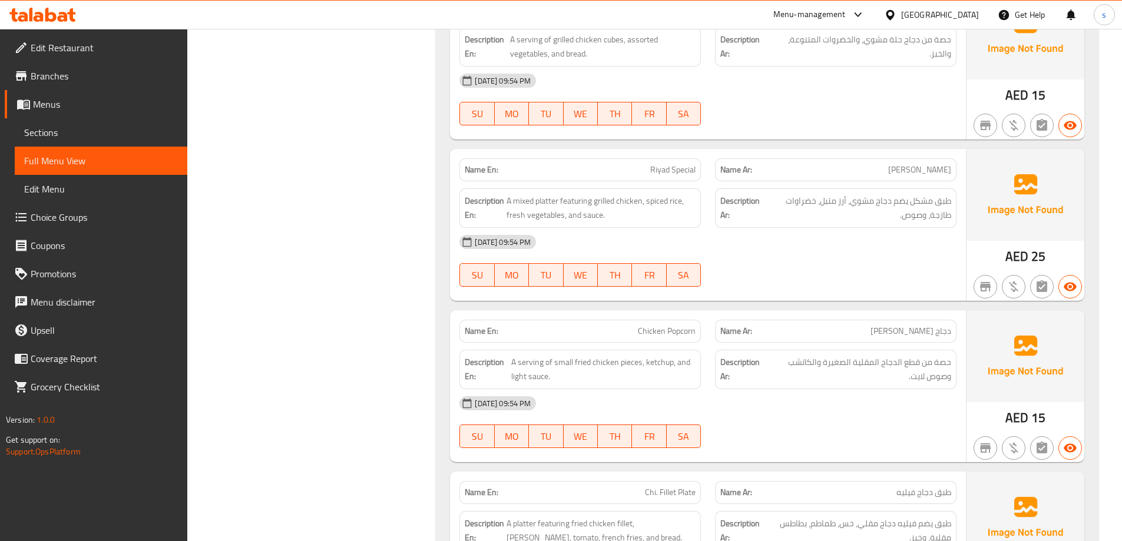
click at [372, 306] on div "Filter Branches Branches Popular filters Free items Branch specific items Has c…" at bounding box center [317, 81] width 226 height 8803
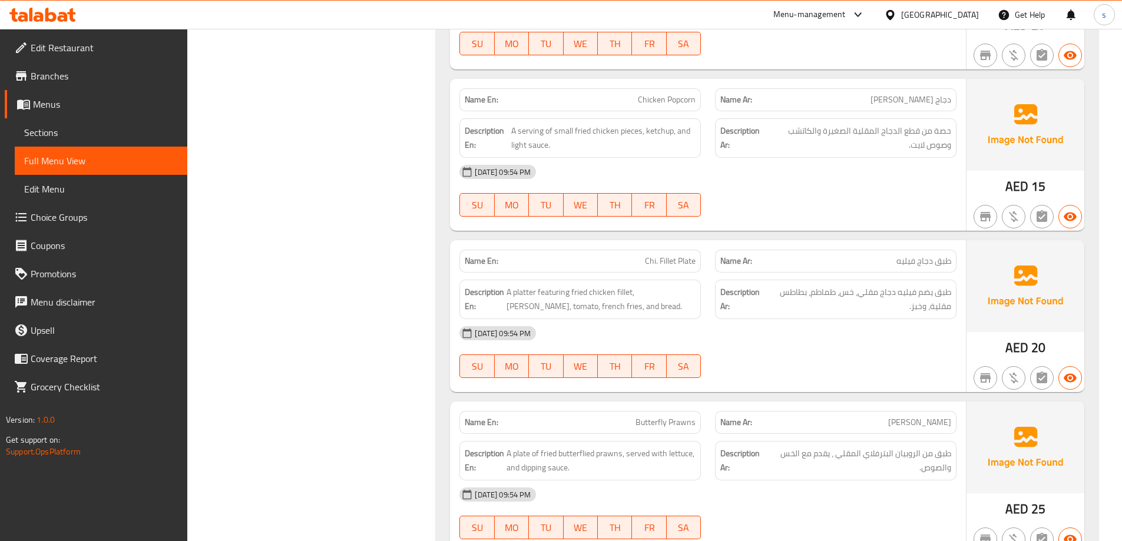
scroll to position [4707, 0]
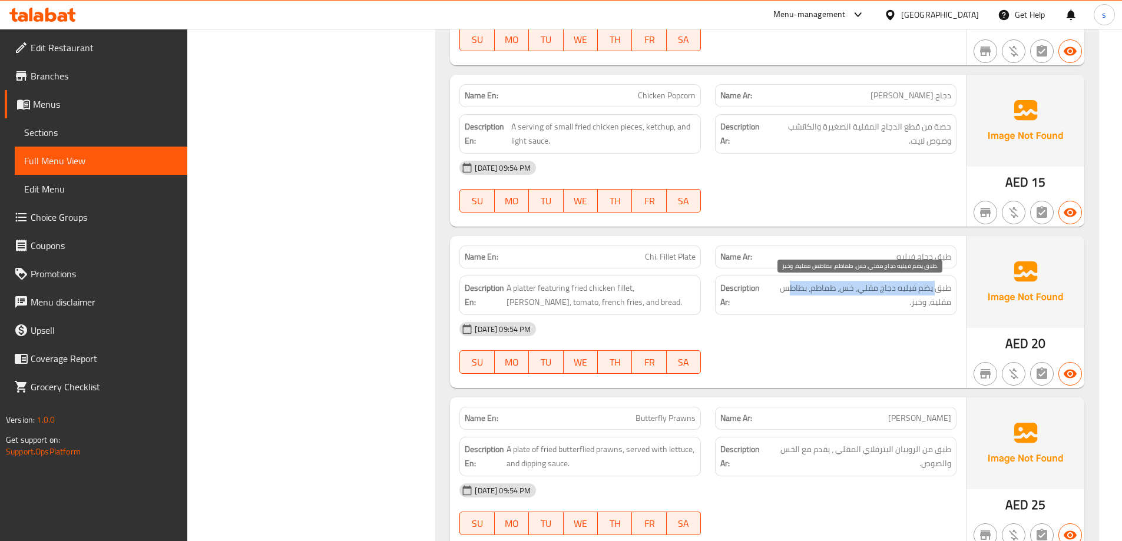
drag, startPoint x: 937, startPoint y: 287, endPoint x: 793, endPoint y: 294, distance: 144.5
click at [793, 294] on span "طبق يضم فيليه دجاج مقلي، خس، طماطم، بطاطس مقلية، وخبز." at bounding box center [858, 295] width 185 height 29
click at [881, 301] on span "طبق يضم فيليه دجاج مقلي، خس، طماطم، بطاطس مقلية، وخبز." at bounding box center [858, 295] width 185 height 29
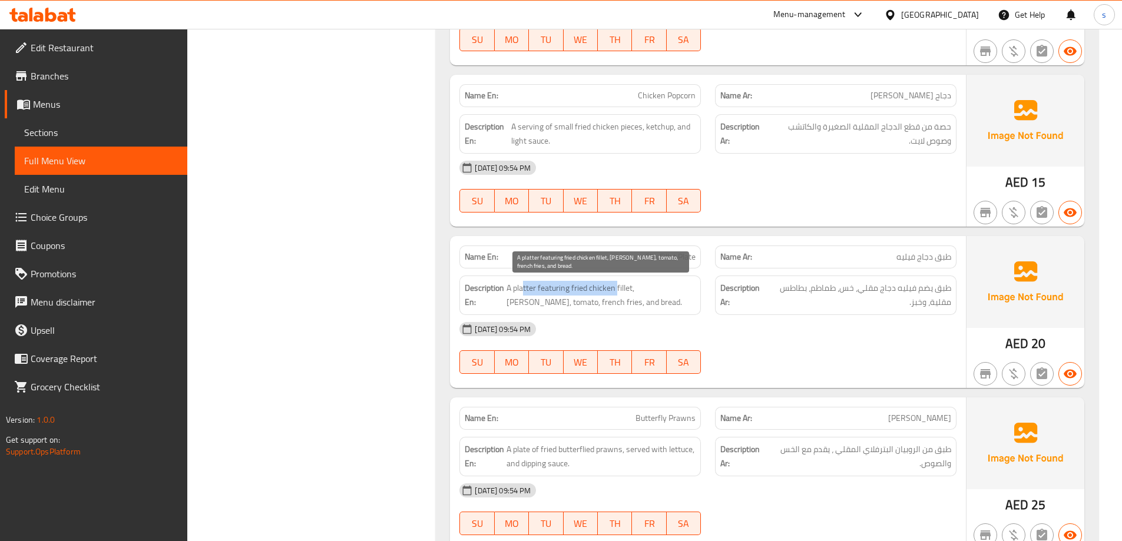
drag, startPoint x: 618, startPoint y: 291, endPoint x: 525, endPoint y: 294, distance: 93.1
click at [525, 294] on span "A platter featuring fried chicken fillet, [PERSON_NAME], tomato, french fries, …" at bounding box center [600, 295] width 189 height 29
click at [529, 298] on span "A platter featuring fried chicken fillet, [PERSON_NAME], tomato, french fries, …" at bounding box center [600, 295] width 189 height 29
drag, startPoint x: 589, startPoint y: 302, endPoint x: 519, endPoint y: 303, distance: 69.5
click at [519, 303] on span "A platter featuring fried chicken fillet, [PERSON_NAME], tomato, french fries, …" at bounding box center [600, 295] width 189 height 29
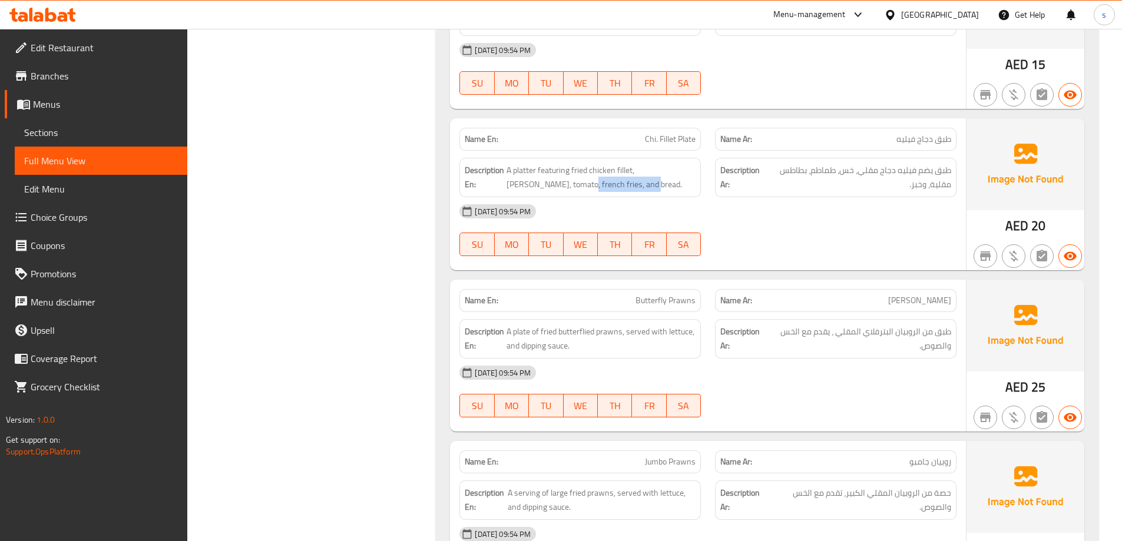
scroll to position [4884, 0]
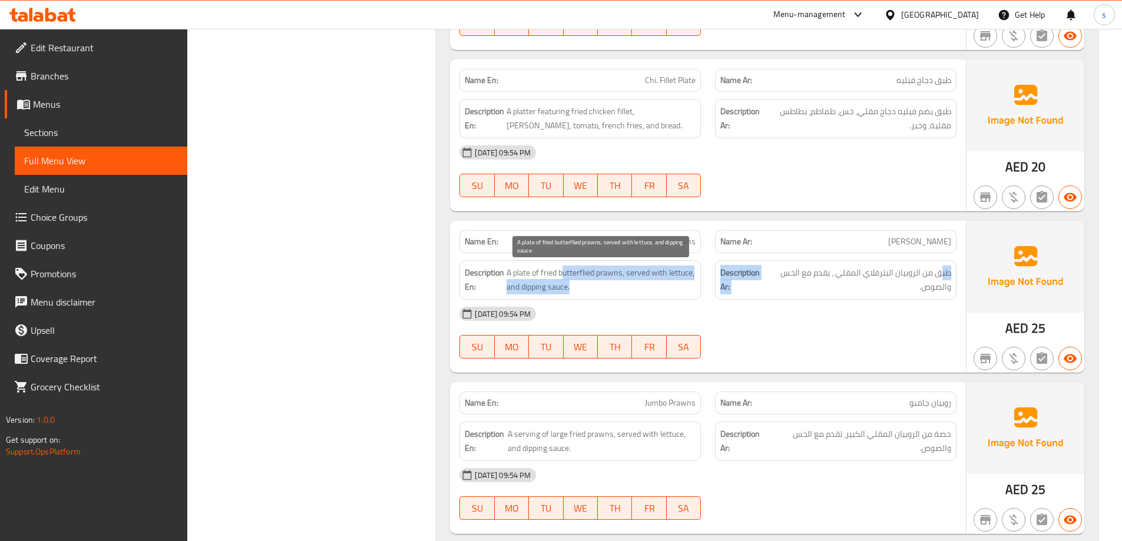
drag, startPoint x: 926, startPoint y: 273, endPoint x: 563, endPoint y: 274, distance: 362.7
click at [563, 274] on div "Description En: A plate of fried butterflied prawns, served with lettuce, and d…" at bounding box center [707, 280] width 511 height 54
click at [563, 274] on span "A plate of fried butterflied prawns, served with lettuce, and dipping sauce." at bounding box center [600, 280] width 189 height 29
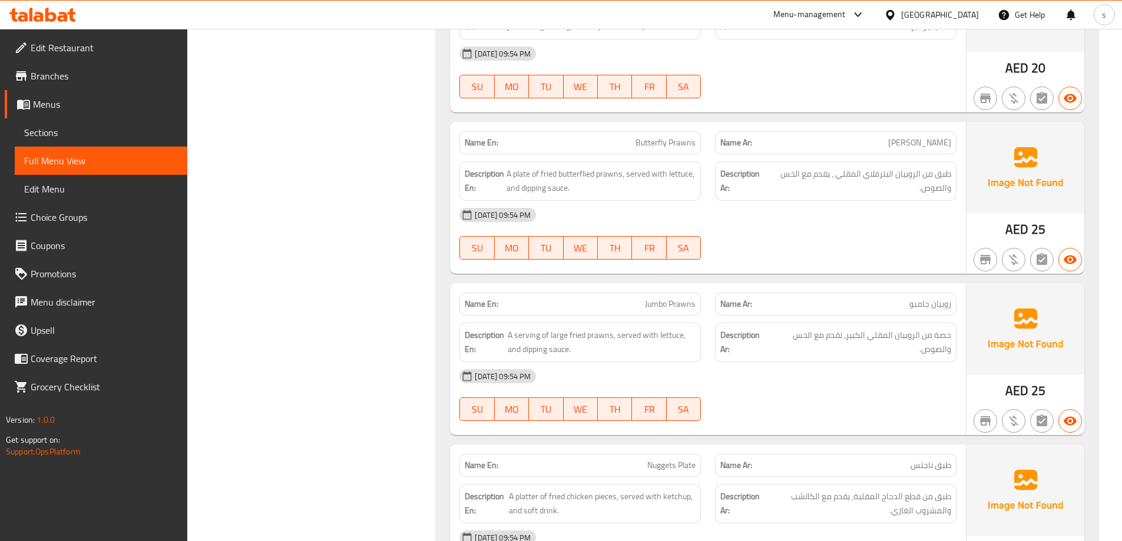
scroll to position [5001, 0]
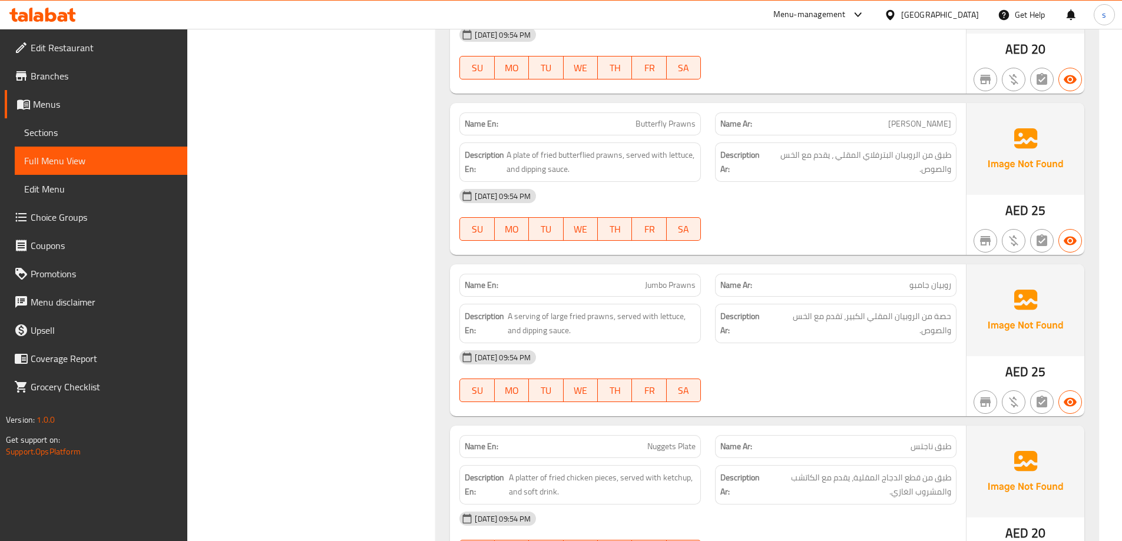
click at [673, 123] on span "Butterfly Prawns" at bounding box center [665, 124] width 60 height 12
copy span "Butterfly Prawns"
drag, startPoint x: 924, startPoint y: 154, endPoint x: 837, endPoint y: 164, distance: 87.2
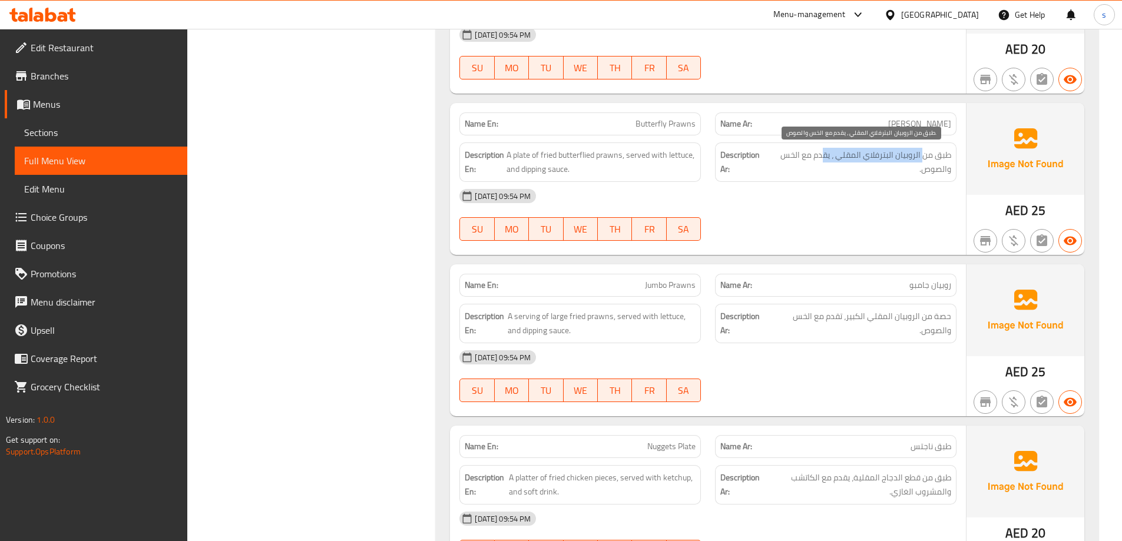
click at [824, 160] on span "طبق من الروبيان البترفلاي المقلي ، يقدم مع الخس والصوص." at bounding box center [859, 162] width 183 height 29
click at [838, 164] on span "طبق من الروبيان البترفلاي المقلي ، يقدم مع الخس والصوص." at bounding box center [859, 162] width 183 height 29
drag, startPoint x: 927, startPoint y: 287, endPoint x: 907, endPoint y: 287, distance: 20.0
click at [907, 287] on p "Name Ar: روبيان جامبو" at bounding box center [835, 285] width 231 height 12
click at [928, 318] on span "حصة من الروبيان المقلي الكبير، تقدم مع الخس والصوص." at bounding box center [860, 323] width 181 height 29
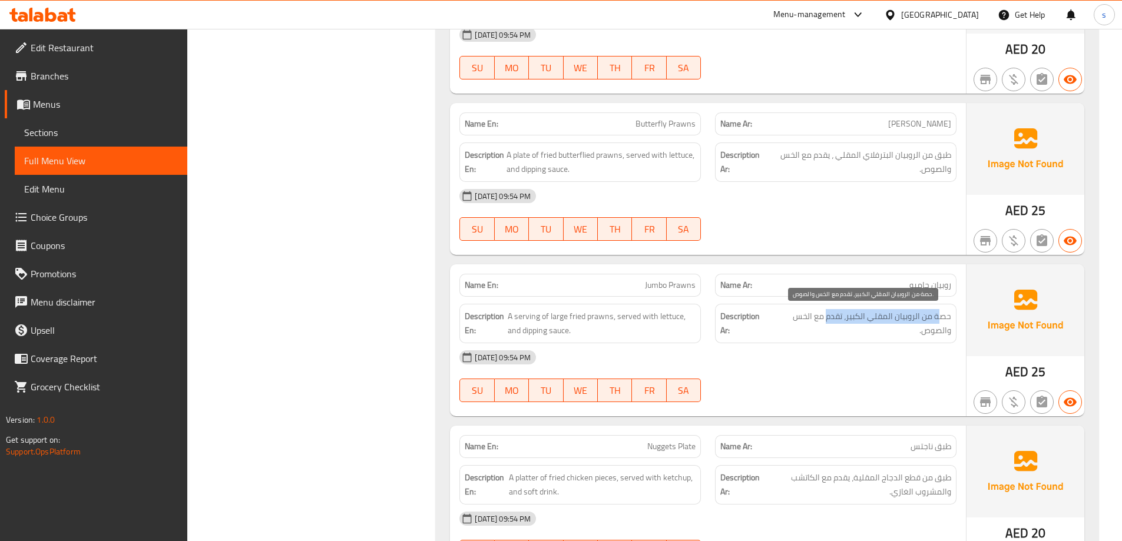
drag, startPoint x: 936, startPoint y: 316, endPoint x: 826, endPoint y: 316, distance: 110.1
click at [826, 316] on span "حصة من الروبيان المقلي الكبير، تقدم مع الخس والصوص." at bounding box center [860, 323] width 181 height 29
click at [684, 281] on span "Jumbo Prawns" at bounding box center [670, 285] width 51 height 12
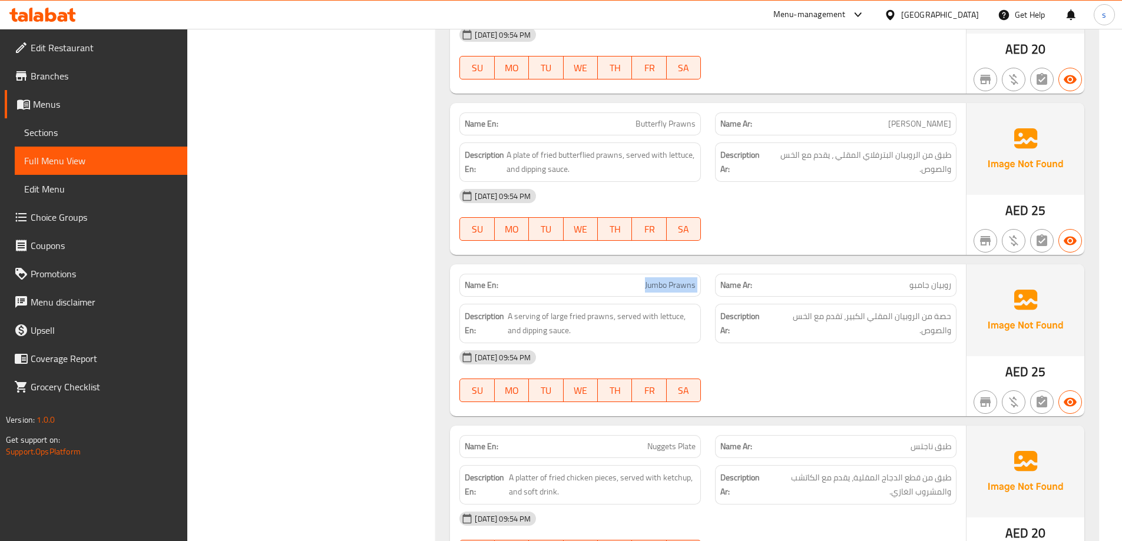
copy span "Jumbo Prawns"
click at [917, 316] on span "حصة من الروبيان المقلي الكبير، تقدم مع الخس والصوص." at bounding box center [860, 323] width 181 height 29
drag, startPoint x: 900, startPoint y: 317, endPoint x: 815, endPoint y: 317, distance: 84.8
click at [815, 317] on span "حصة من الروبيان المقلي الكبير، تقدم مع الخس والصوص." at bounding box center [860, 323] width 181 height 29
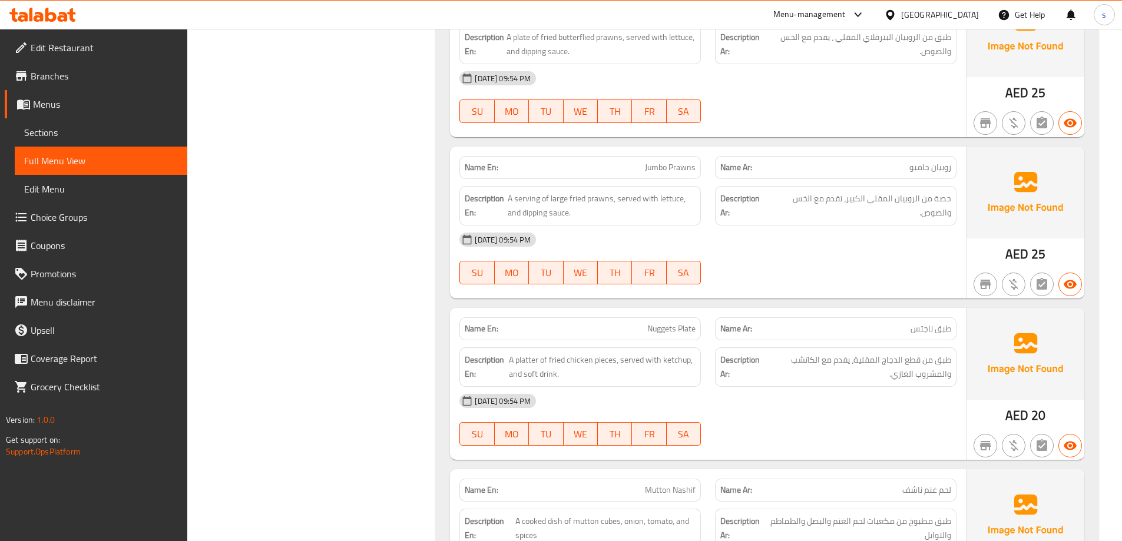
scroll to position [5178, 0]
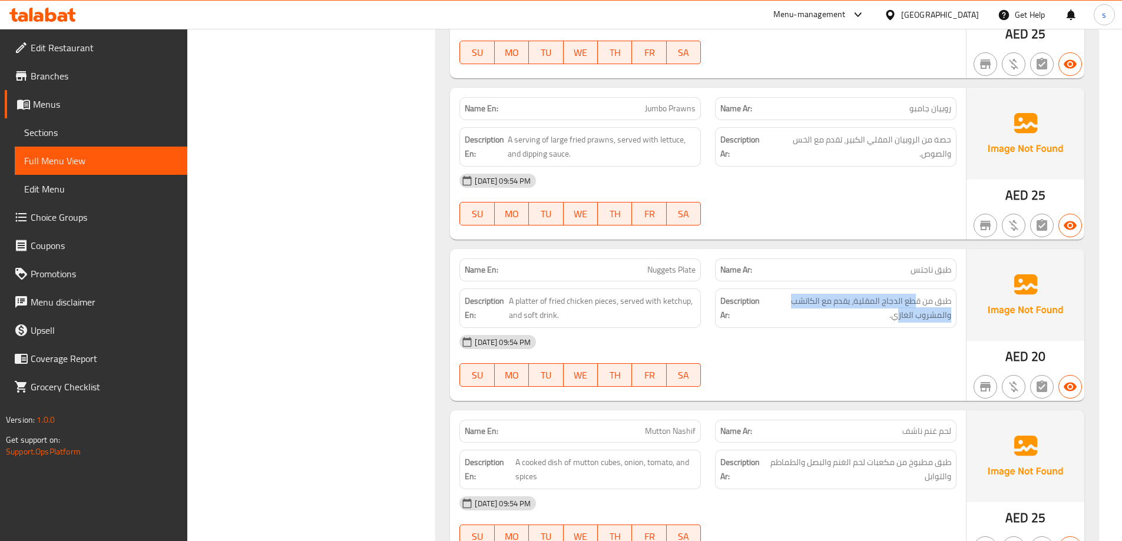
drag, startPoint x: 917, startPoint y: 302, endPoint x: 897, endPoint y: 323, distance: 28.8
click at [897, 323] on div "Description Ar: طبق من قطع الدجاج المقلية، يقدم مع الكاتشب والمشروب الغازي." at bounding box center [835, 308] width 241 height 39
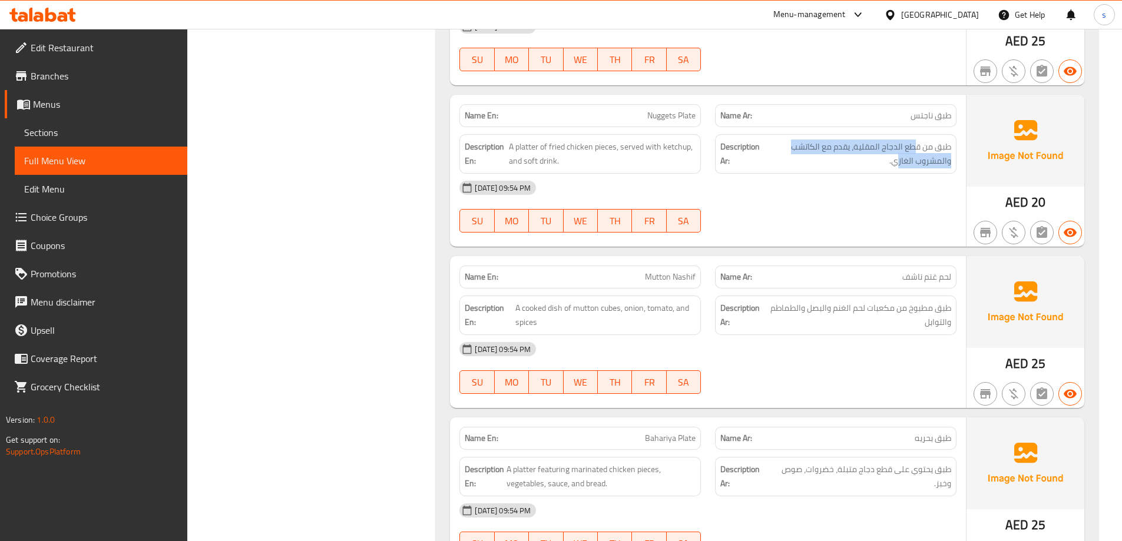
scroll to position [5355, 0]
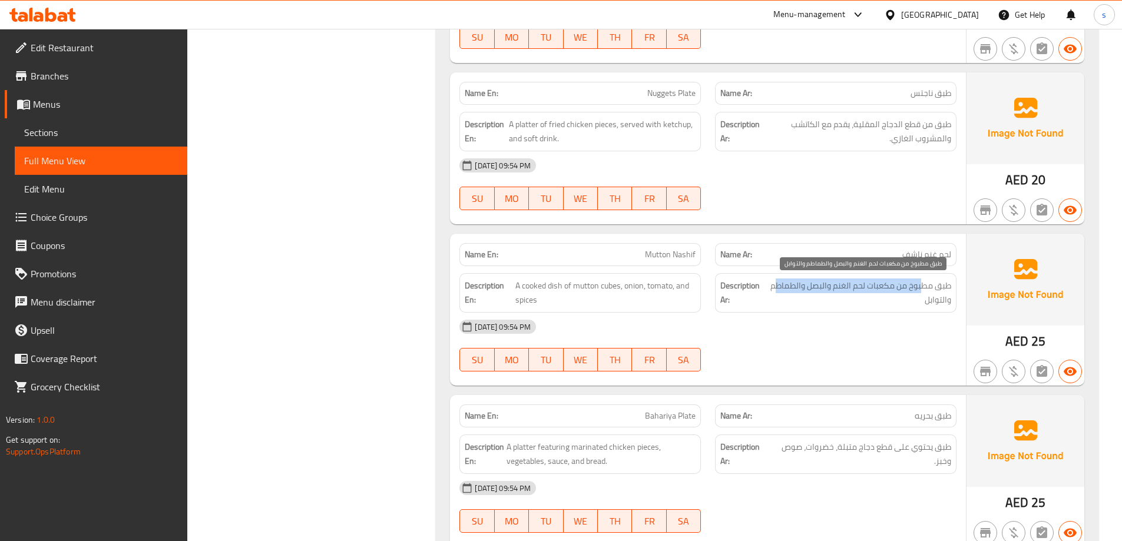
drag, startPoint x: 920, startPoint y: 287, endPoint x: 776, endPoint y: 289, distance: 144.3
click at [776, 289] on span "طبق مطبوخ من مكعبات لحم الغنم والبصل والطماطم والتوابل" at bounding box center [859, 293] width 184 height 29
click at [810, 293] on span "طبق مطبوخ من مكعبات لحم الغنم والبصل والطماطم والتوابل" at bounding box center [859, 293] width 184 height 29
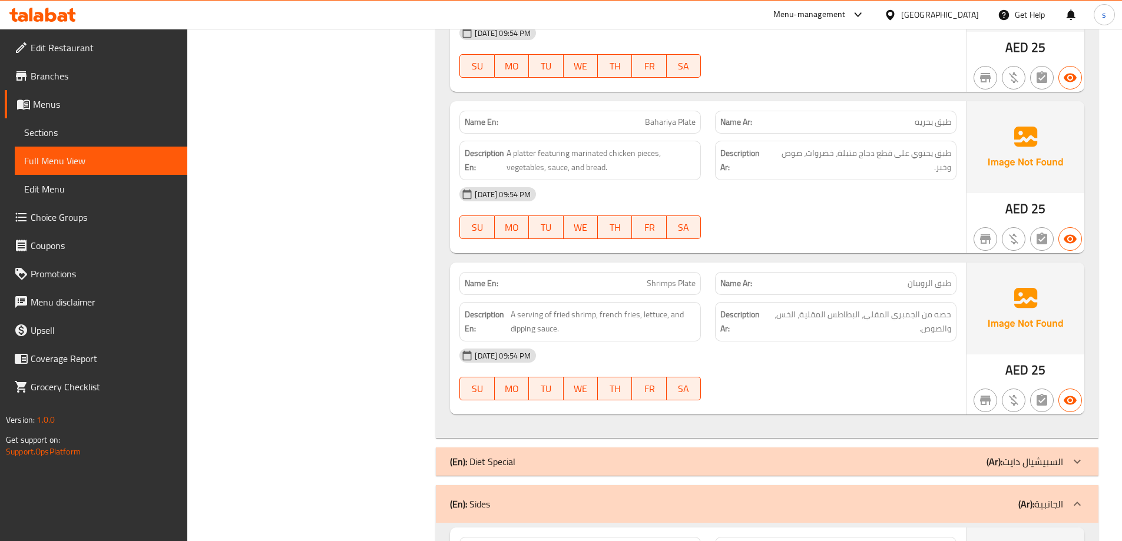
scroll to position [5649, 0]
click at [670, 280] on span "Shrimps Plate" at bounding box center [671, 283] width 49 height 12
copy span "Shrimps"
click at [673, 283] on span "Shrimps Plate" at bounding box center [671, 283] width 49 height 12
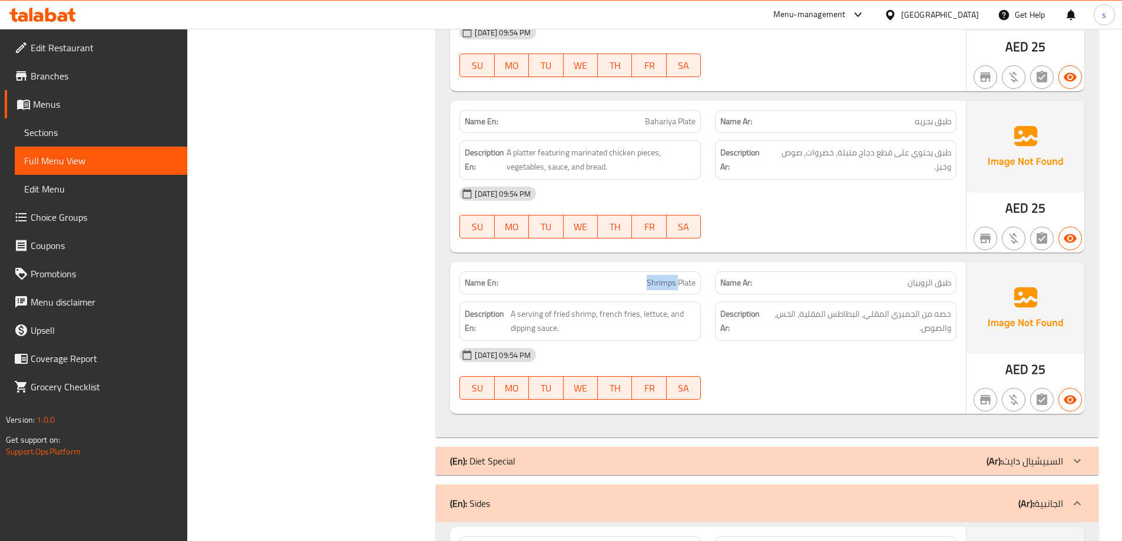
click at [673, 283] on span "Shrimps Plate" at bounding box center [671, 283] width 49 height 12
copy span "Shrimps Plate"
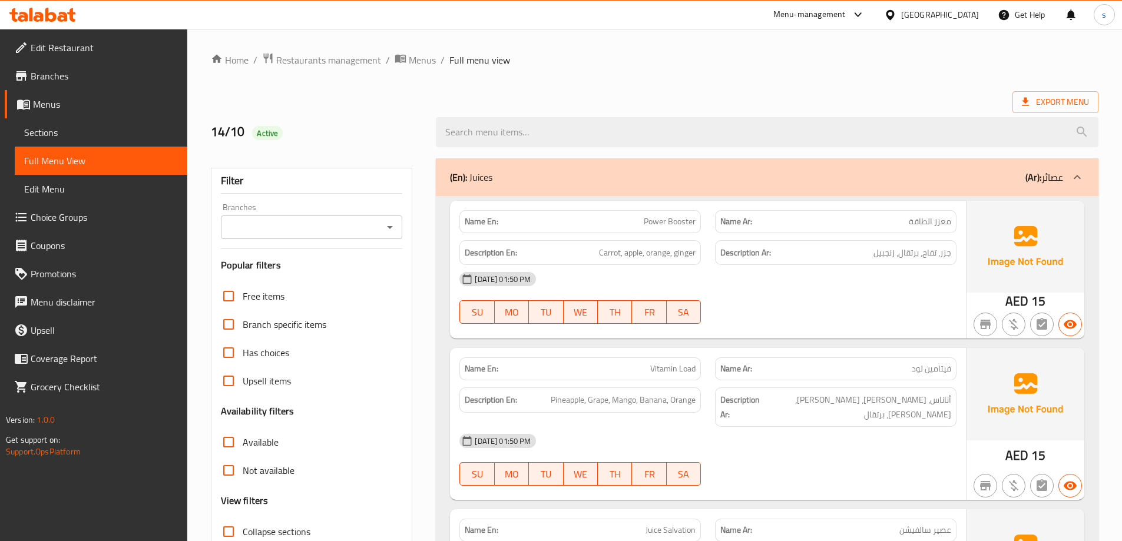
click at [163, 127] on span "Sections" at bounding box center [101, 132] width 154 height 14
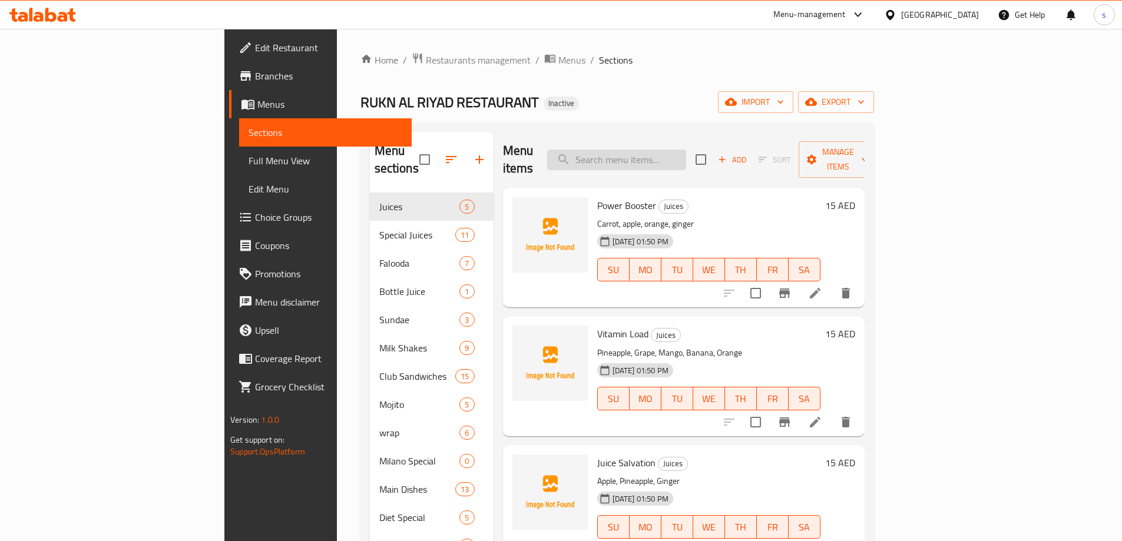
click at [686, 157] on input "search" at bounding box center [616, 160] width 139 height 21
paste input "Bahariya Club"
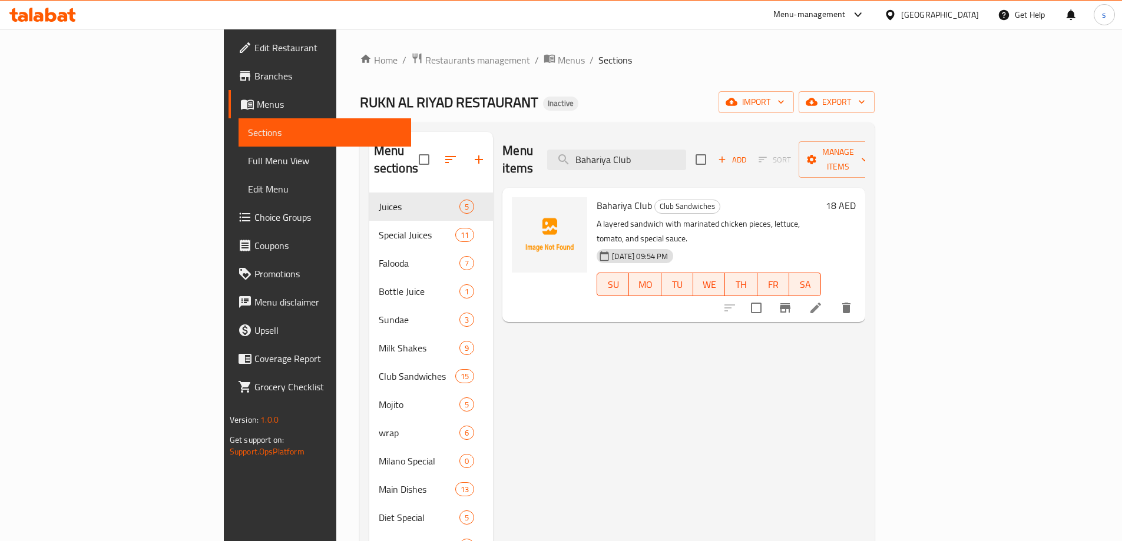
type input "Bahariya Club"
click at [821, 303] on icon at bounding box center [815, 308] width 11 height 11
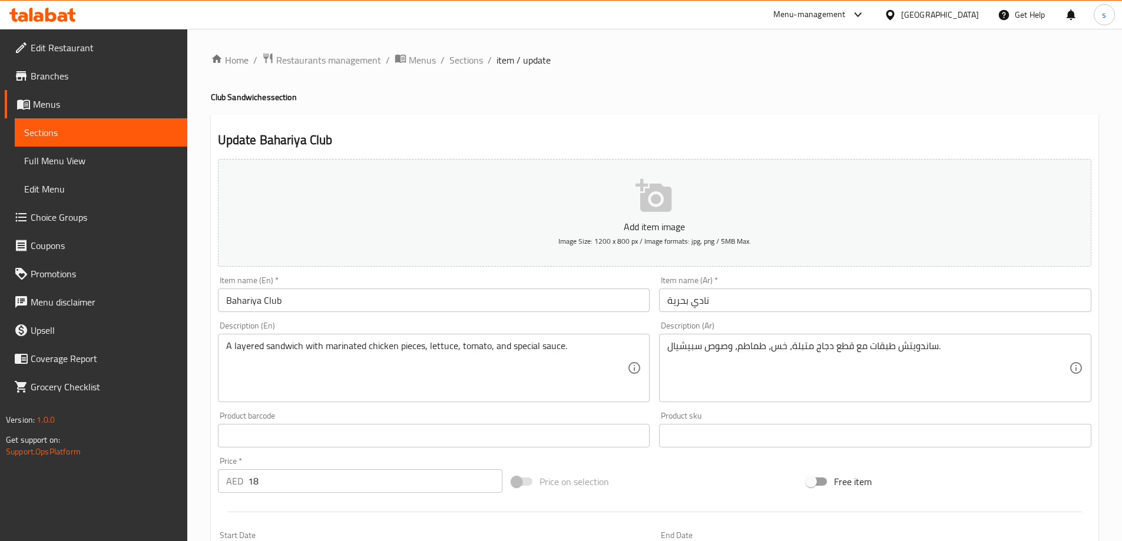
click at [714, 307] on input "نادي بحرية" at bounding box center [875, 301] width 432 height 24
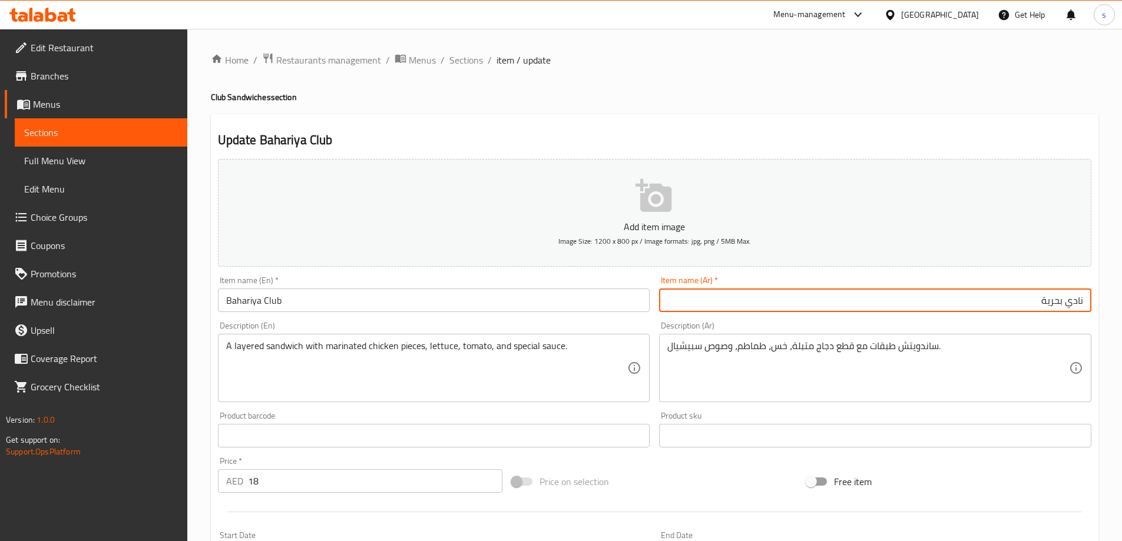
click at [1076, 303] on input "نادي بحرية" at bounding box center [875, 301] width 432 height 24
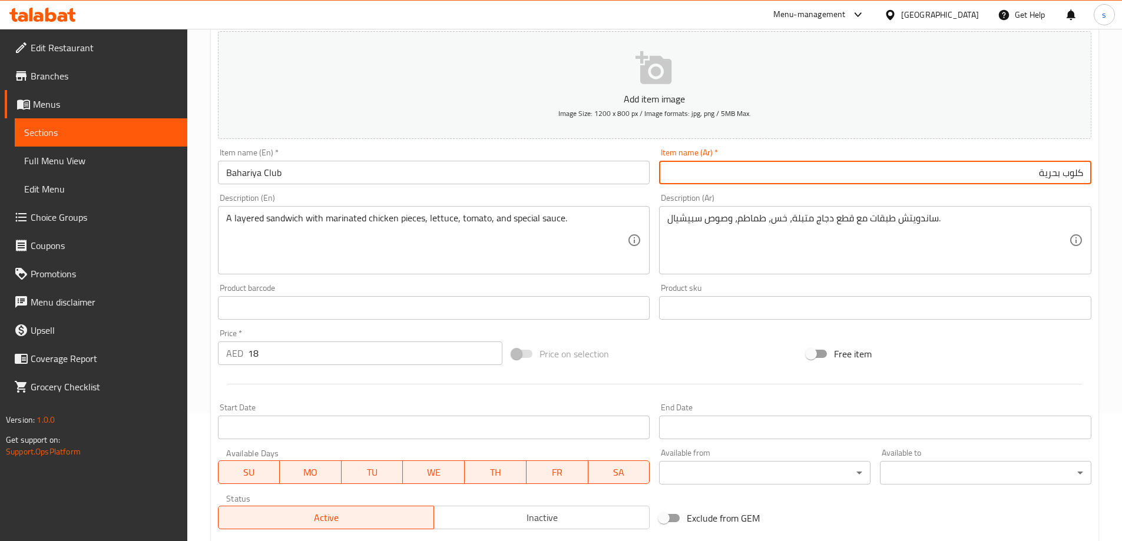
scroll to position [291, 0]
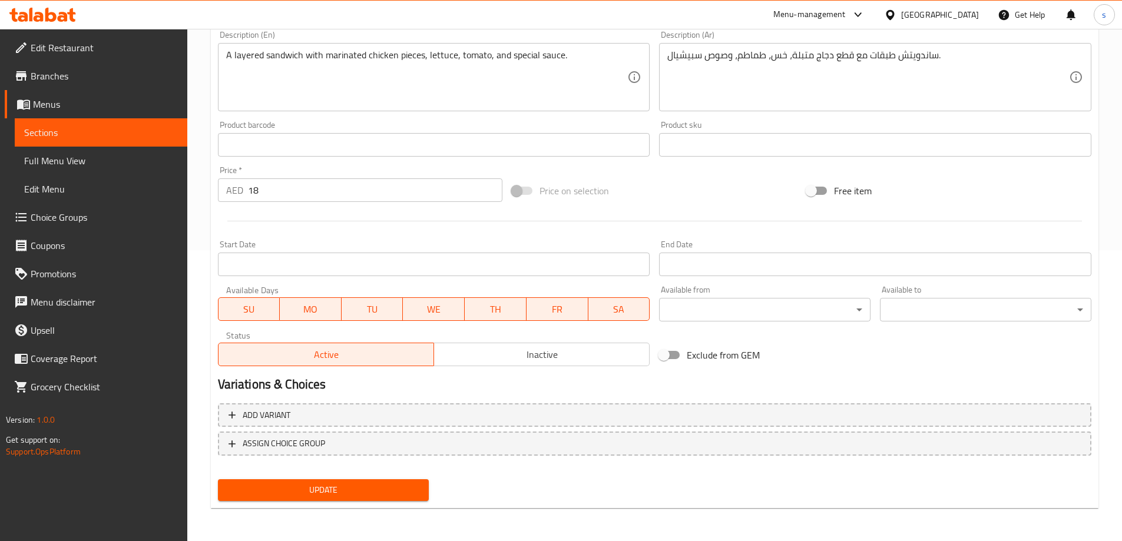
type input "كلوب بحرية"
click at [405, 486] on span "Update" at bounding box center [323, 490] width 193 height 15
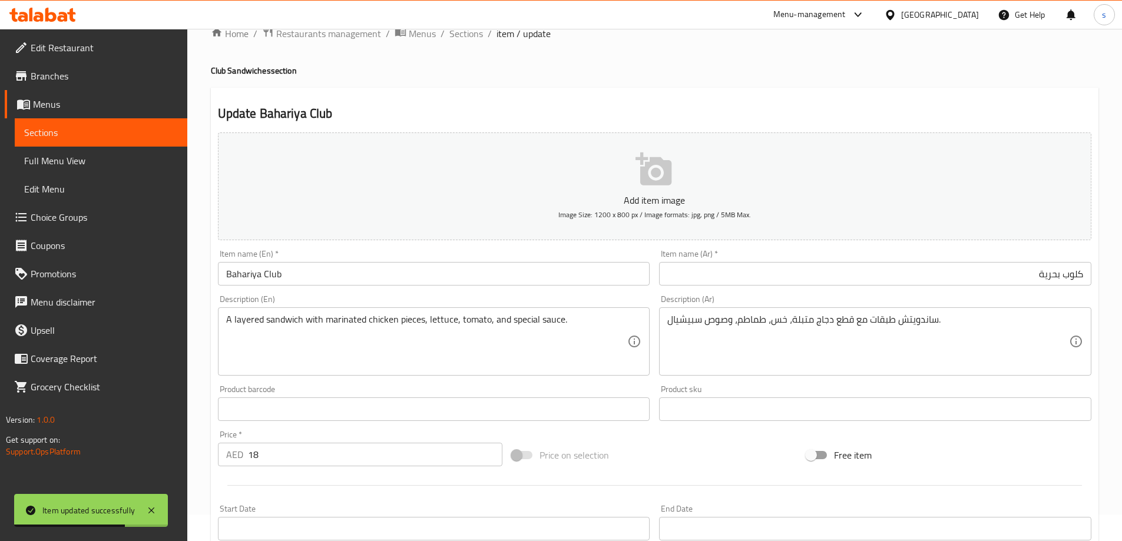
scroll to position [0, 0]
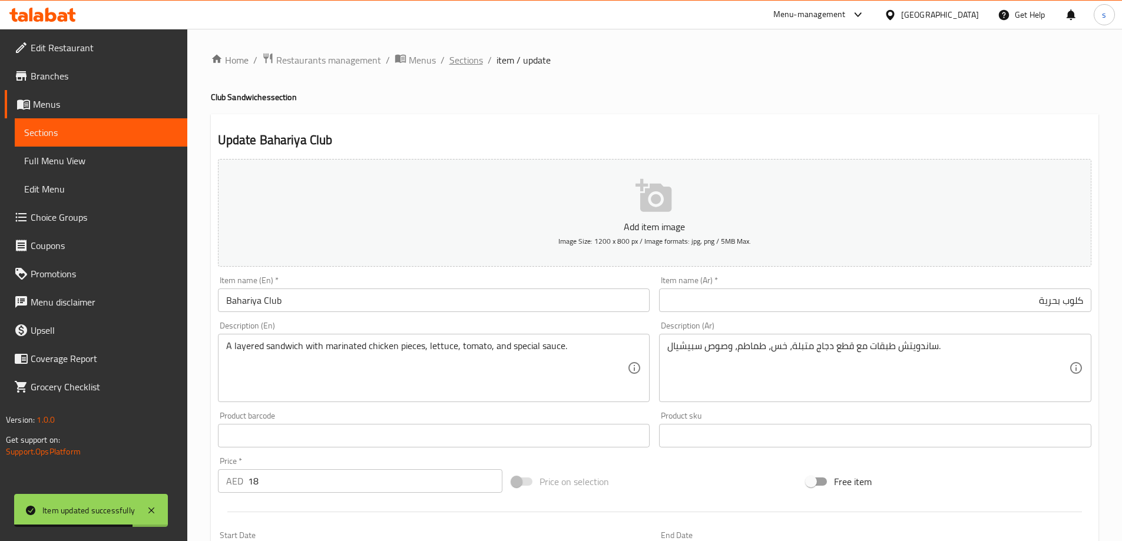
click at [459, 66] on span "Sections" at bounding box center [466, 60] width 34 height 14
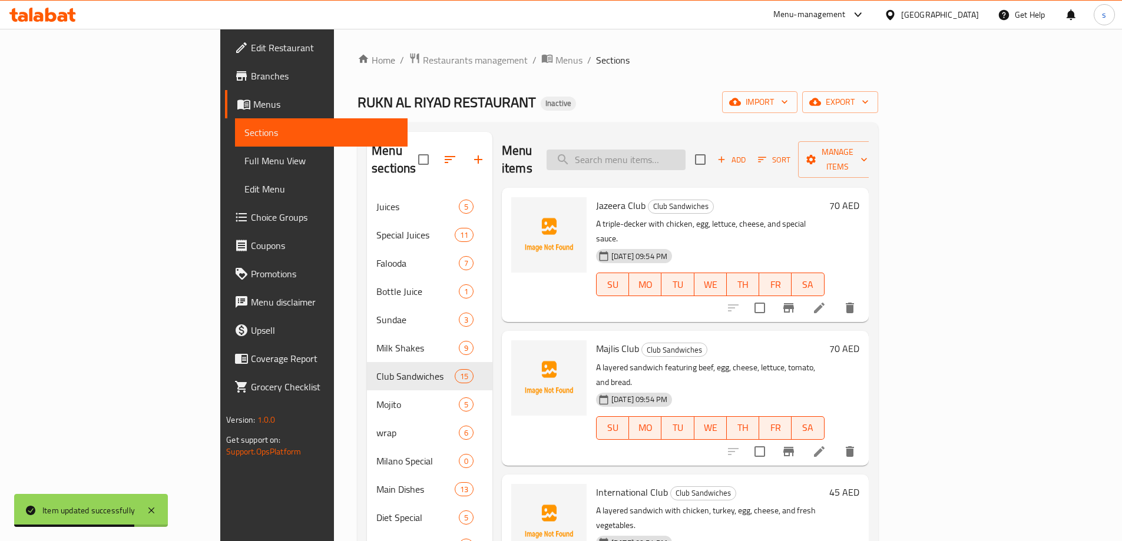
click at [665, 151] on input "search" at bounding box center [615, 160] width 139 height 21
paste input "[PERSON_NAME]"
click at [665, 151] on input "[PERSON_NAME]" at bounding box center [615, 160] width 139 height 21
click at [803, 120] on div "Home / Restaurants management / Menus / Sections RUKN AL RIYAD RESTAURANT Inact…" at bounding box center [617, 454] width 521 height 804
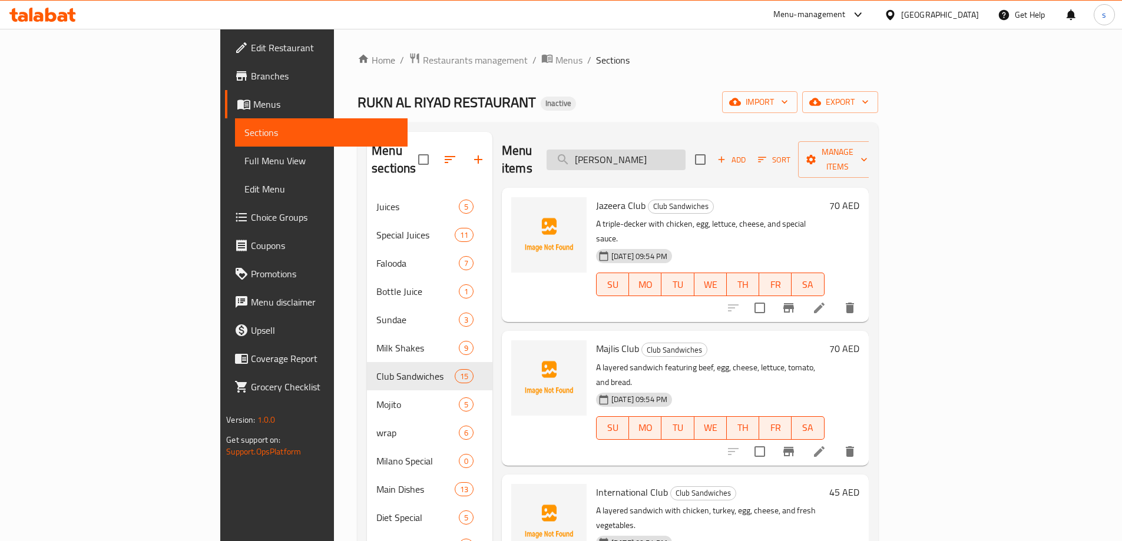
click at [685, 150] on input "[PERSON_NAME]" at bounding box center [615, 160] width 139 height 21
paste input "search"
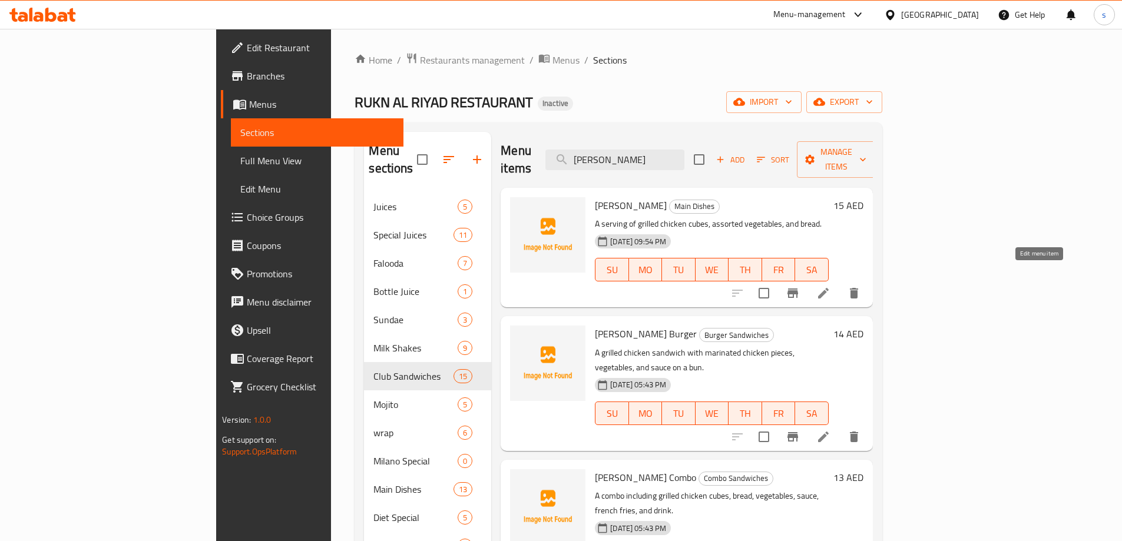
type input "Sheesh Tawo"
click at [828, 288] on icon at bounding box center [823, 293] width 11 height 11
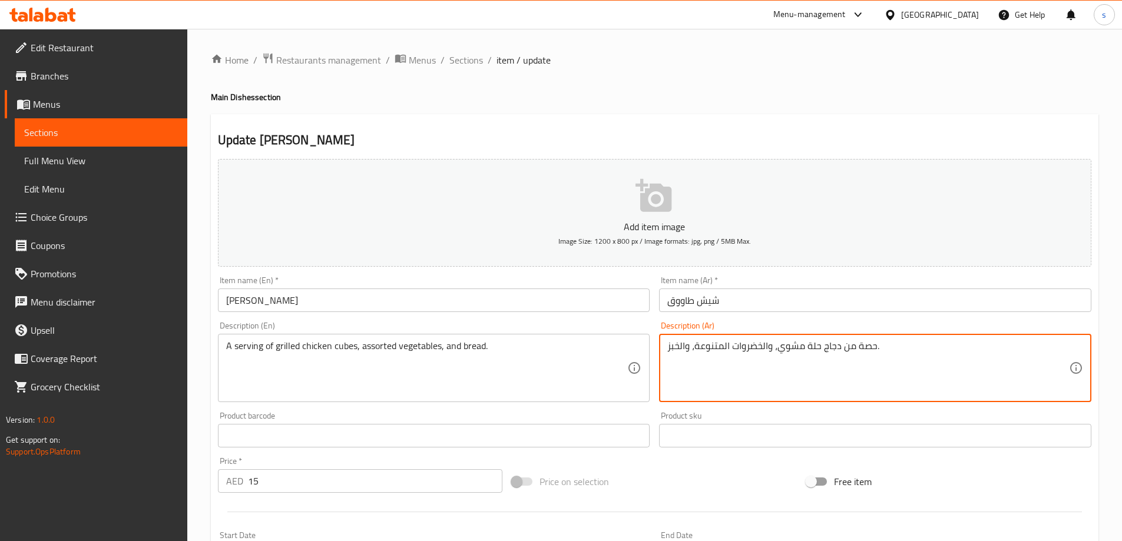
click at [814, 349] on textarea "حصة من دجاج حلة مشوي، والخضروات المتنوعة، والخبز." at bounding box center [868, 368] width 402 height 56
click at [253, 353] on textarea "A serving of grilled chicken cubes, assorted vegetables, and bread." at bounding box center [427, 368] width 402 height 56
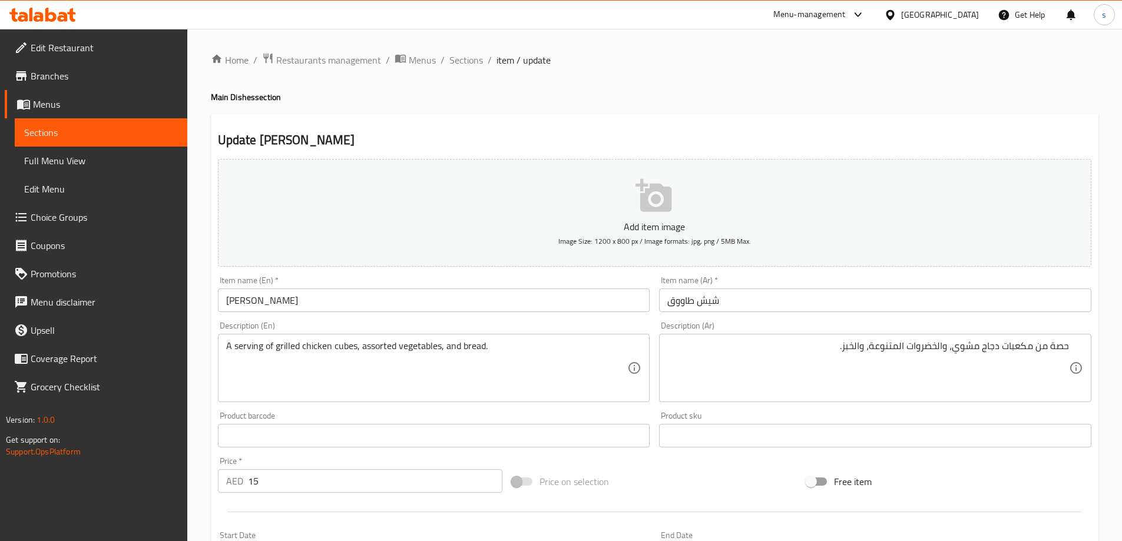
click at [195, 383] on div "Home / Restaurants management / Menus / Sections / item / update Main Dishes se…" at bounding box center [654, 430] width 934 height 803
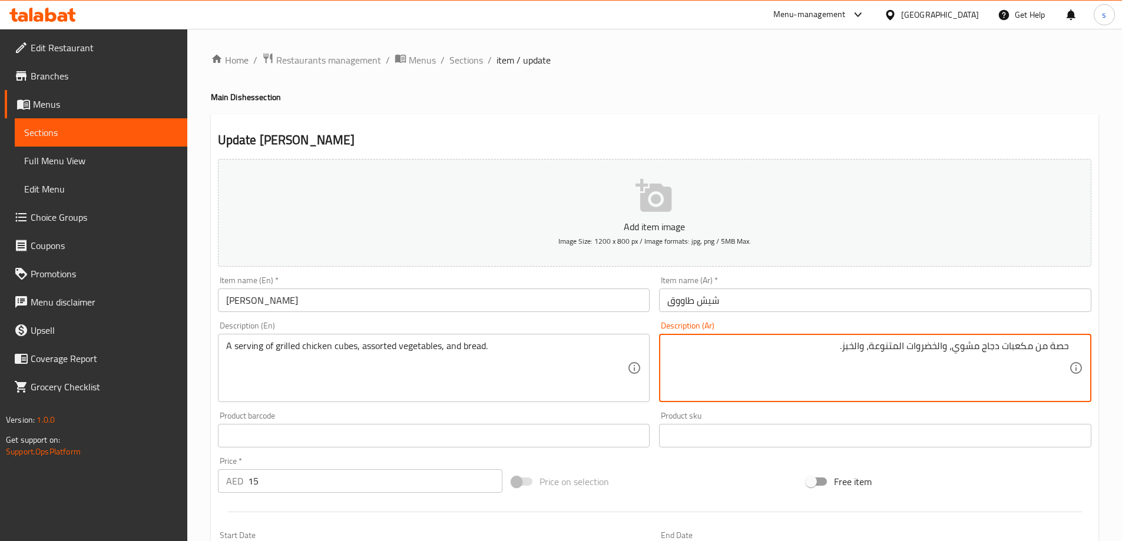
click at [1059, 347] on textarea "حصة من مكعبات دجاج مشوي، والخضروات المتنوعة، والخبز." at bounding box center [868, 368] width 402 height 56
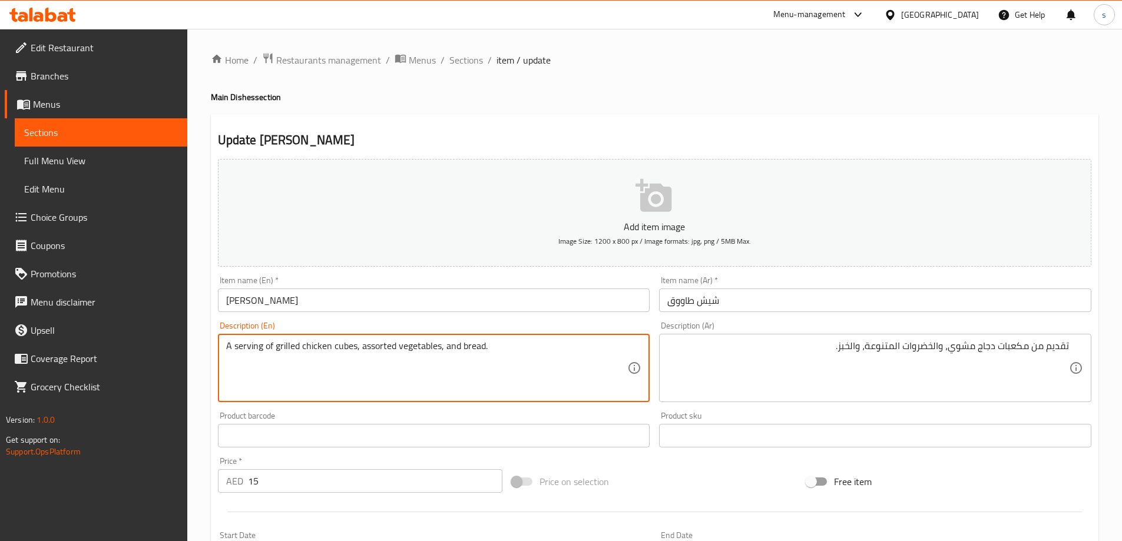
drag, startPoint x: 233, startPoint y: 350, endPoint x: 276, endPoint y: 350, distance: 43.0
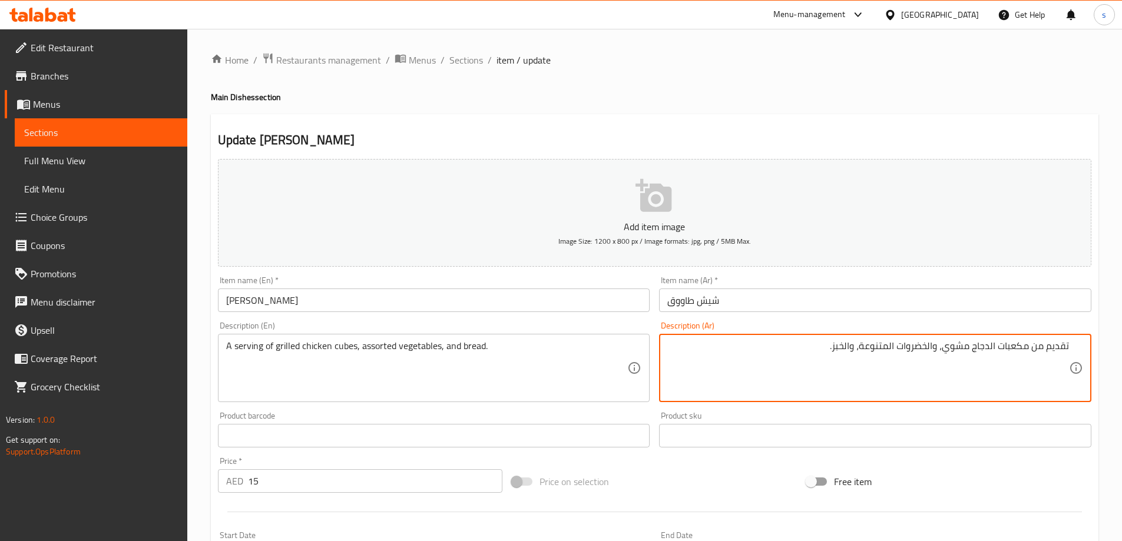
click at [970, 343] on textarea "تقديم من مكعبات الدجاج مشوي، والخضروات المتنوعة، والخبز." at bounding box center [868, 368] width 402 height 56
type textarea "تقديم من مكعبات الدجاج المشوي، والخضروات المتنوعة، والخبز."
click at [247, 341] on textarea "A serving of grilled chicken cubes, assorted vegetables, and bread." at bounding box center [427, 368] width 402 height 56
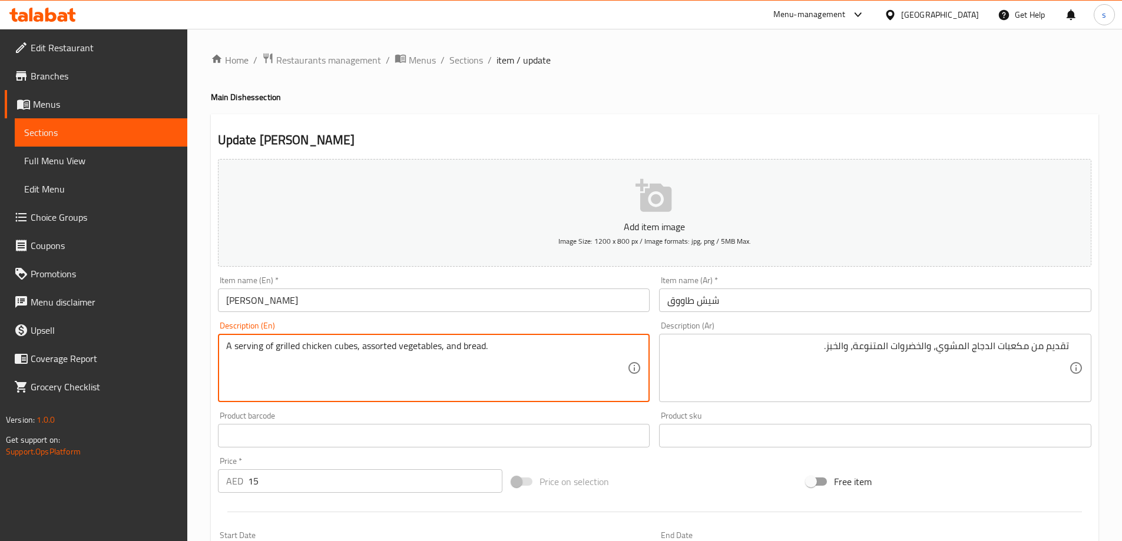
click at [247, 341] on textarea "A serving of grilled chicken cubes, assorted vegetables, and bread." at bounding box center [427, 368] width 402 height 56
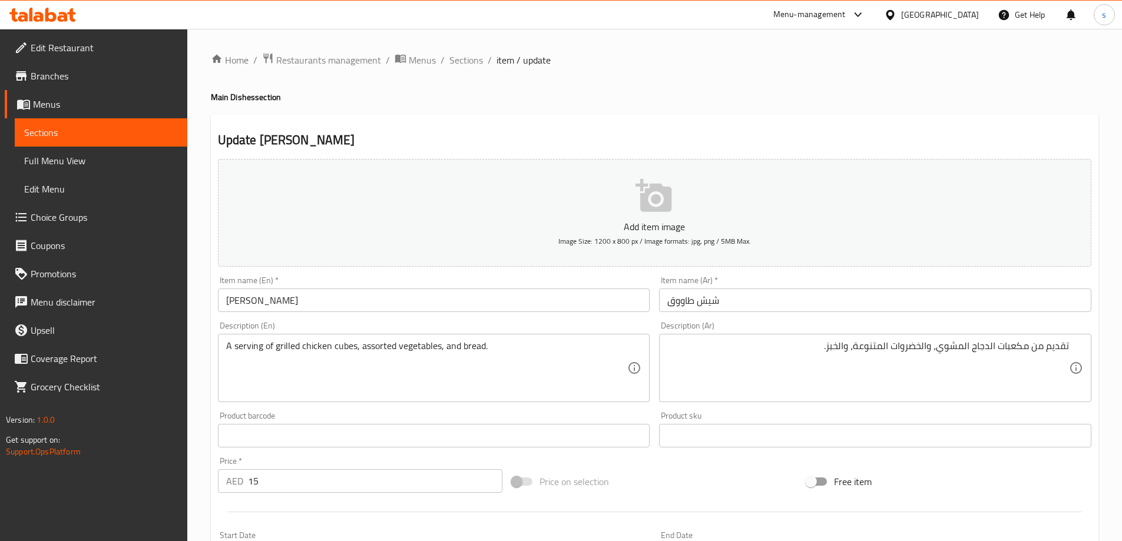
click at [760, 125] on div "Update Sheesh Tawook Add item image Image Size: 1200 x 800 px / Image formats: …" at bounding box center [654, 456] width 887 height 685
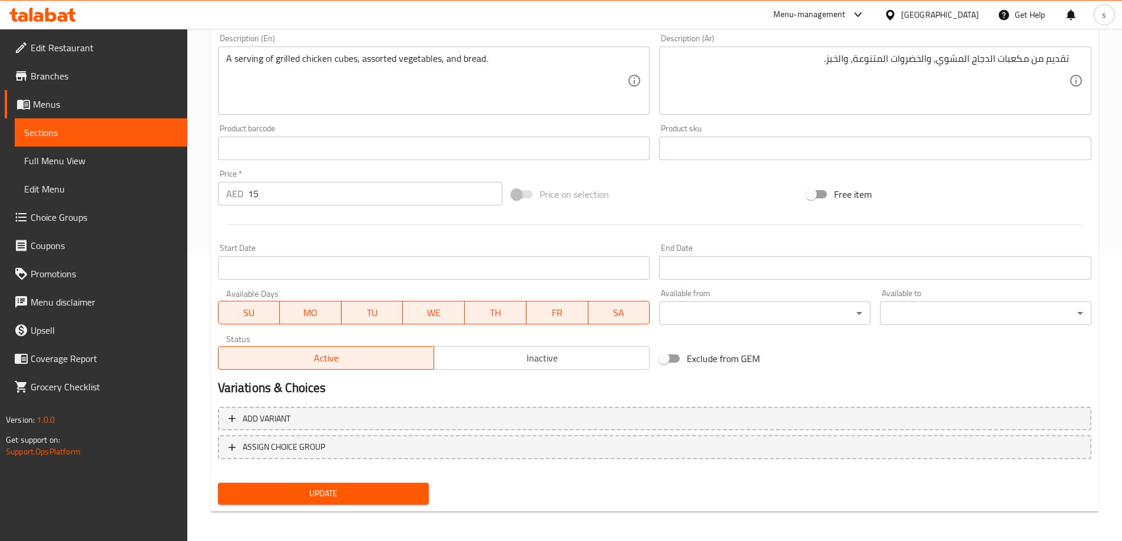
scroll to position [291, 0]
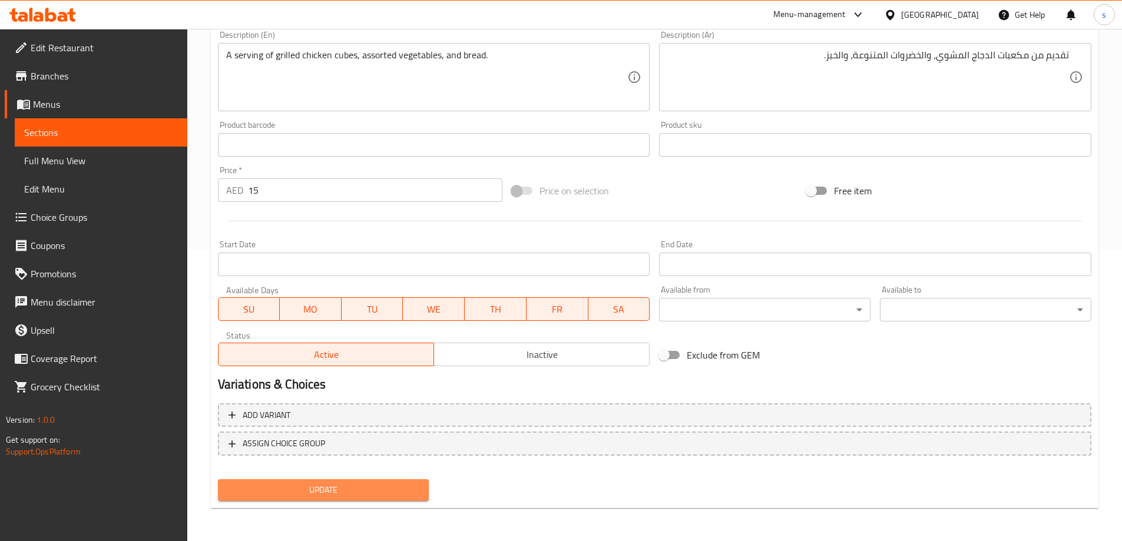
click at [379, 488] on span "Update" at bounding box center [323, 490] width 193 height 15
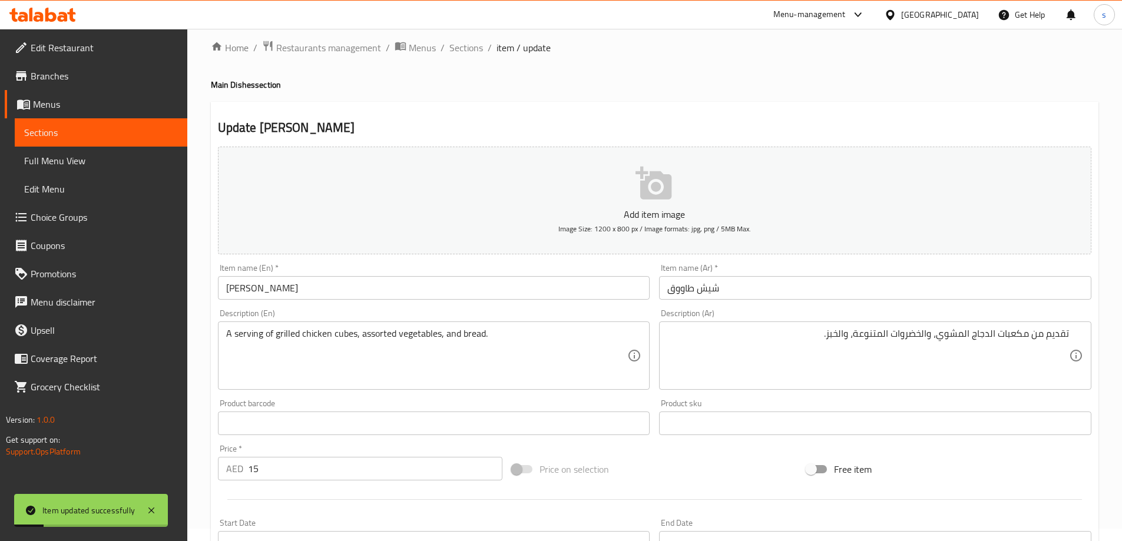
scroll to position [0, 0]
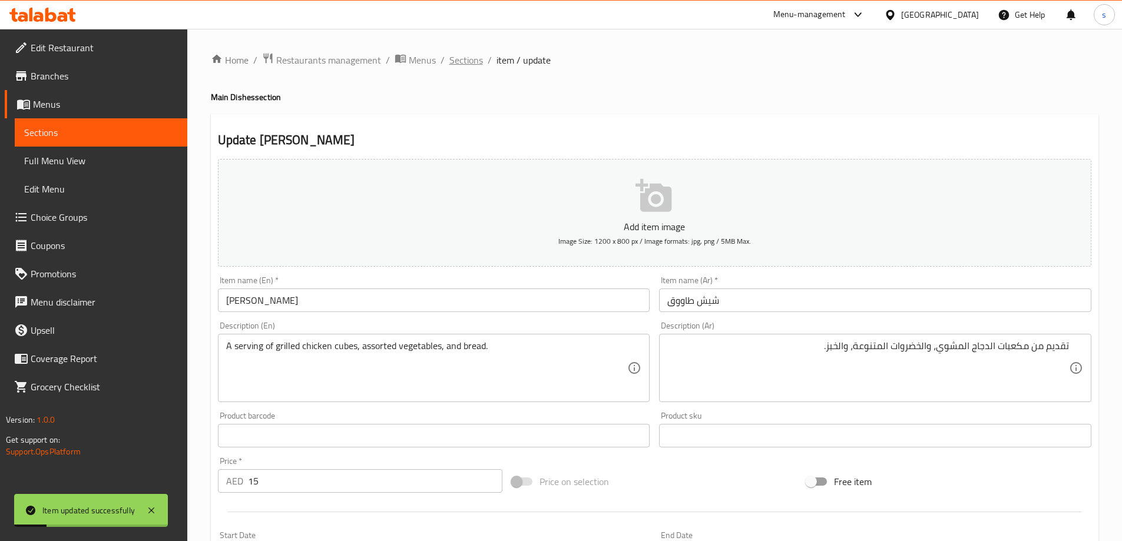
click at [473, 62] on span "Sections" at bounding box center [466, 60] width 34 height 14
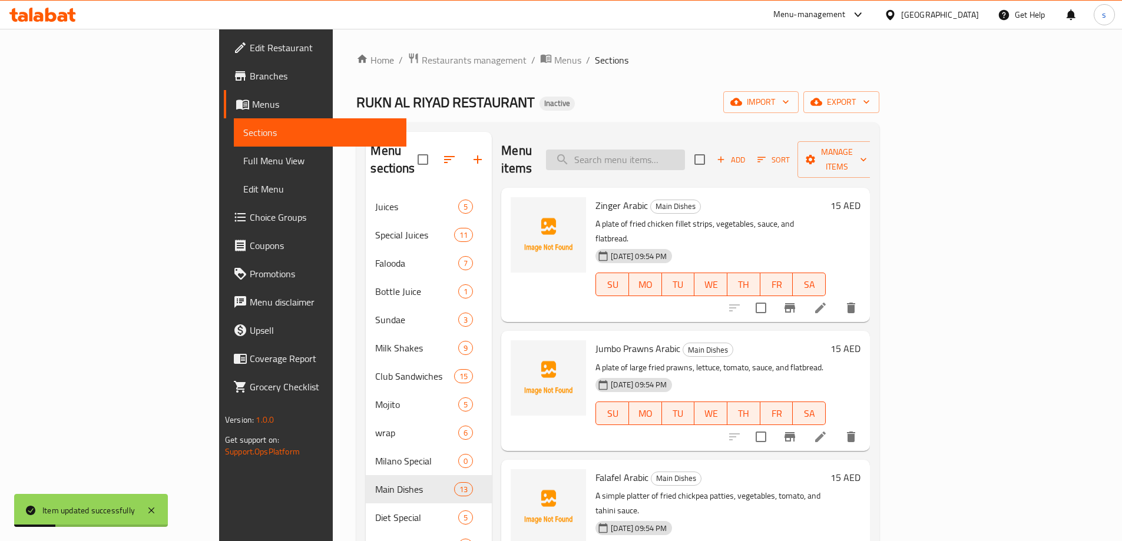
click at [671, 150] on input "search" at bounding box center [615, 160] width 139 height 21
paste input "Chicken Popcorn"
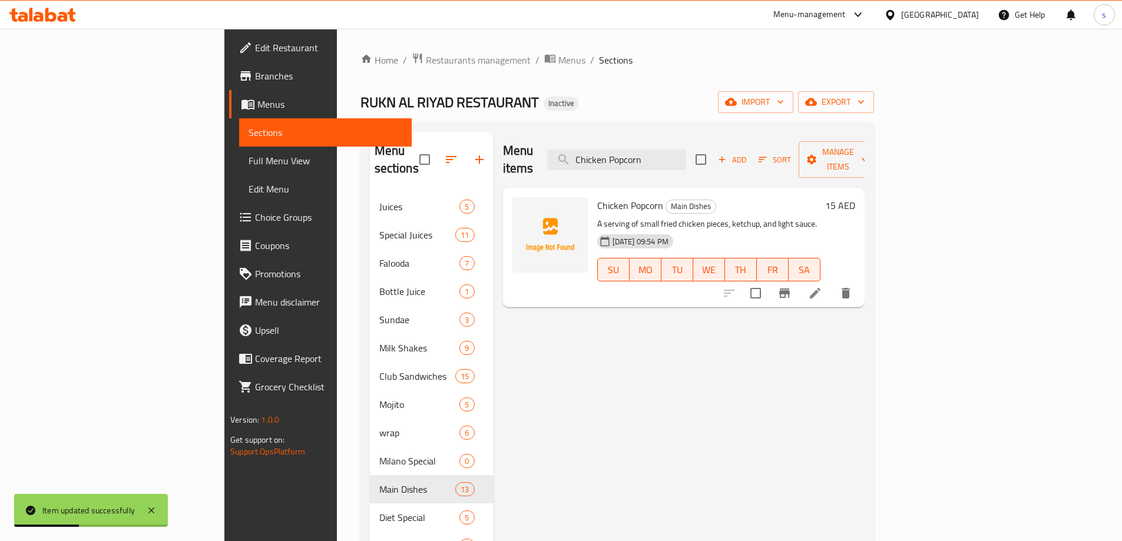
type input "Chicken Popcorn"
click at [831, 283] on li at bounding box center [814, 293] width 33 height 21
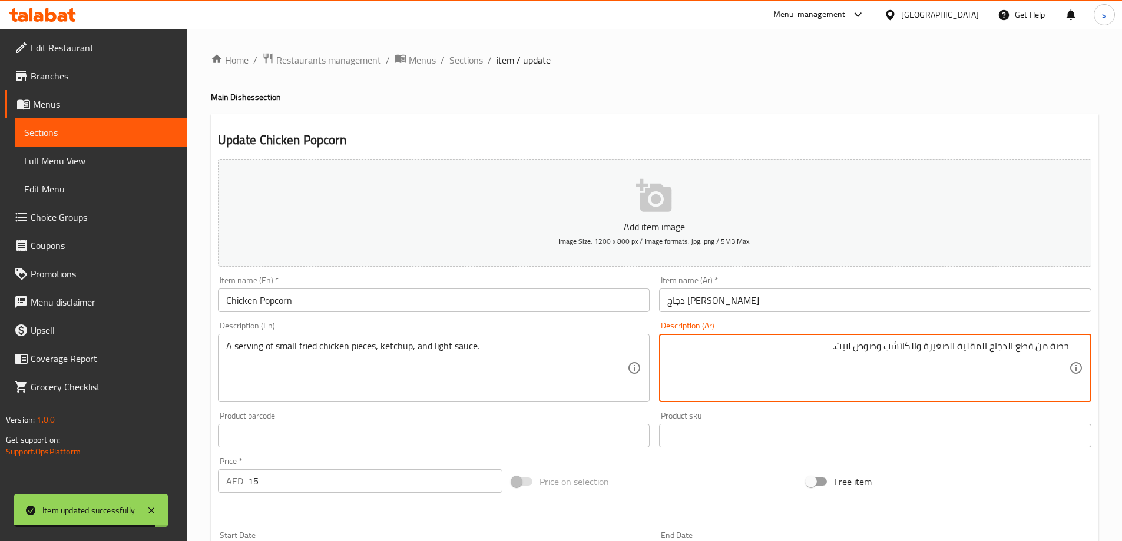
click at [1056, 345] on textarea "حصة من قطع الدجاج المقلية الصغيرة والكاتشب وصوص لايت." at bounding box center [868, 368] width 402 height 56
click at [1063, 346] on textarea "حصة من قطع الدجاج المقلية الصغيرة والكاتشب وصوص لايت." at bounding box center [868, 368] width 402 height 56
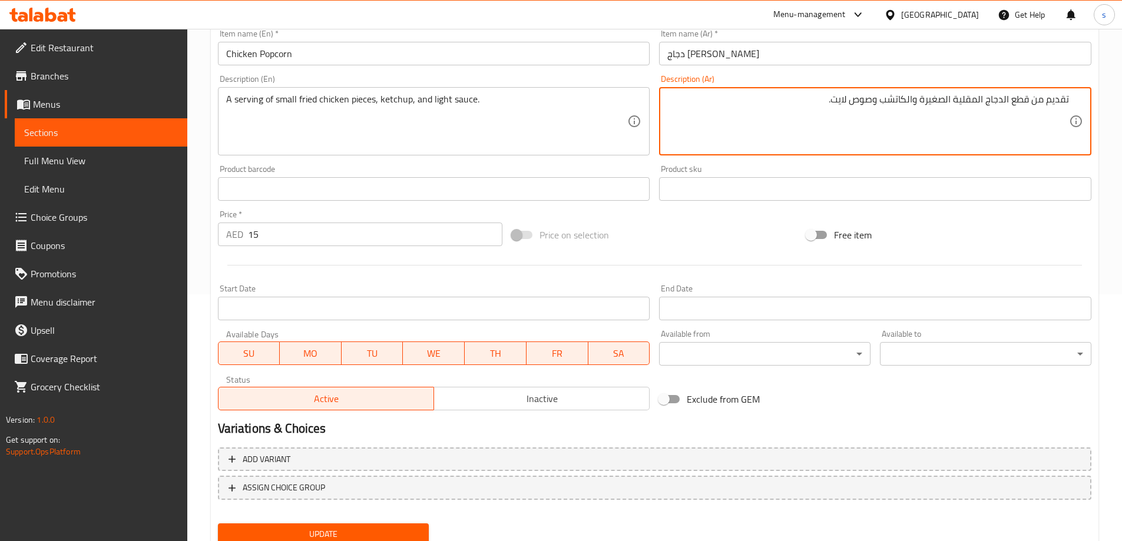
scroll to position [291, 0]
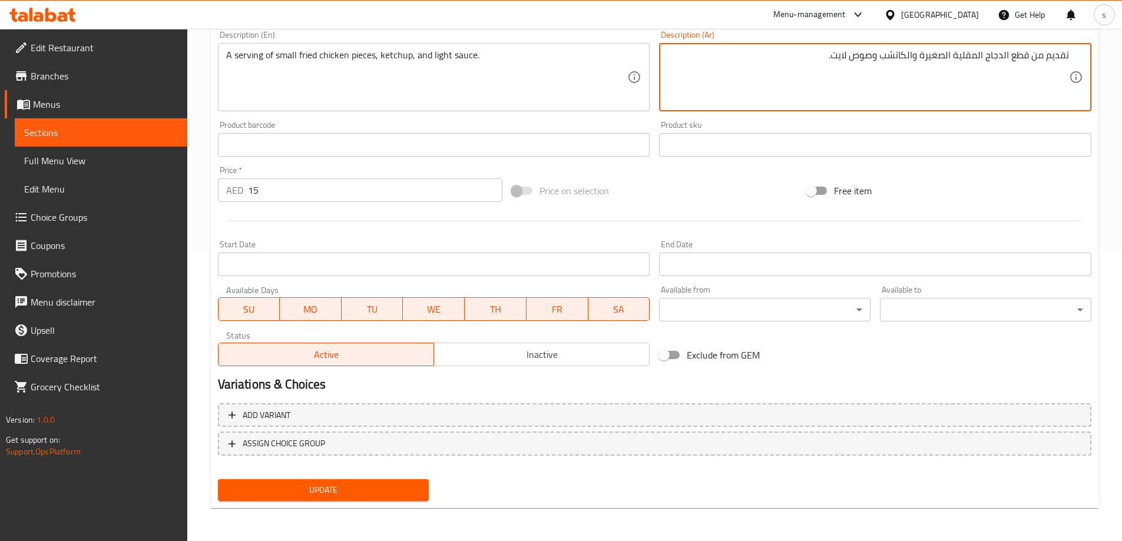
type textarea "تقديم من قطع الدجاج المقلية الصغيرة والكاتشب وصوص لايت."
click at [387, 501] on button "Update" at bounding box center [323, 490] width 211 height 22
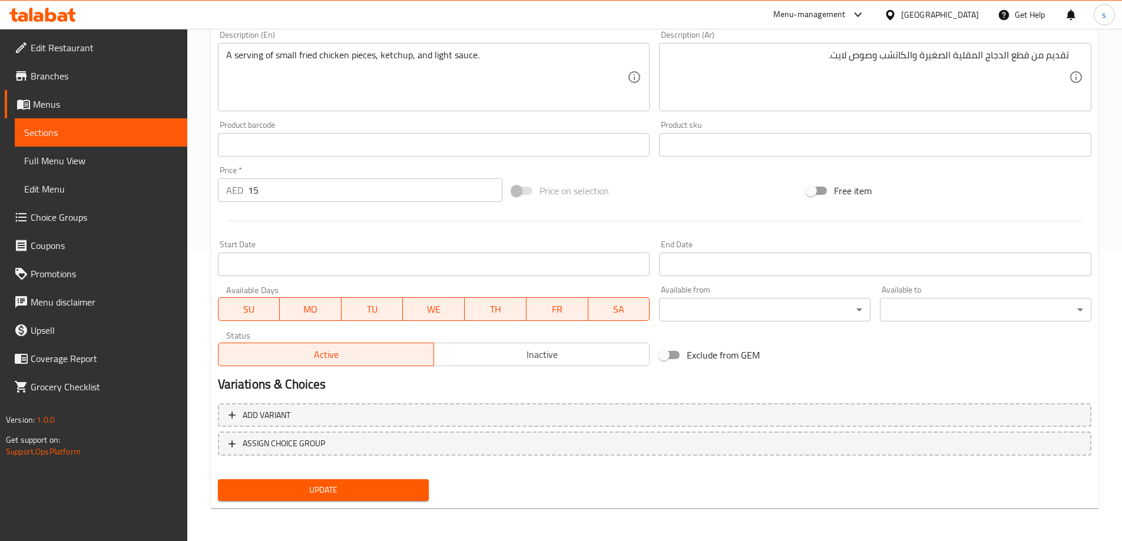
click at [346, 472] on div "Add variant ASSIGN CHOICE GROUP" at bounding box center [654, 437] width 883 height 77
click at [345, 489] on span "Update" at bounding box center [323, 490] width 193 height 15
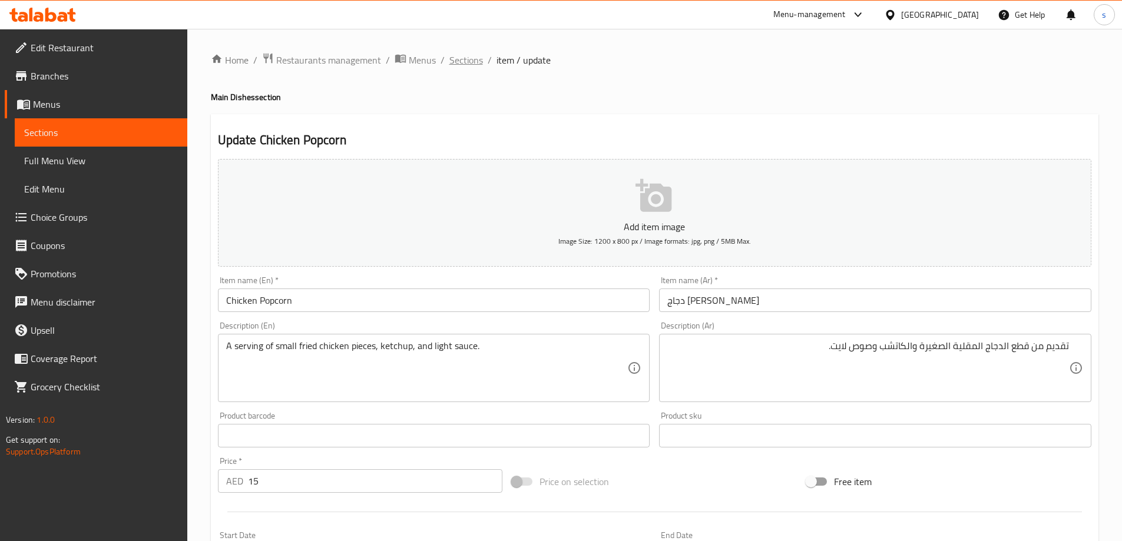
click at [473, 58] on span "Sections" at bounding box center [466, 60] width 34 height 14
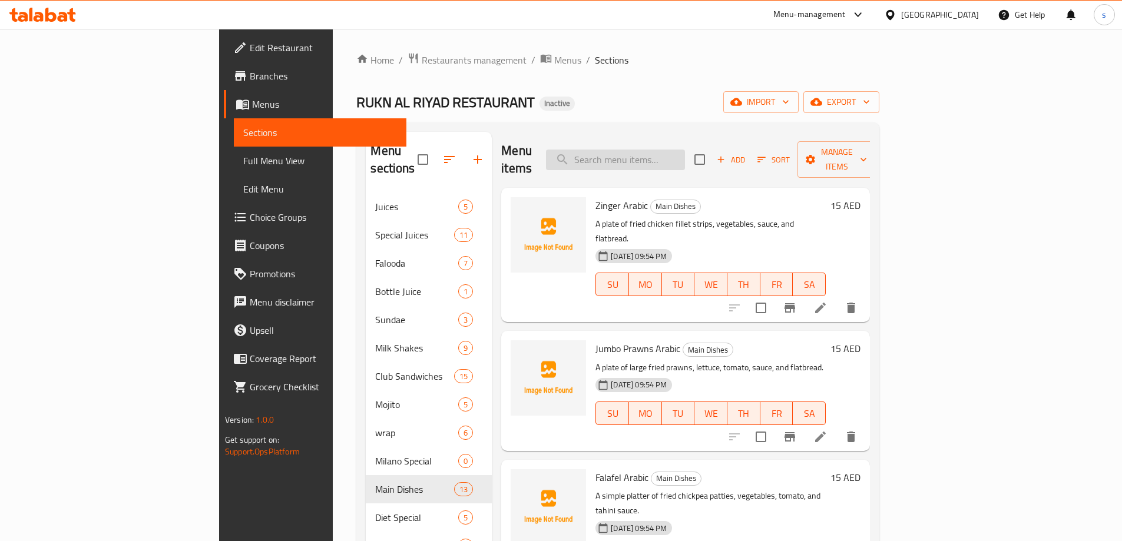
click at [670, 150] on input "search" at bounding box center [615, 160] width 139 height 21
paste input "Butterfly Prawns"
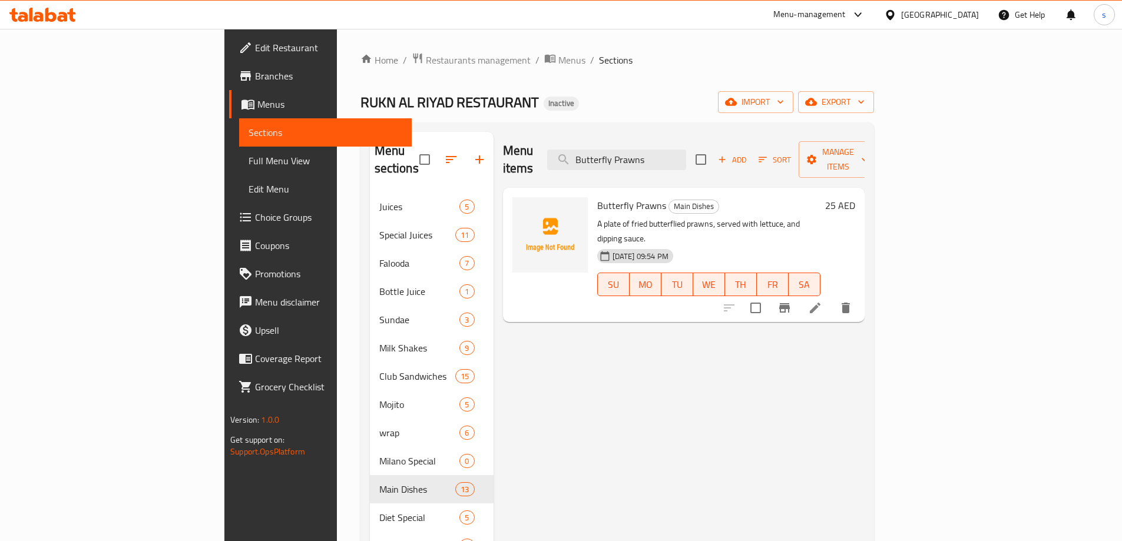
type input "Butterfly Prawns"
click at [822, 301] on icon at bounding box center [815, 308] width 14 height 14
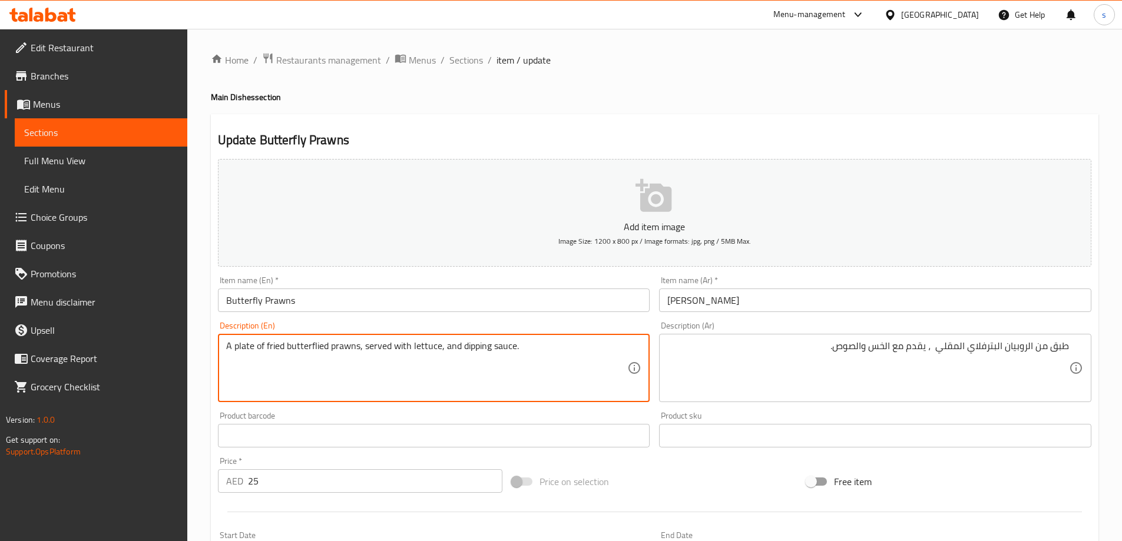
drag, startPoint x: 519, startPoint y: 346, endPoint x: 461, endPoint y: 351, distance: 58.5
click at [461, 351] on textarea "A plate of fried butterflied prawns, served with lettuce, and dipping sauce." at bounding box center [427, 368] width 402 height 56
click at [470, 62] on span "Sections" at bounding box center [466, 60] width 34 height 14
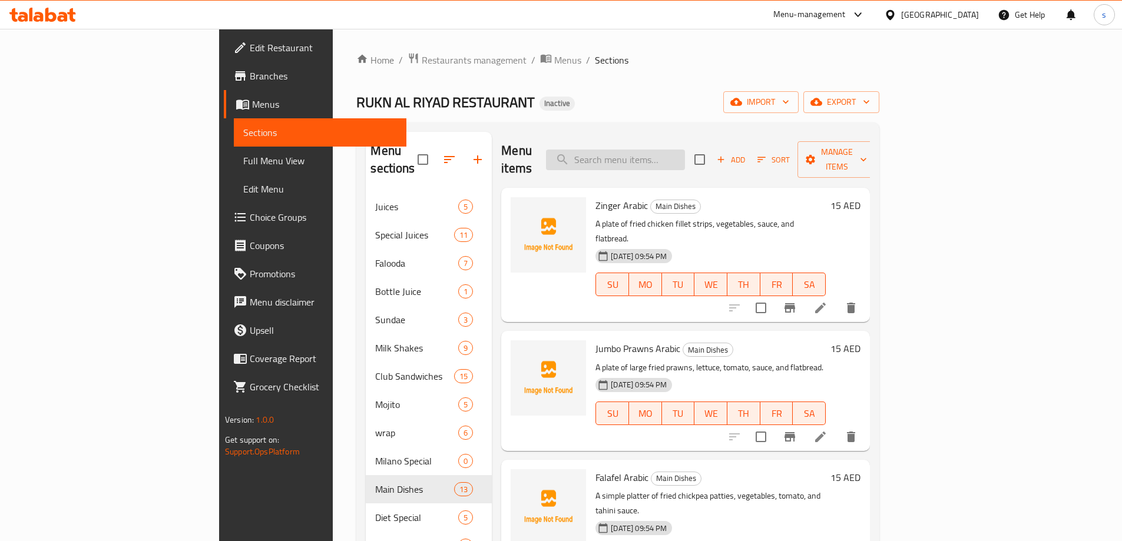
click at [685, 154] on input "search" at bounding box center [615, 160] width 139 height 21
paste input "Jumbo Prawns"
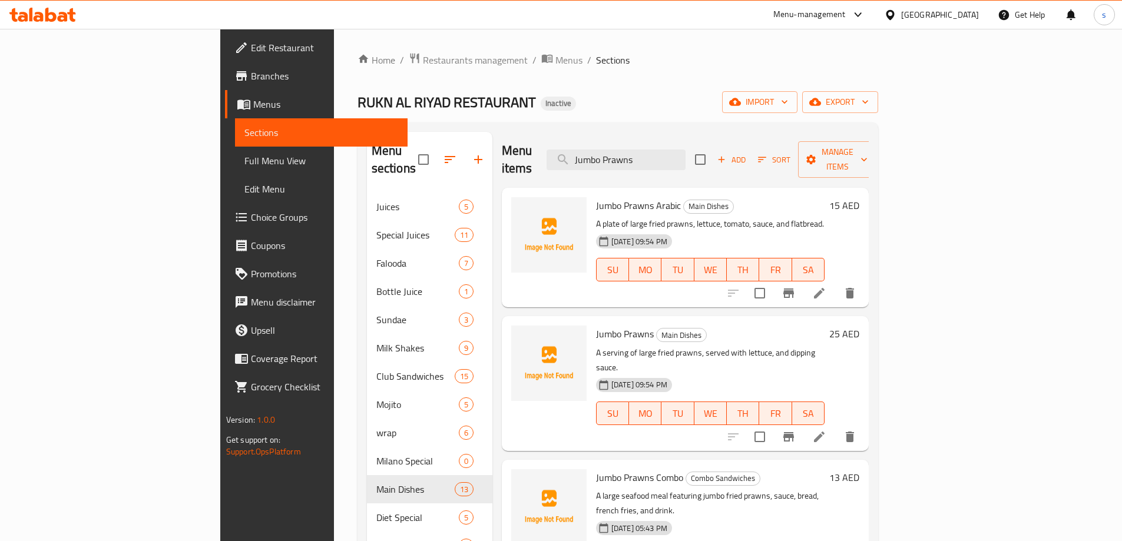
type input "Jumbo Prawns"
click at [826, 430] on icon at bounding box center [819, 437] width 14 height 14
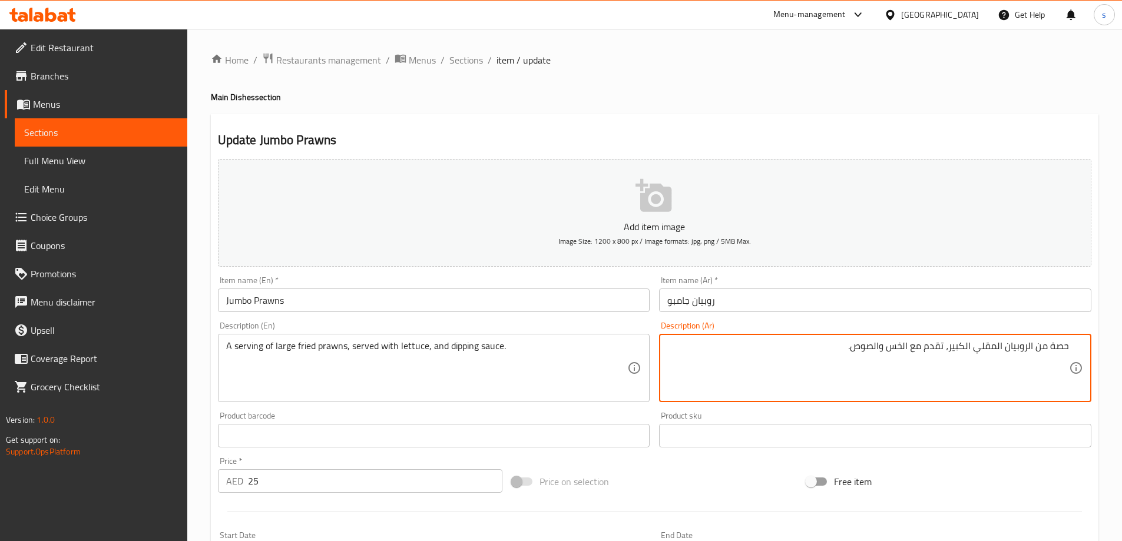
click at [1063, 346] on textarea "حصة من الروبيان المقلي الكبير، تقدم مع الخس والصوص." at bounding box center [868, 368] width 402 height 56
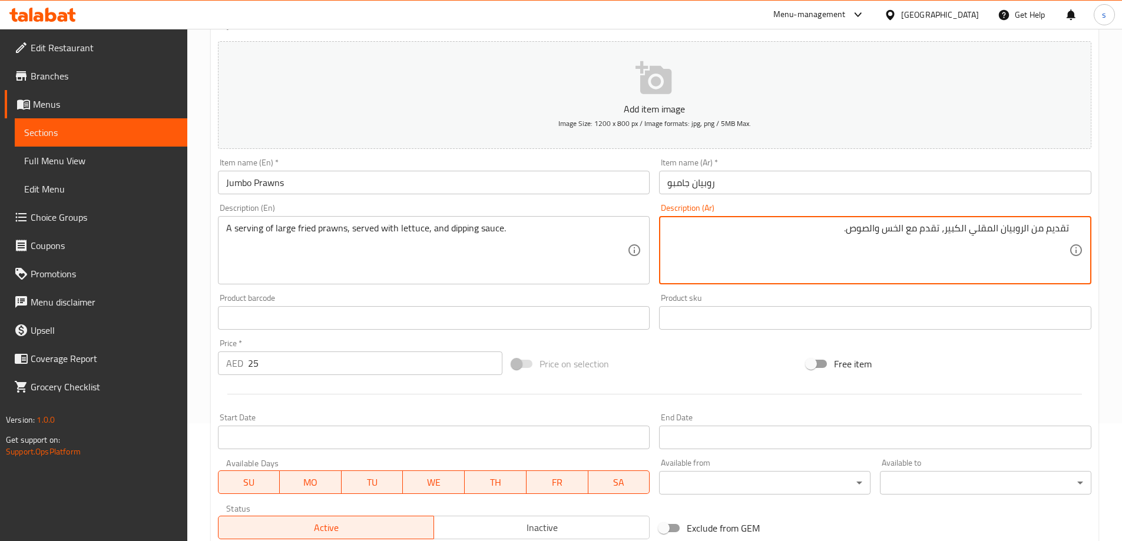
scroll to position [291, 0]
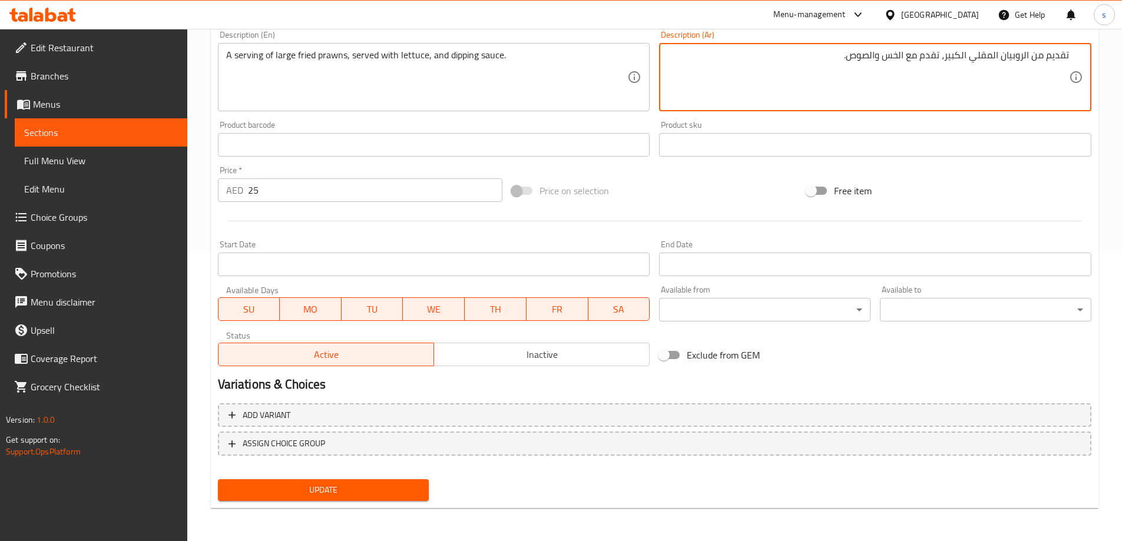
type textarea "تقديم من الروبيان المقلي الكبير، تقدم مع الخس والصوص."
click at [396, 492] on span "Update" at bounding box center [323, 490] width 193 height 15
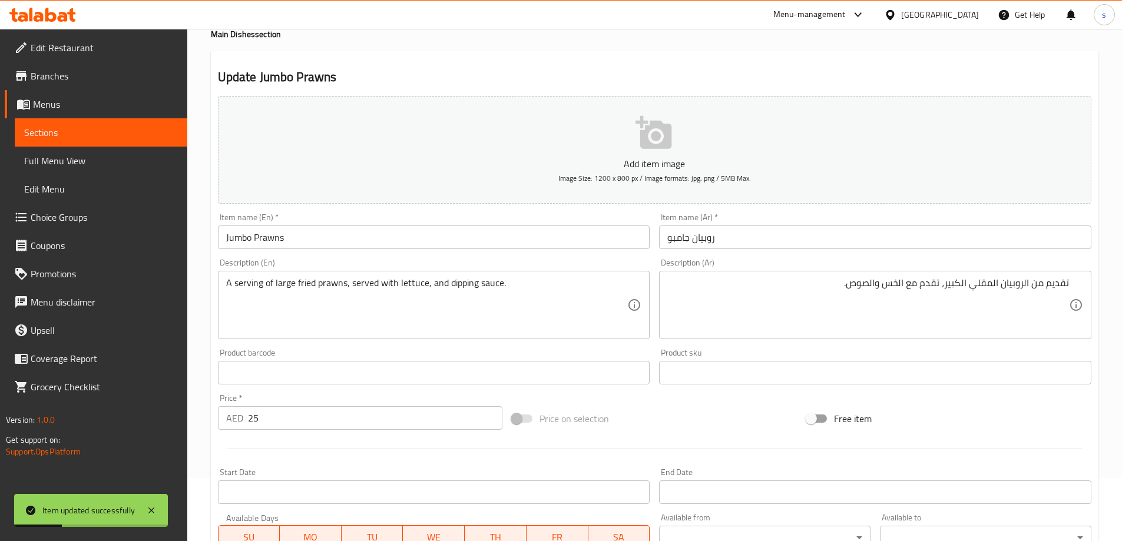
scroll to position [0, 0]
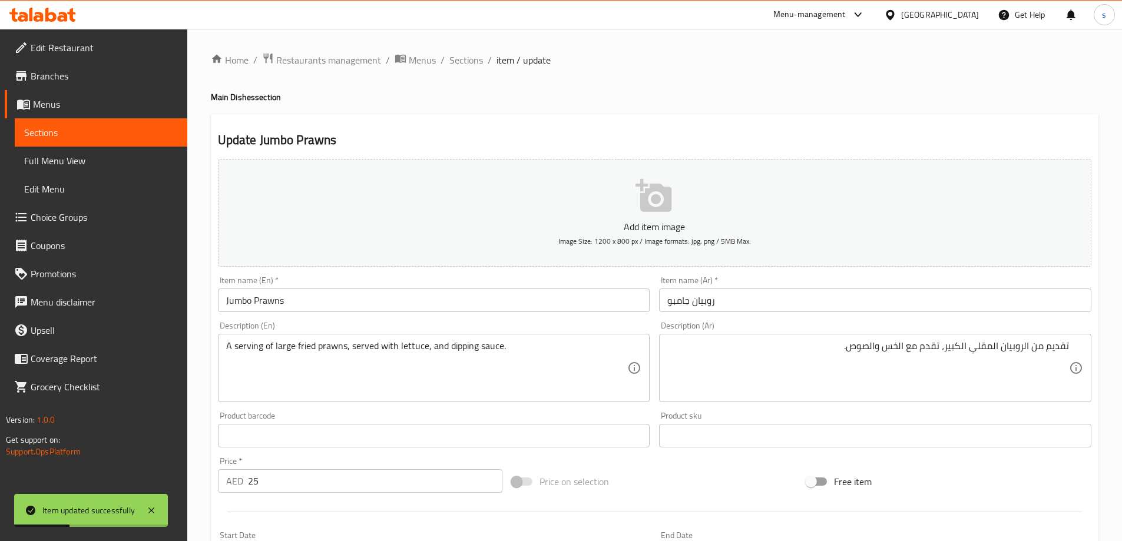
click at [478, 69] on div "Home / Restaurants management / Menus / Sections / item / update Main Dishes se…" at bounding box center [654, 430] width 887 height 756
click at [472, 64] on span "Sections" at bounding box center [466, 60] width 34 height 14
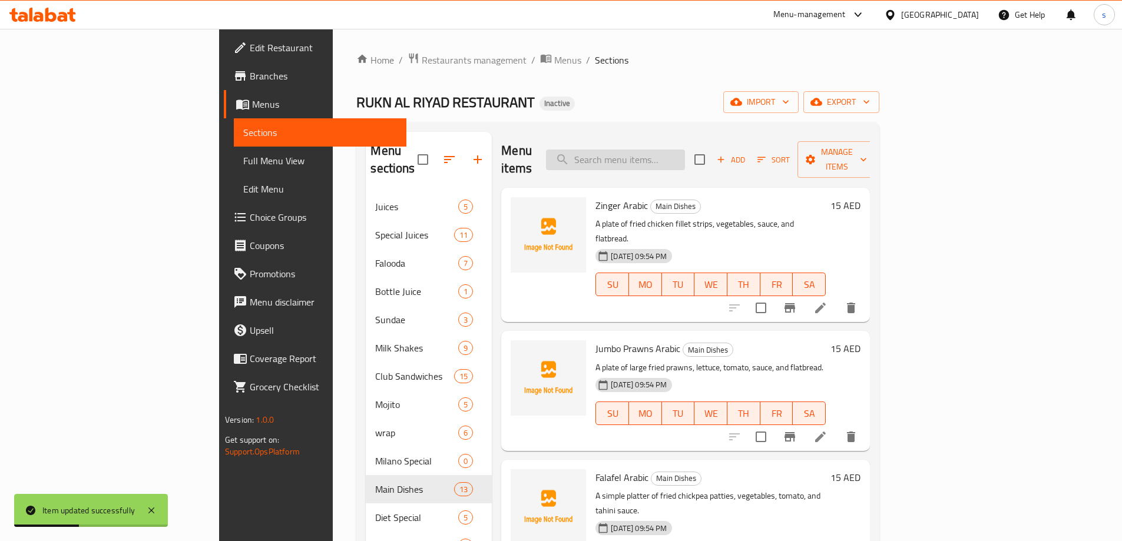
click at [665, 150] on input "search" at bounding box center [615, 160] width 139 height 21
paste input "Shrimps Plate"
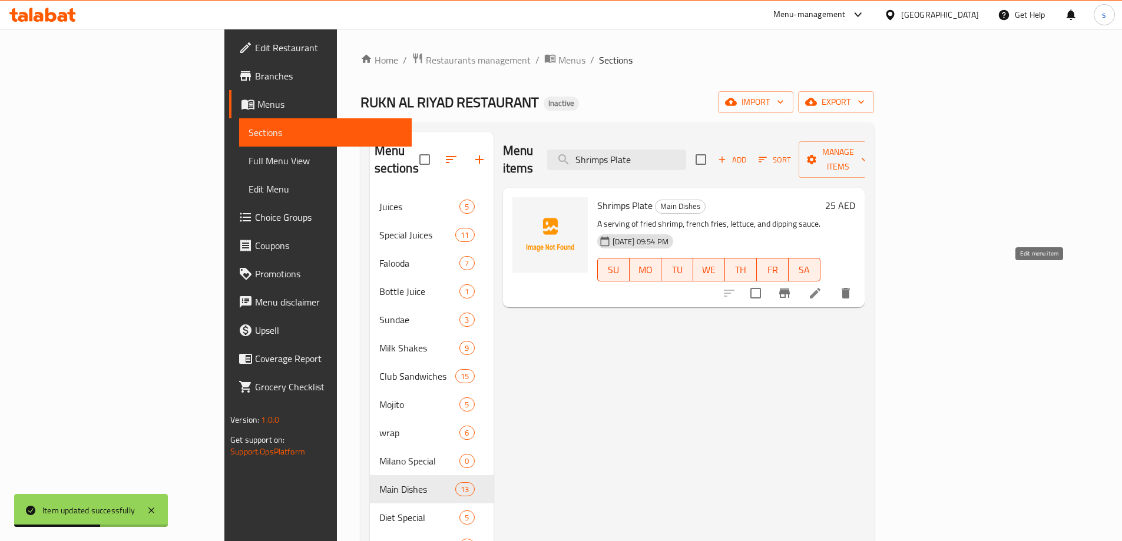
type input "Shrimps Plate"
click at [822, 286] on icon at bounding box center [815, 293] width 14 height 14
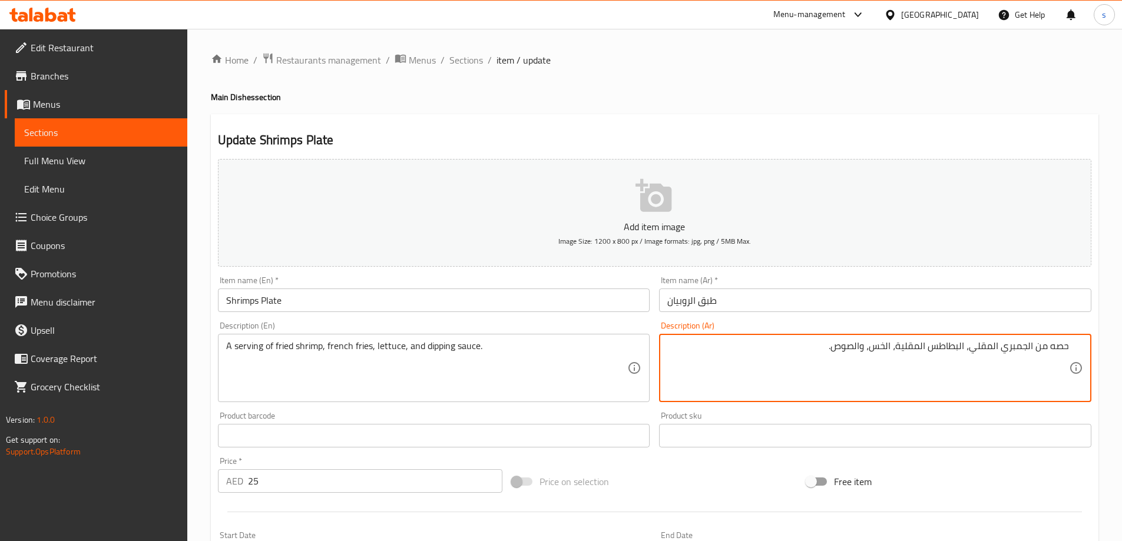
click at [1059, 343] on textarea "حصه من الجمبري المقلي، البطاطس المقلية، الخس، والصوص." at bounding box center [868, 368] width 402 height 56
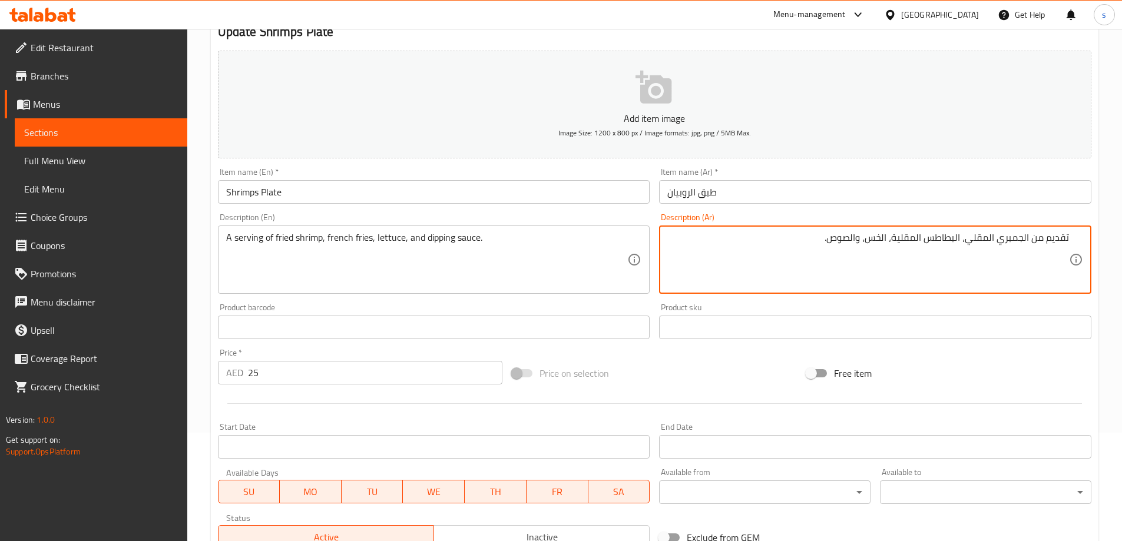
scroll to position [291, 0]
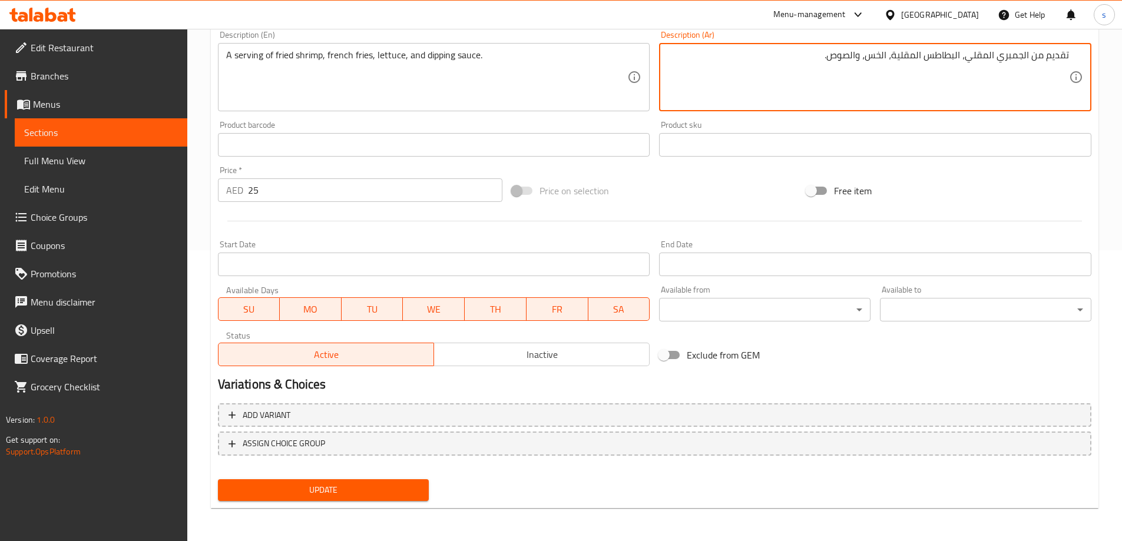
type textarea "تقديم من الجمبري المقلي، البطاطس المقلية، الخس، والصوص."
click at [344, 493] on span "Update" at bounding box center [323, 490] width 193 height 15
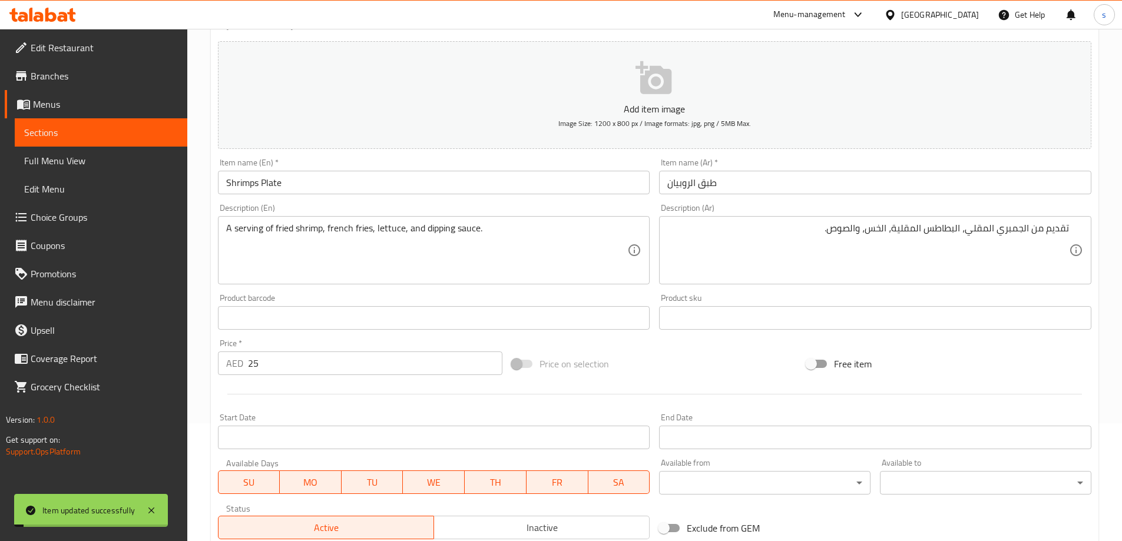
scroll to position [0, 0]
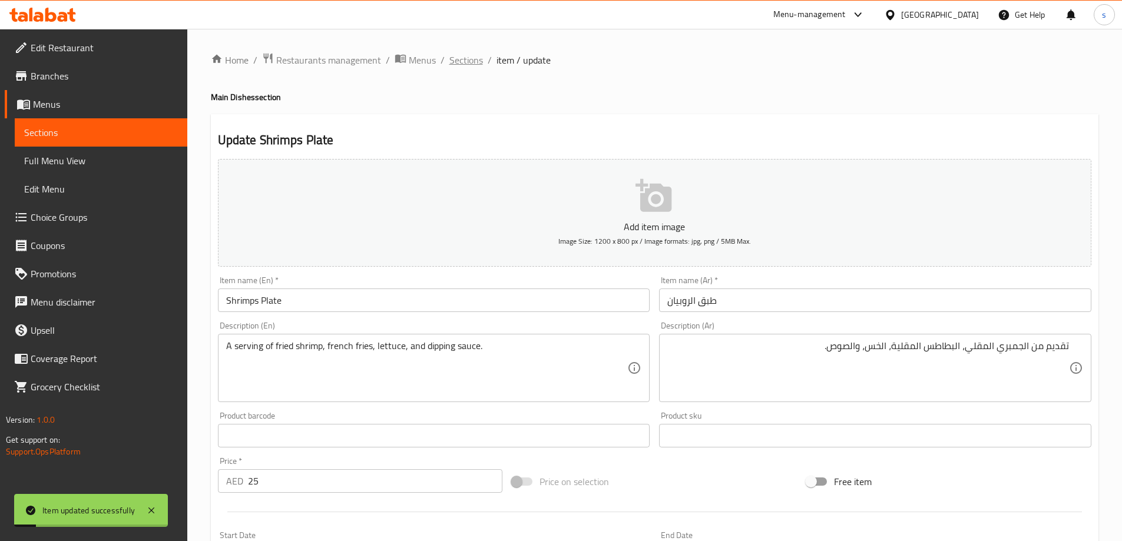
click at [455, 59] on span "Sections" at bounding box center [466, 60] width 34 height 14
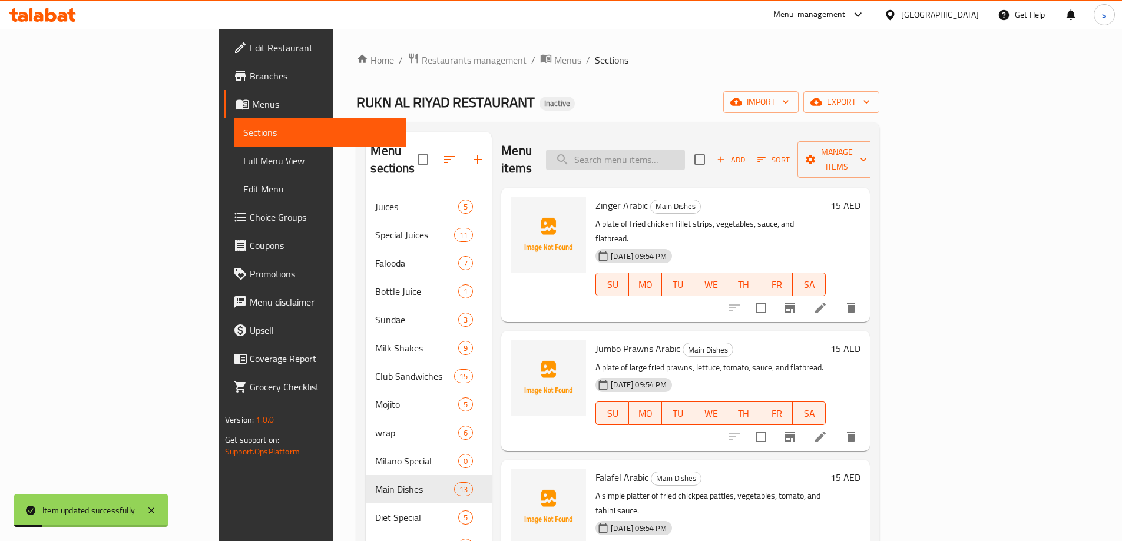
click at [677, 150] on input "search" at bounding box center [615, 160] width 139 height 21
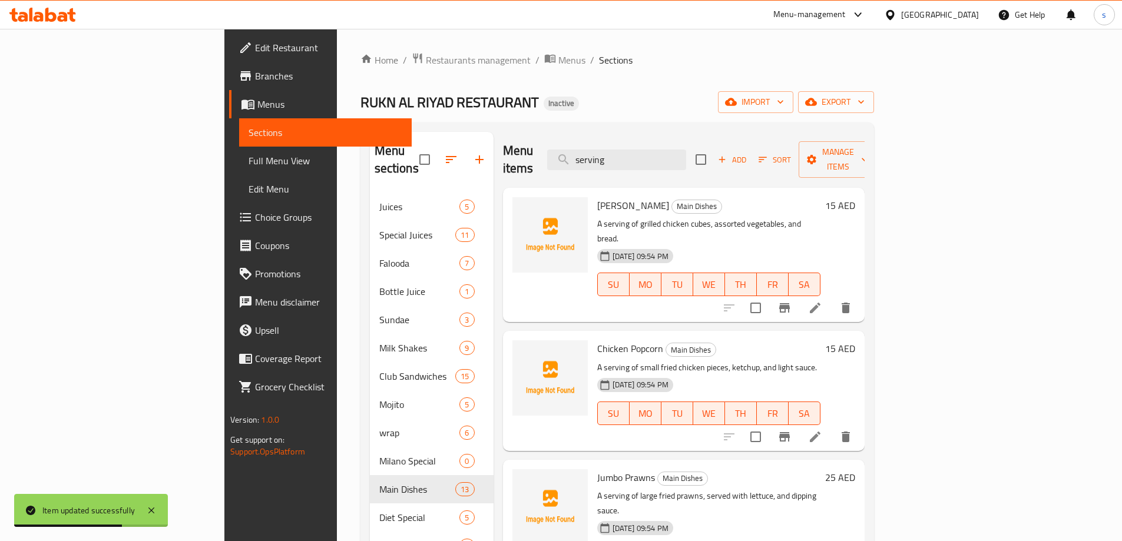
type input "serving"
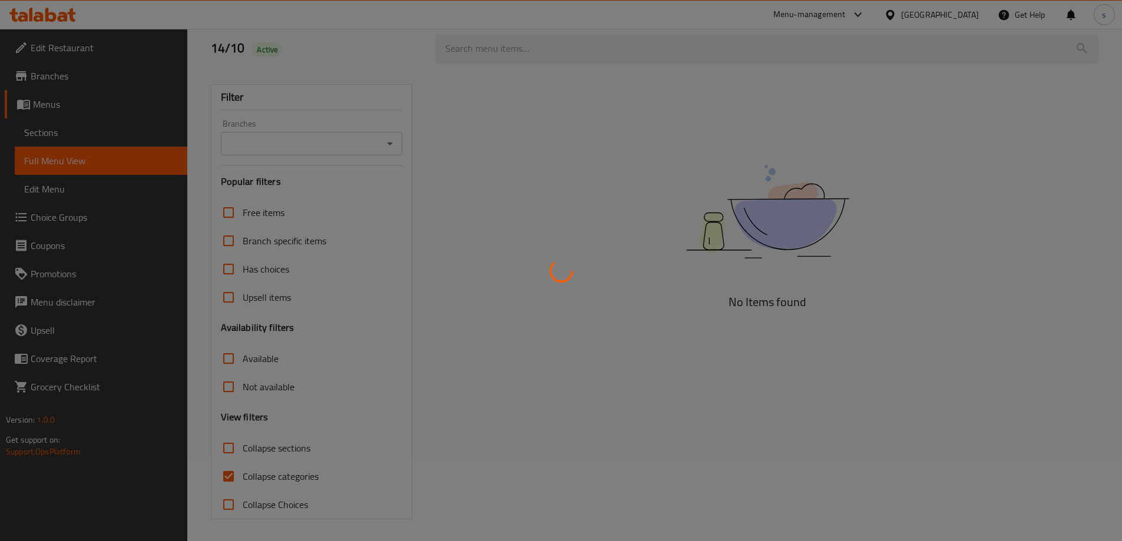
scroll to position [85, 0]
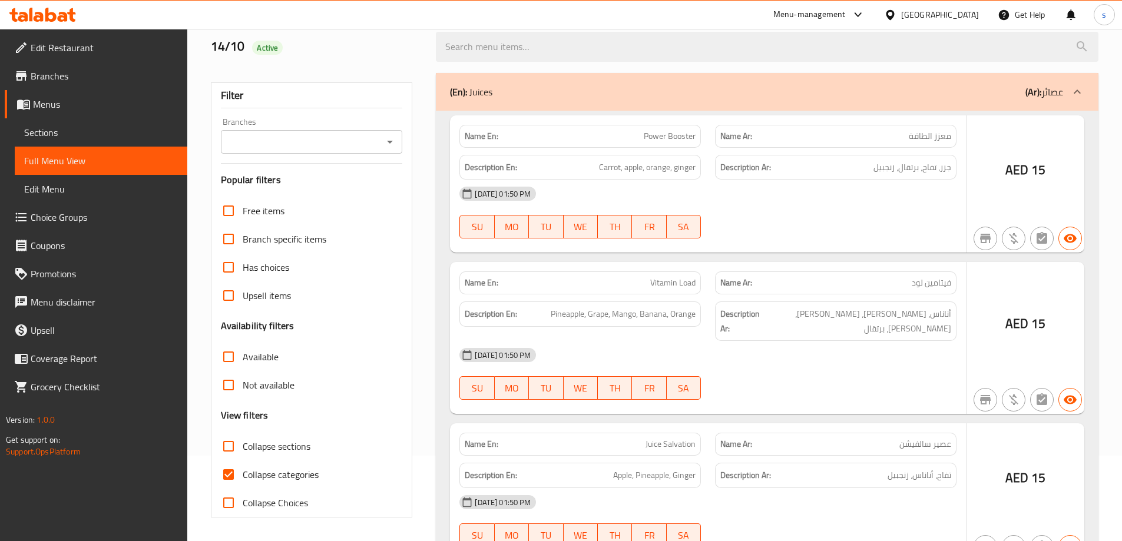
click at [278, 475] on div at bounding box center [561, 270] width 1122 height 541
click at [278, 437] on div at bounding box center [561, 270] width 1122 height 541
click at [279, 440] on div at bounding box center [561, 270] width 1122 height 541
click at [279, 447] on div at bounding box center [561, 270] width 1122 height 541
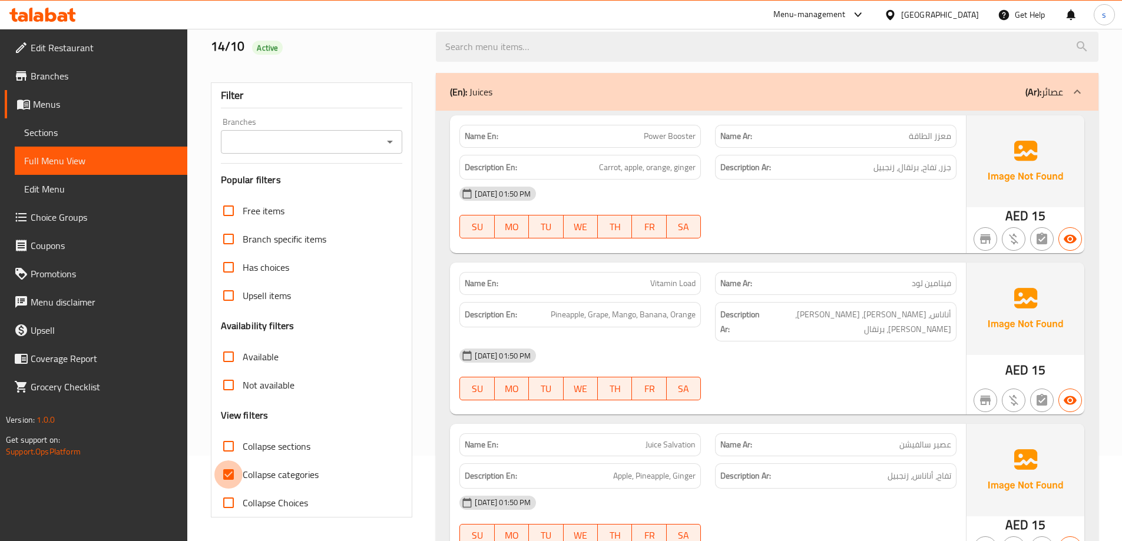
click at [229, 473] on input "Collapse categories" at bounding box center [228, 474] width 28 height 28
checkbox input "false"
click at [228, 447] on input "Collapse sections" at bounding box center [228, 446] width 28 height 28
checkbox input "true"
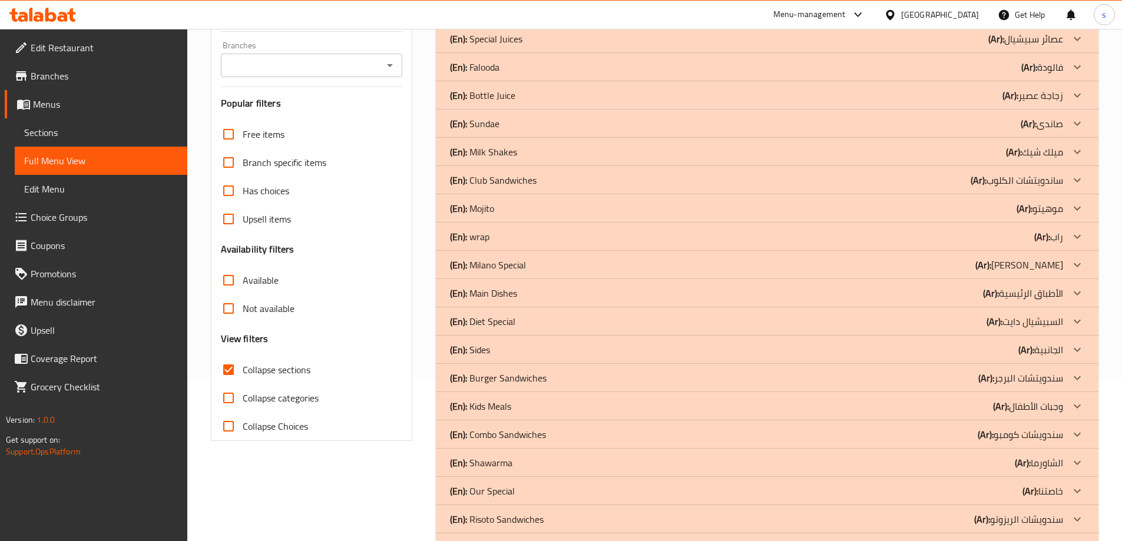
scroll to position [291, 0]
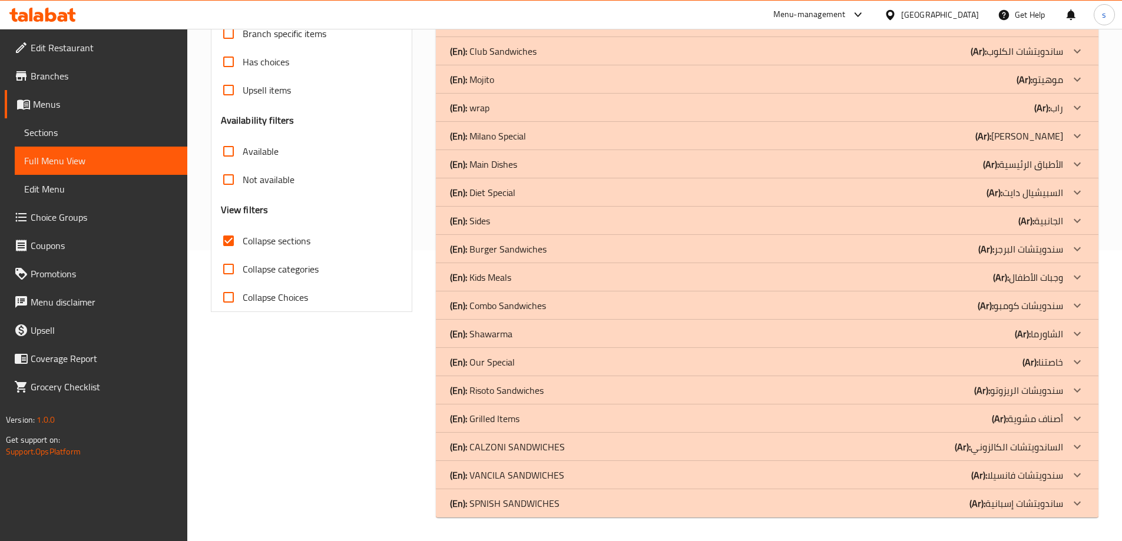
click at [505, 389] on p "(En): Risoto Sandwiches" at bounding box center [497, 390] width 94 height 14
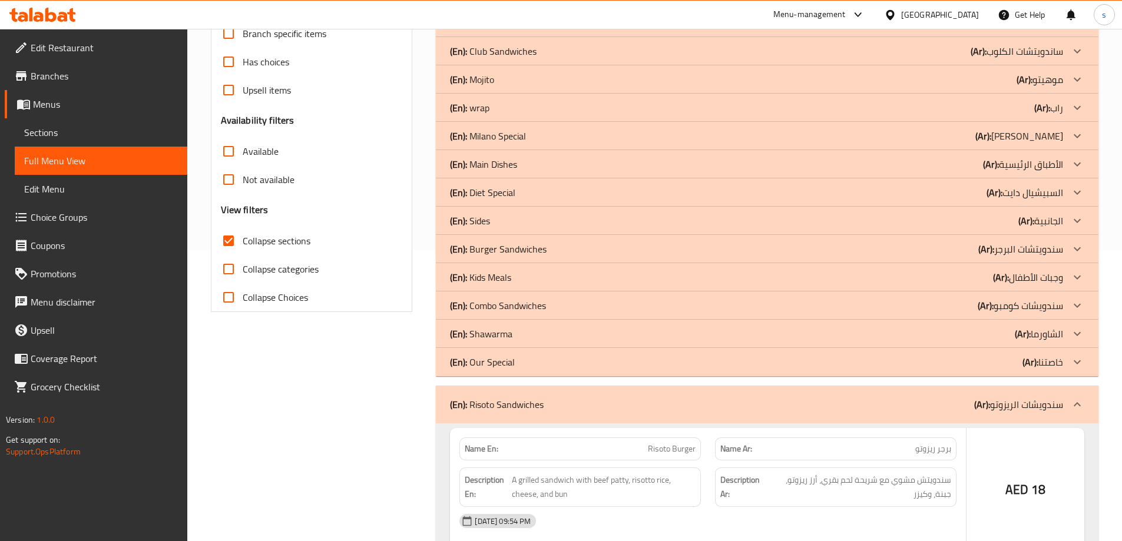
click at [500, 337] on p "(En): Shawarma" at bounding box center [481, 334] width 62 height 14
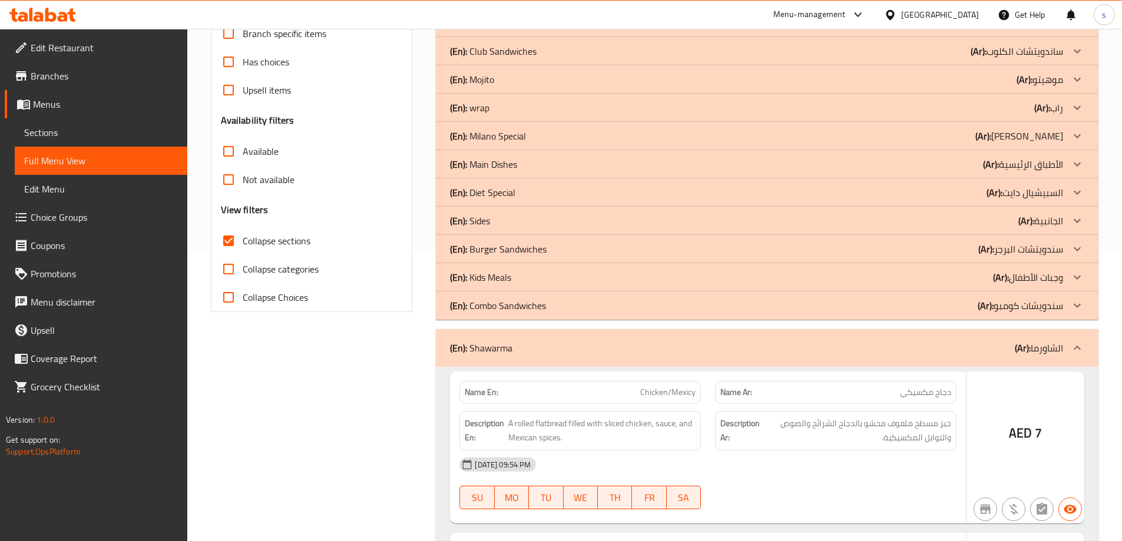
click at [497, 281] on p "(En): Kids Meals" at bounding box center [480, 277] width 61 height 14
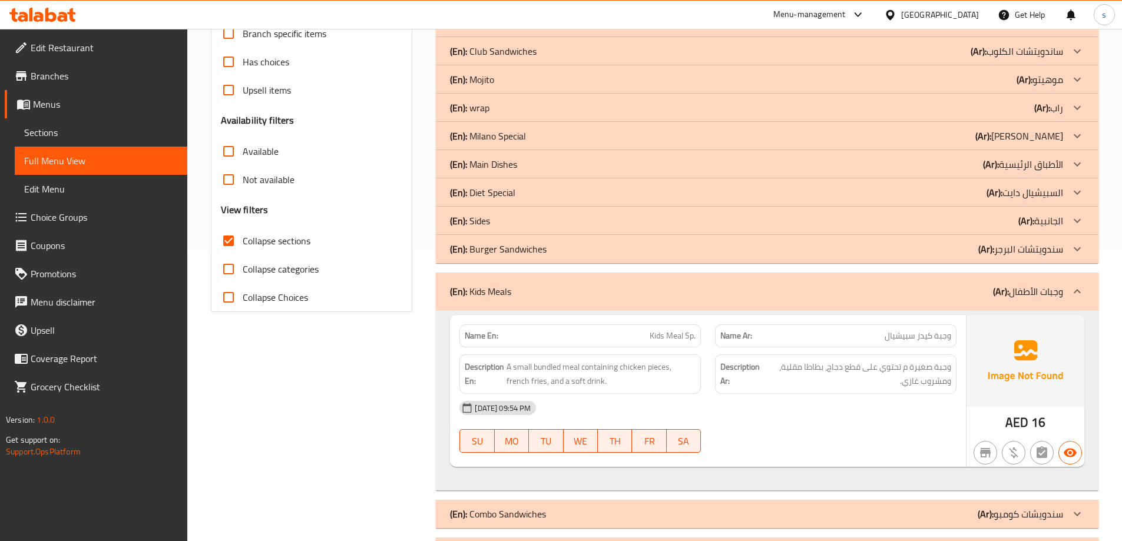
click at [492, 223] on div "(En): Sides (Ar): الجانبية" at bounding box center [756, 221] width 613 height 14
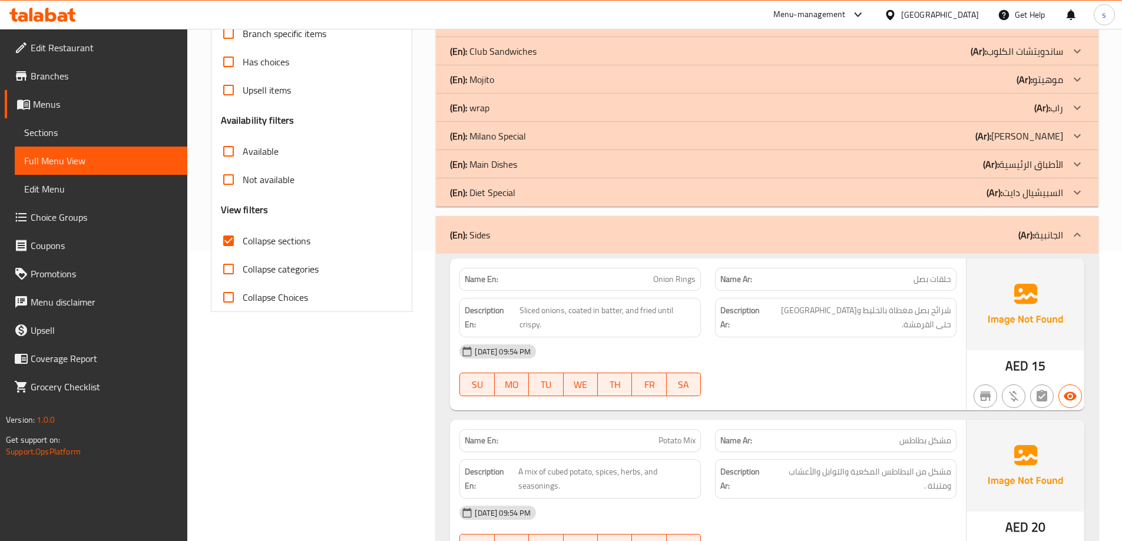
click at [505, 160] on p "(En): Main Dishes" at bounding box center [483, 164] width 67 height 14
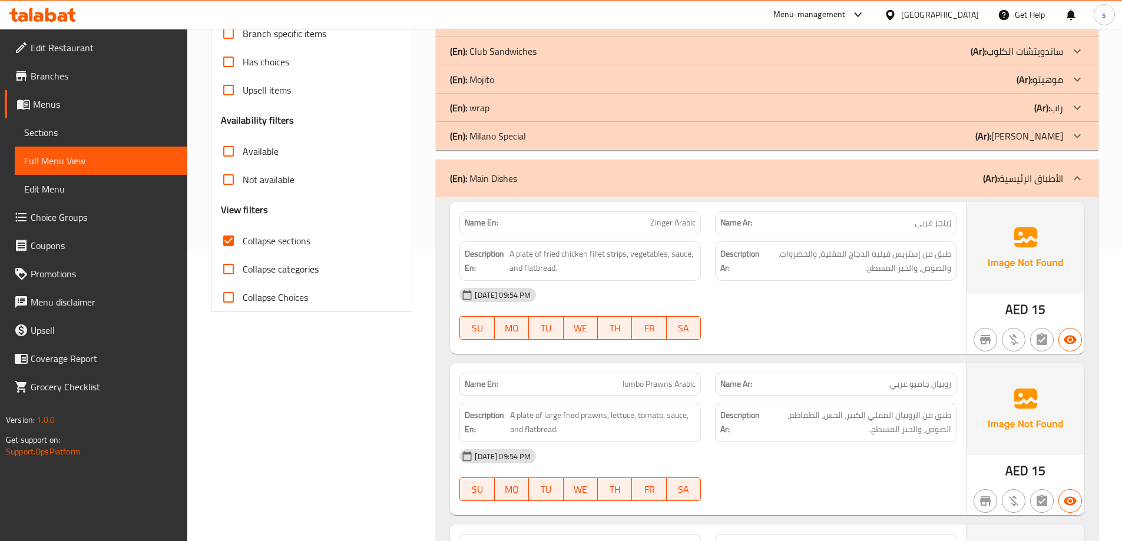
click at [490, 111] on div "(En): wrap (Ar): راب" at bounding box center [756, 108] width 613 height 14
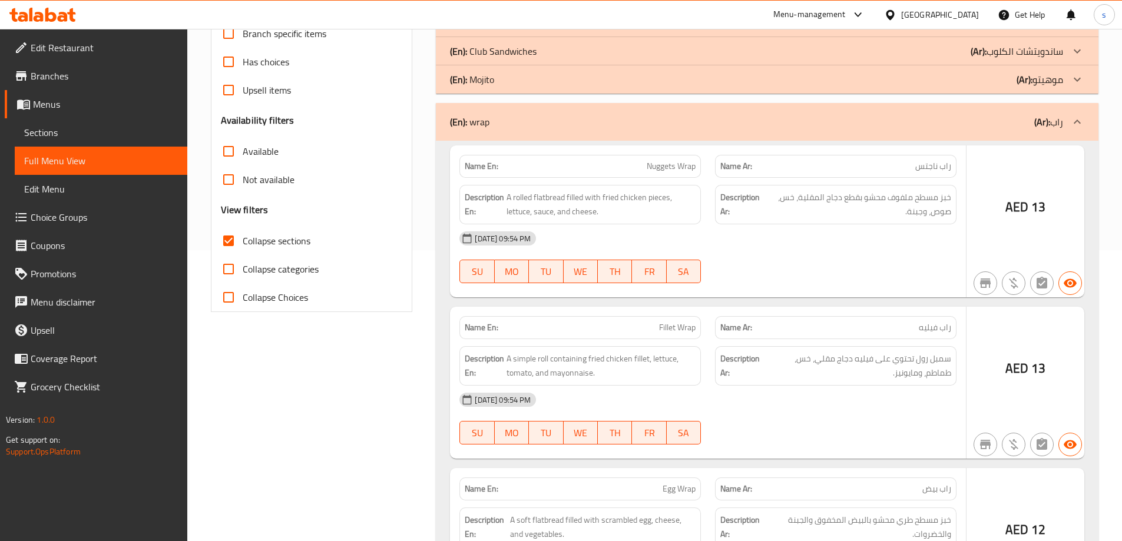
click at [511, 53] on p "(En): Club Sandwiches" at bounding box center [493, 51] width 87 height 14
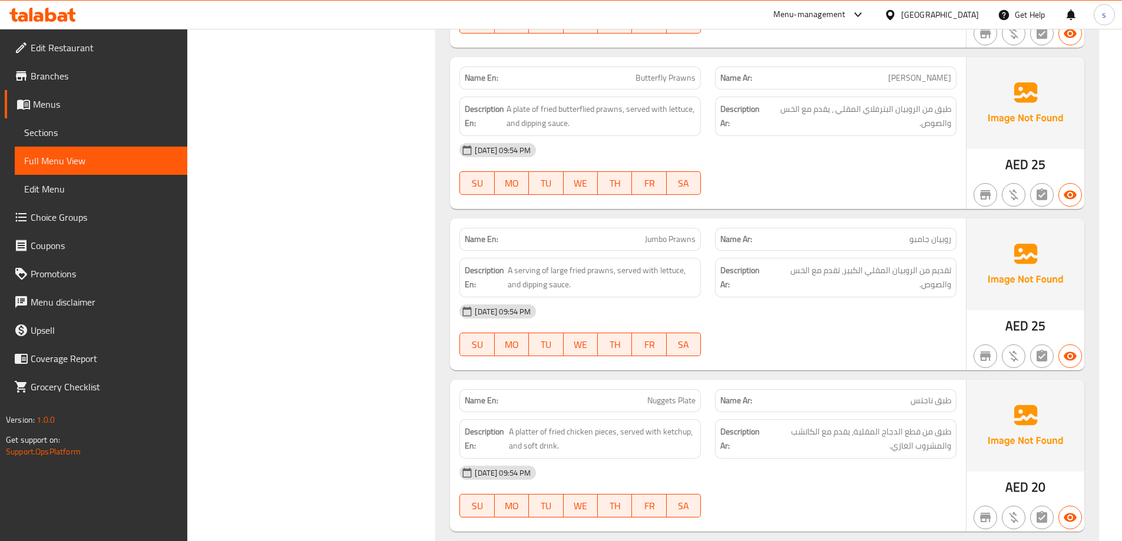
scroll to position [5693, 0]
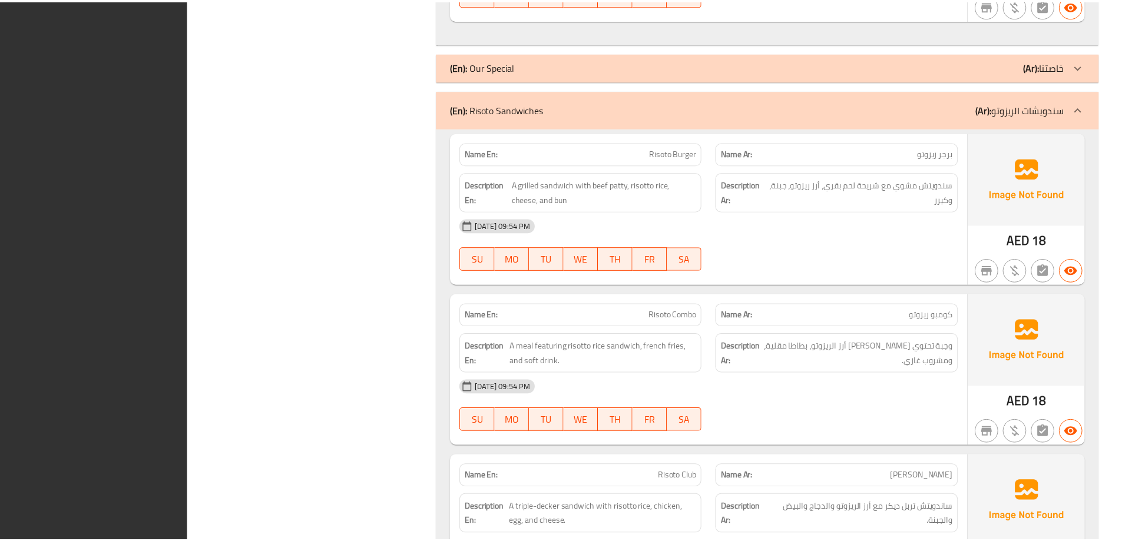
scroll to position [8416, 0]
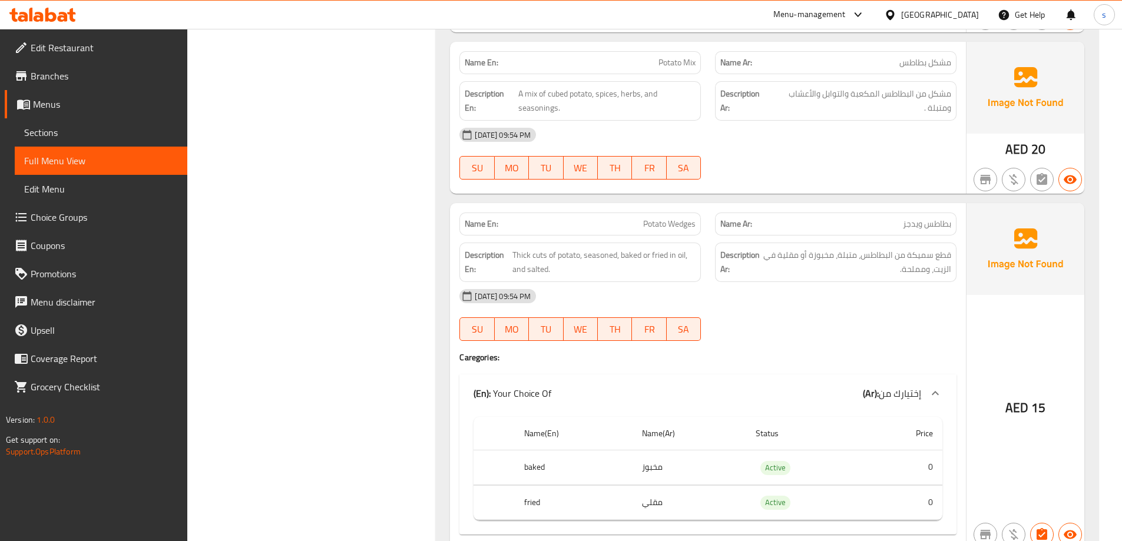
scroll to position [6366, 0]
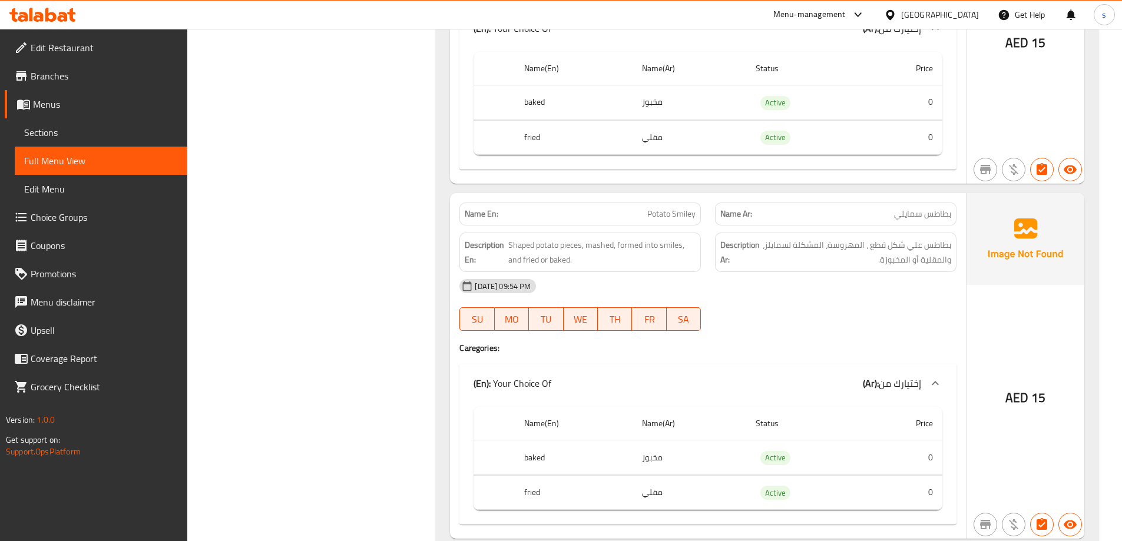
scroll to position [6719, 0]
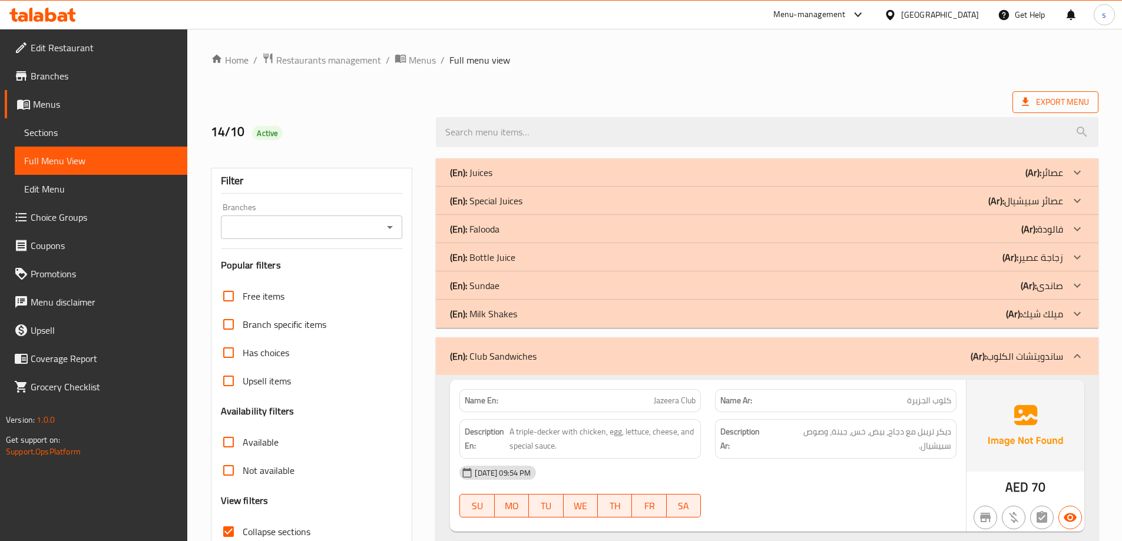
click at [1073, 104] on span "Export Menu" at bounding box center [1055, 102] width 67 height 15
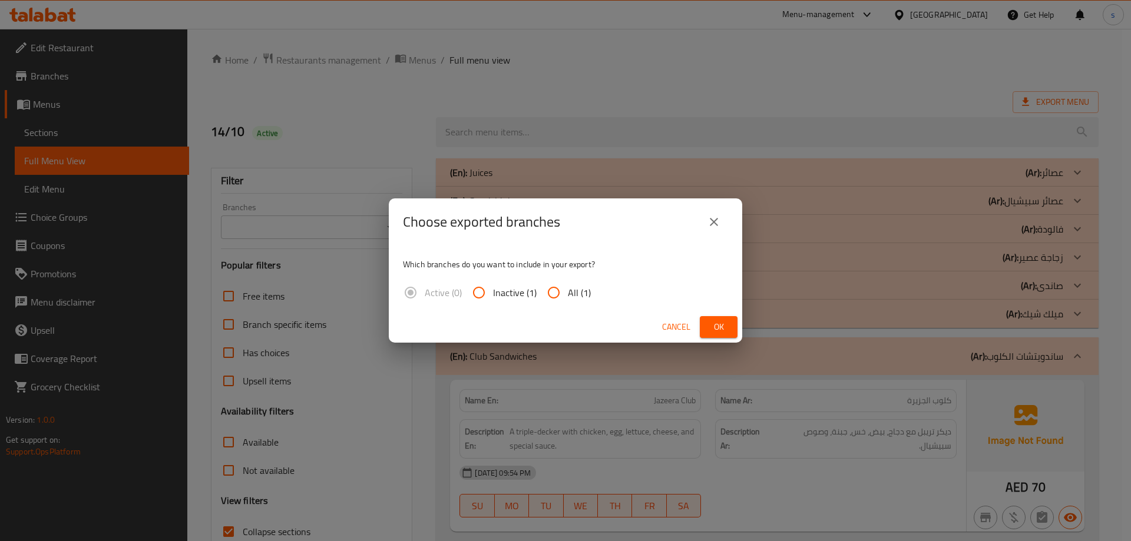
click at [571, 294] on span "All (1)" at bounding box center [579, 293] width 23 height 14
click at [568, 294] on input "All (1)" at bounding box center [553, 293] width 28 height 28
radio input "true"
click at [725, 322] on span "Ok" at bounding box center [718, 327] width 19 height 15
